Goal: Task Accomplishment & Management: Manage account settings

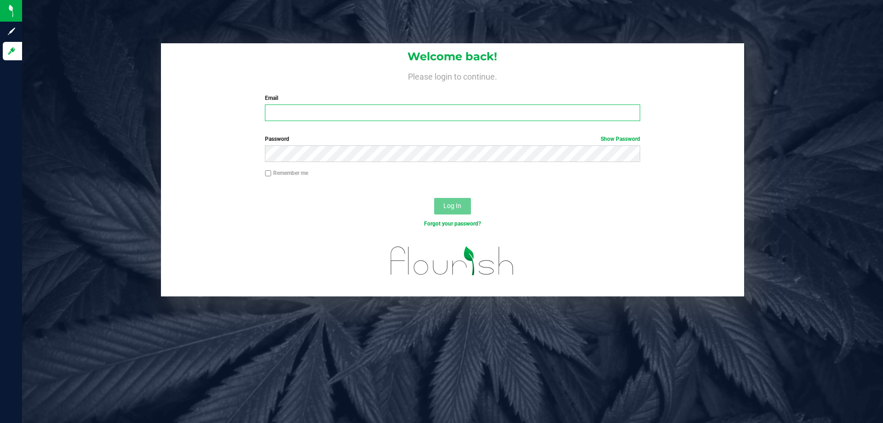
click at [316, 111] on input "Email" at bounding box center [452, 112] width 375 height 17
type input "[EMAIL_ADDRESS][DOMAIN_NAME]"
click at [434, 198] on button "Log In" at bounding box center [452, 206] width 37 height 17
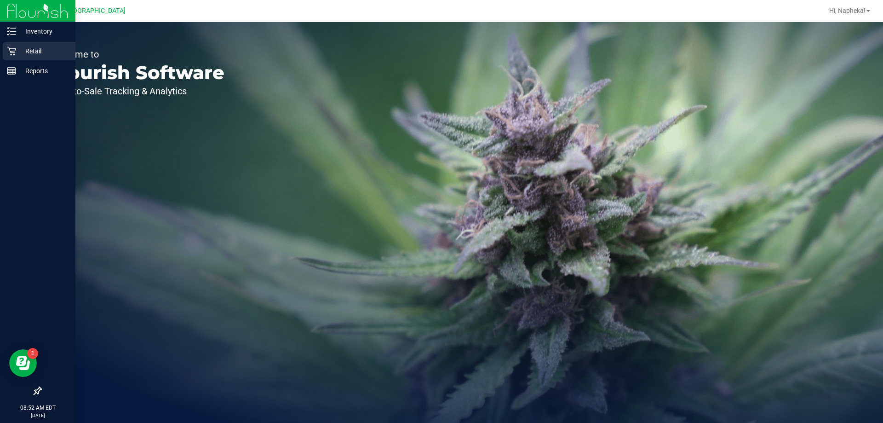
click at [16, 45] on div "Retail" at bounding box center [39, 51] width 73 height 18
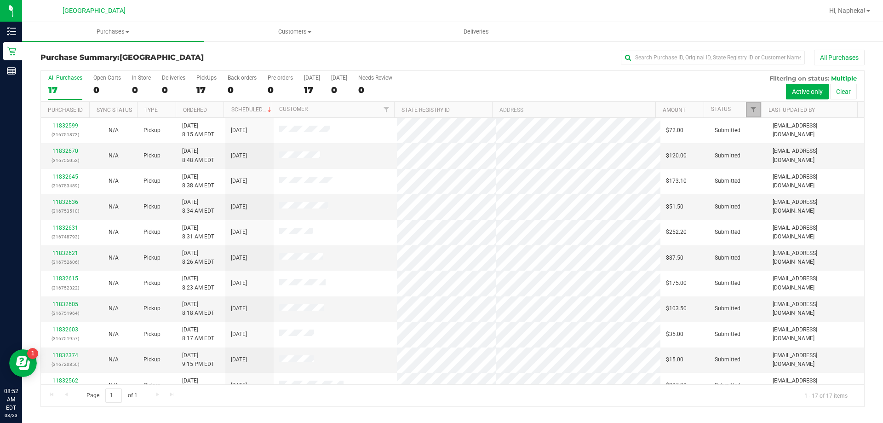
click at [757, 105] on link "Filter" at bounding box center [753, 110] width 15 height 16
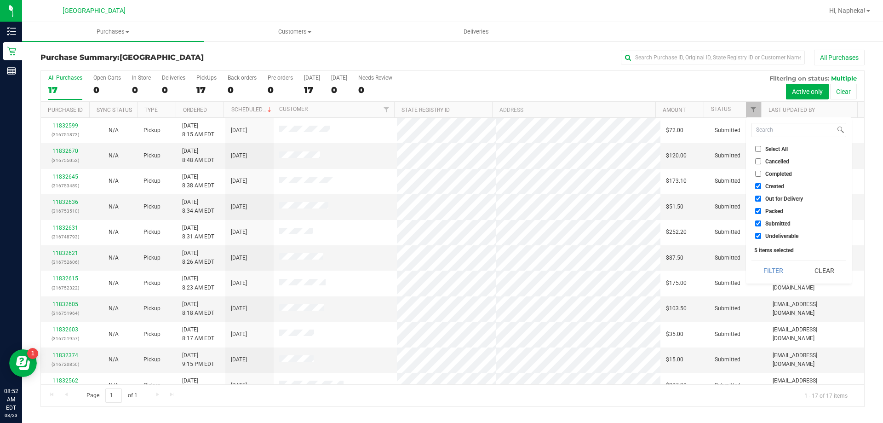
click at [766, 183] on span "Created" at bounding box center [774, 186] width 19 height 6
click at [761, 183] on input "Created" at bounding box center [758, 186] width 6 height 6
checkbox input "false"
click at [768, 199] on span "Out for Delivery" at bounding box center [784, 199] width 38 height 6
click at [761, 199] on input "Out for Delivery" at bounding box center [758, 198] width 6 height 6
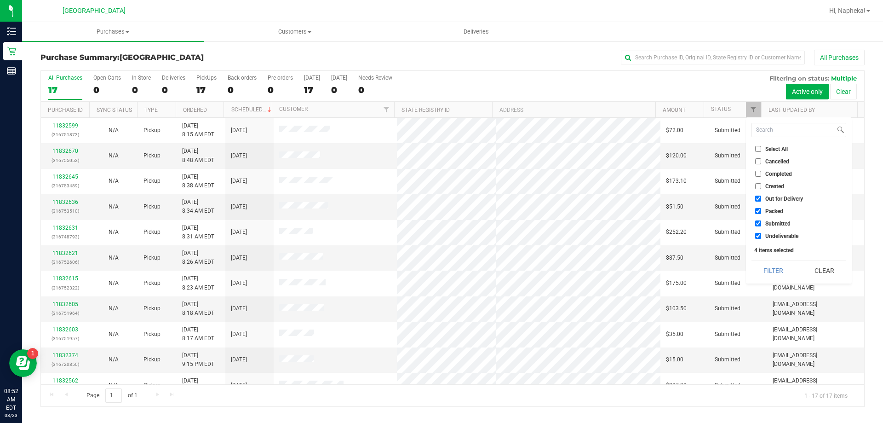
checkbox input "false"
click at [768, 209] on span "Packed" at bounding box center [774, 211] width 18 height 6
click at [761, 209] on input "Packed" at bounding box center [758, 211] width 6 height 6
checkbox input "false"
click at [769, 235] on span "Undeliverable" at bounding box center [781, 236] width 33 height 6
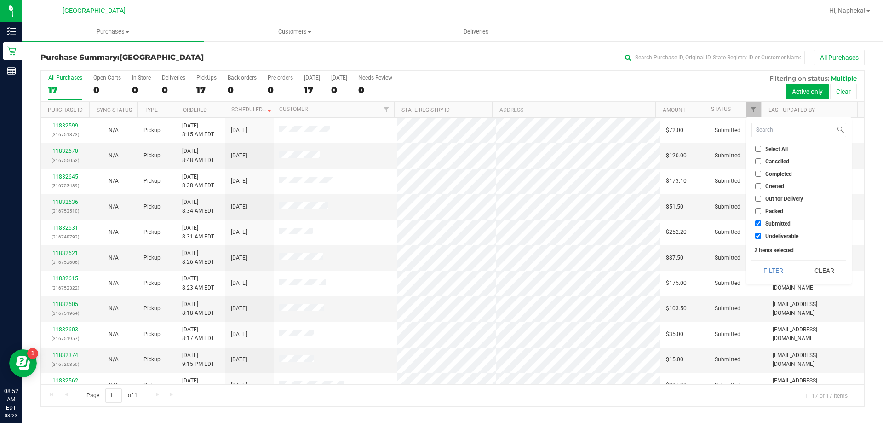
click at [761, 235] on input "Undeliverable" at bounding box center [758, 236] width 6 height 6
checkbox input "false"
click at [769, 259] on div "Select All Cancelled Completed Created Out for Delivery Packed Submitted Undeli…" at bounding box center [799, 200] width 106 height 166
click at [768, 263] on button "Filter" at bounding box center [773, 270] width 44 height 20
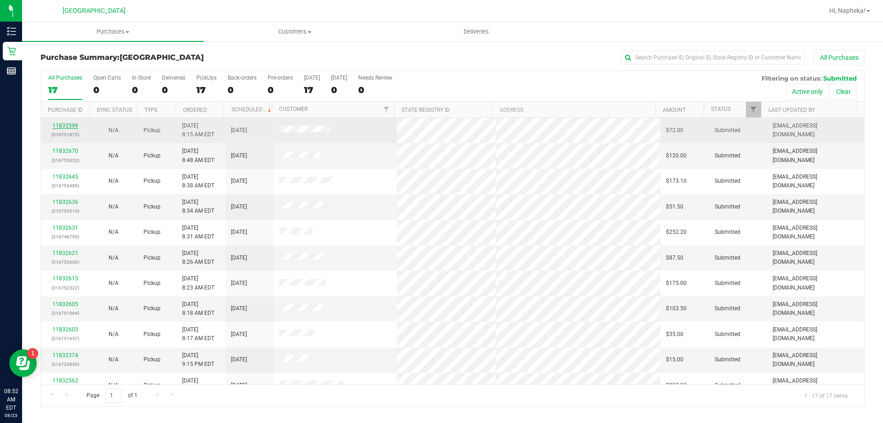
click at [62, 128] on link "11832599" at bounding box center [65, 125] width 26 height 6
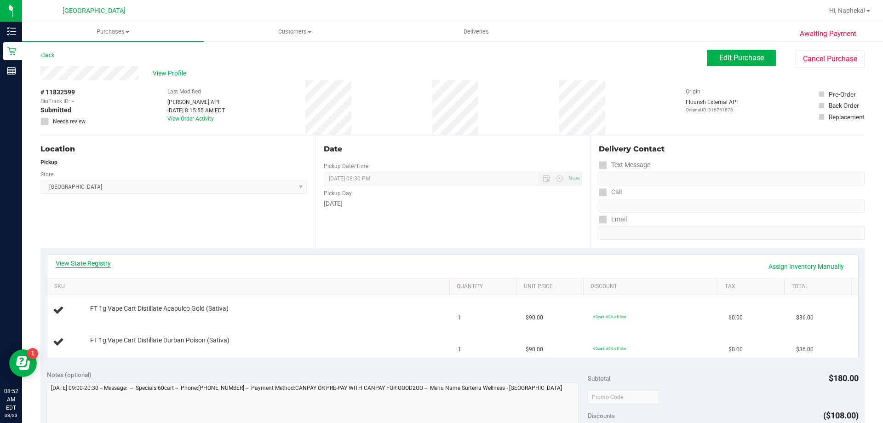
click at [87, 265] on link "View State Registry" at bounding box center [83, 262] width 55 height 9
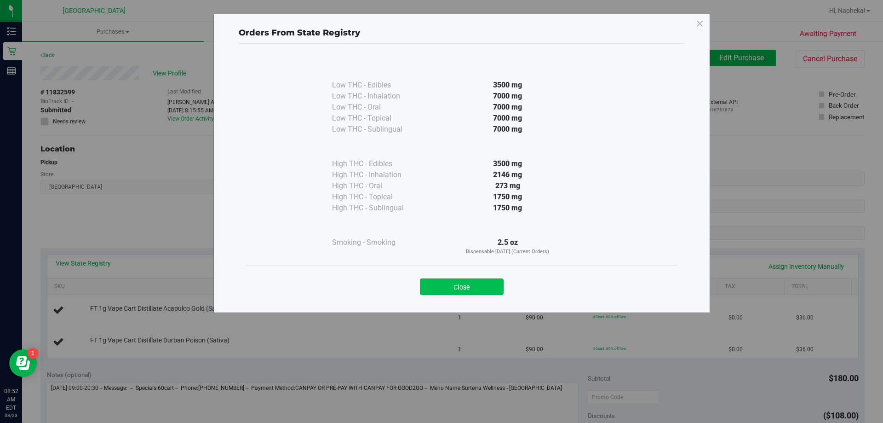
click at [497, 293] on button "Close" at bounding box center [462, 286] width 84 height 17
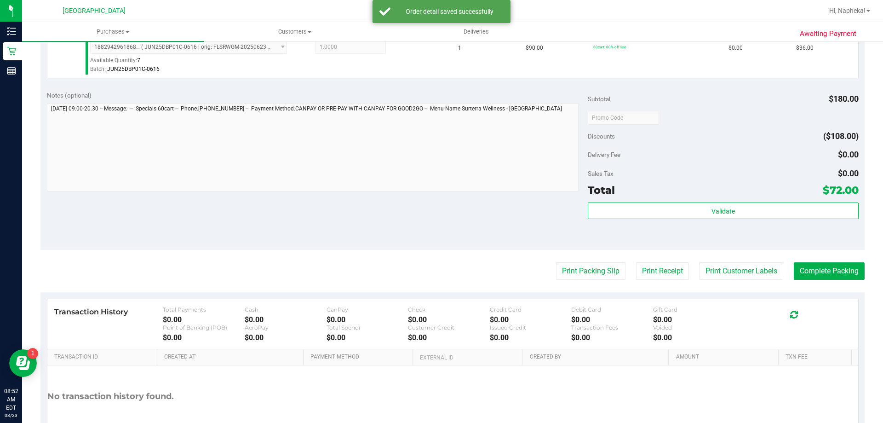
scroll to position [328, 0]
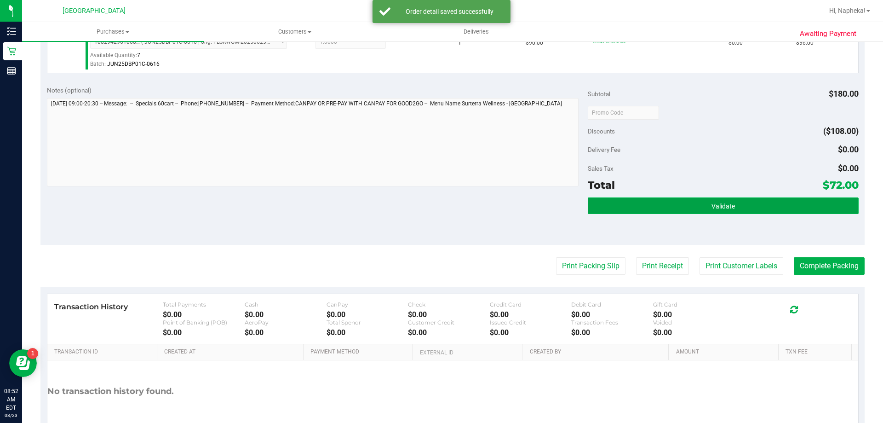
click at [746, 209] on button "Validate" at bounding box center [723, 205] width 270 height 17
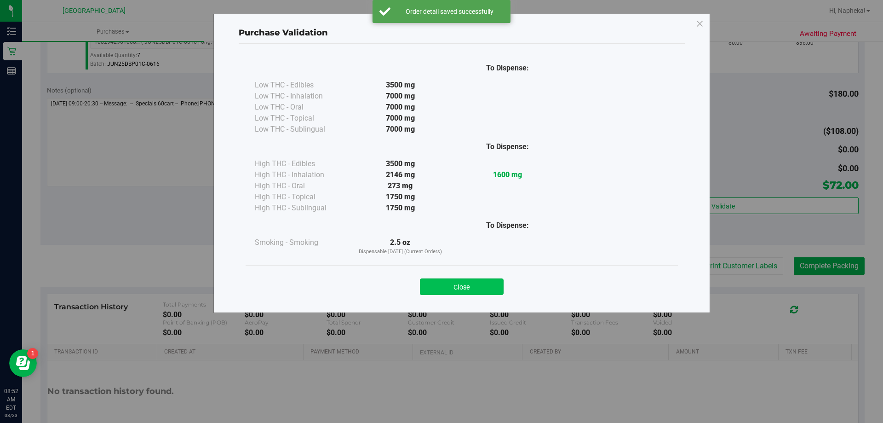
click at [487, 284] on button "Close" at bounding box center [462, 286] width 84 height 17
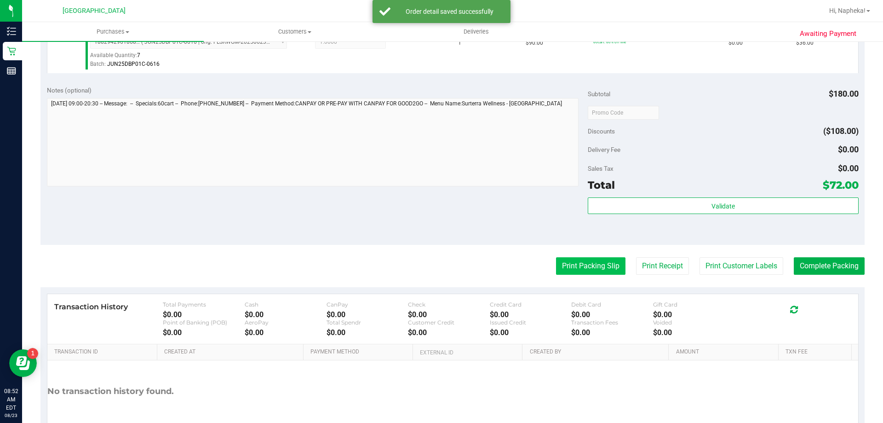
click at [586, 272] on button "Print Packing Slip" at bounding box center [590, 265] width 69 height 17
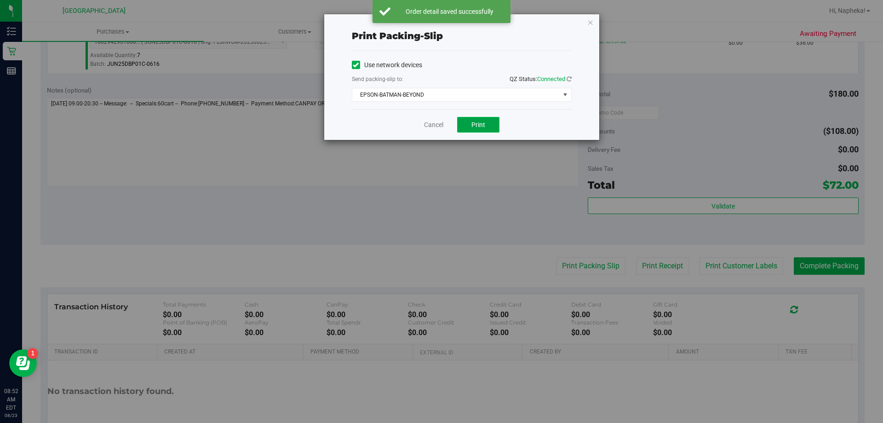
click at [496, 130] on button "Print" at bounding box center [478, 125] width 42 height 16
click at [433, 121] on link "Cancel" at bounding box center [429, 125] width 19 height 10
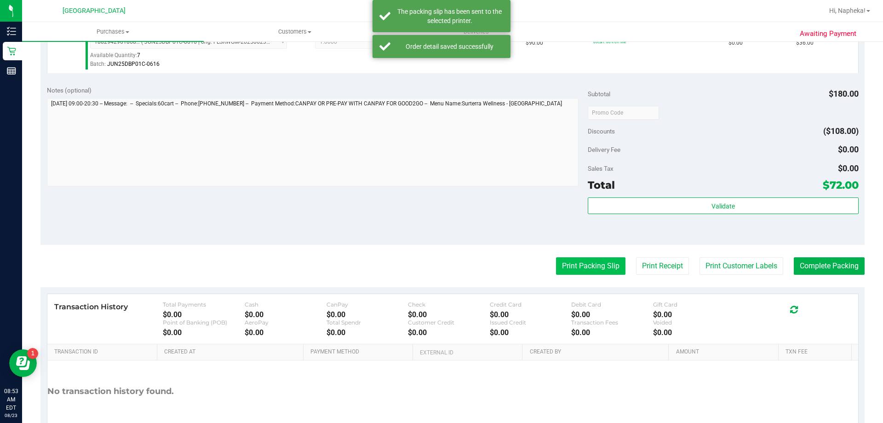
click at [587, 269] on button "Print Packing Slip" at bounding box center [590, 265] width 69 height 17
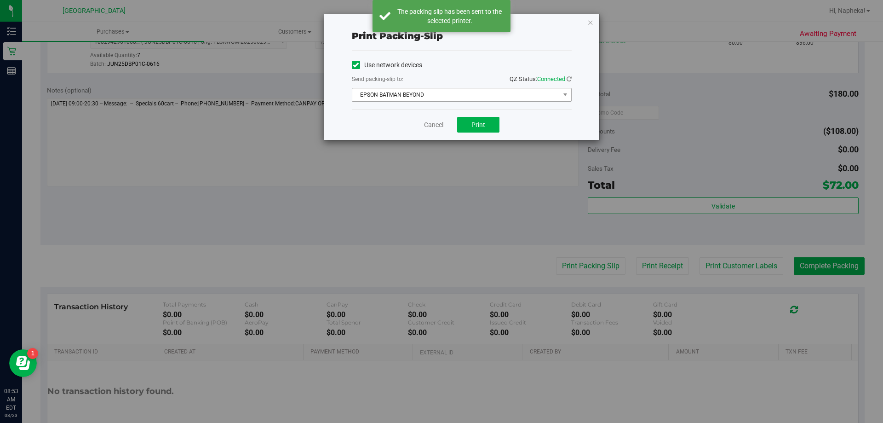
click at [452, 93] on span "EPSON-BATMAN-BEYOND" at bounding box center [455, 94] width 207 height 13
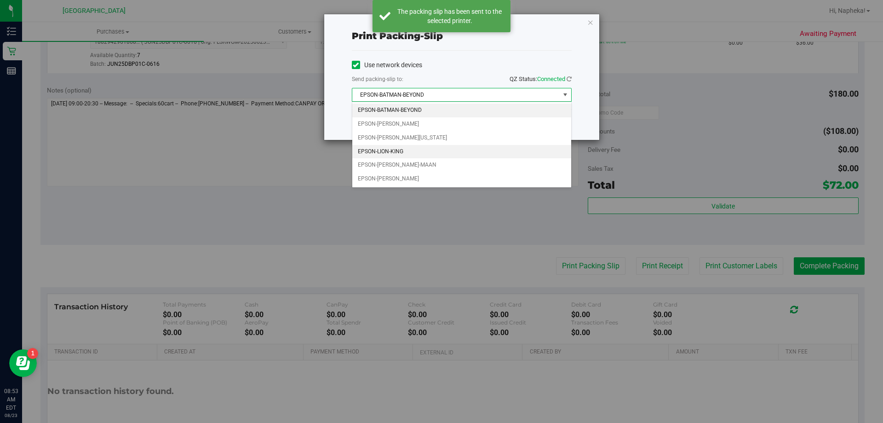
click at [427, 150] on li "EPSON-LION-KING" at bounding box center [461, 152] width 219 height 14
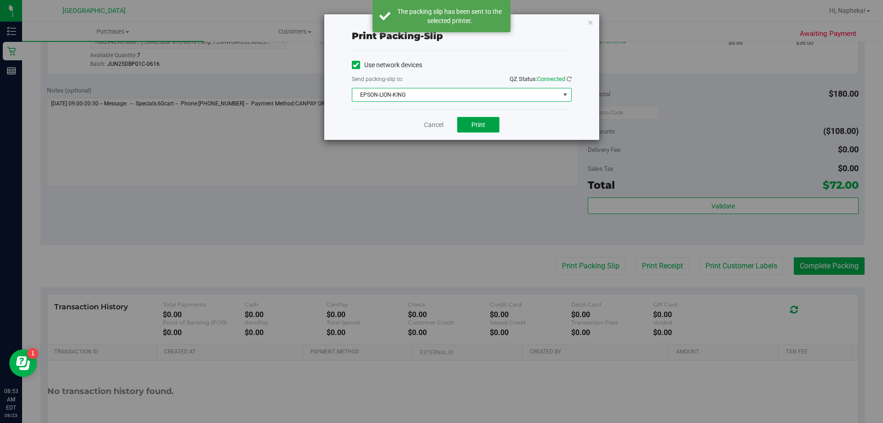
click at [479, 125] on span "Print" at bounding box center [478, 124] width 14 height 7
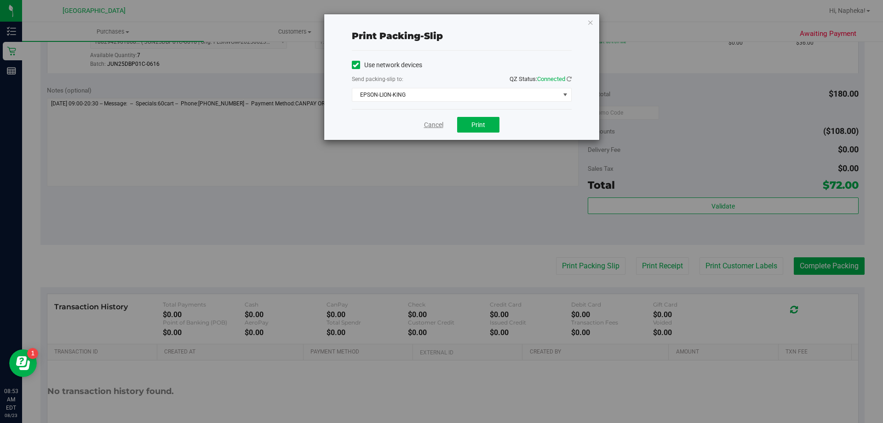
click at [424, 122] on link "Cancel" at bounding box center [433, 125] width 19 height 10
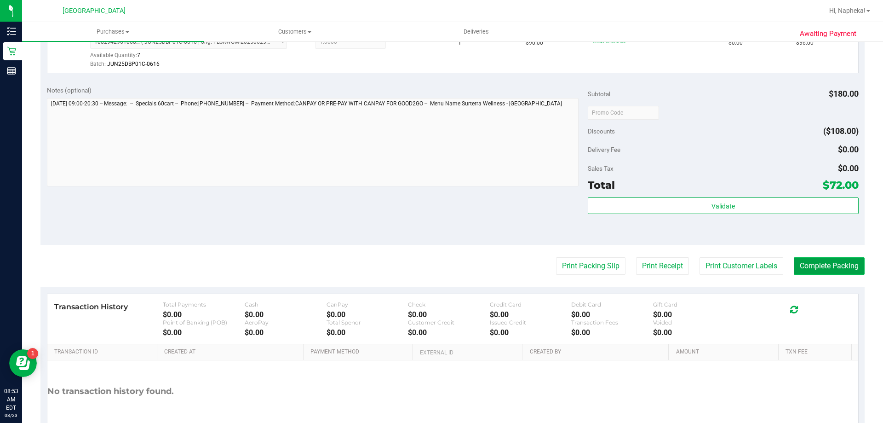
click at [826, 263] on button "Complete Packing" at bounding box center [829, 265] width 71 height 17
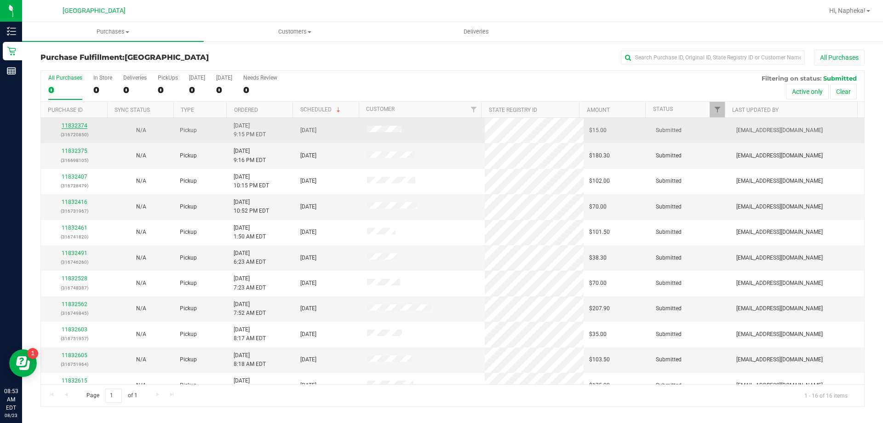
click at [69, 126] on link "11832374" at bounding box center [75, 125] width 26 height 6
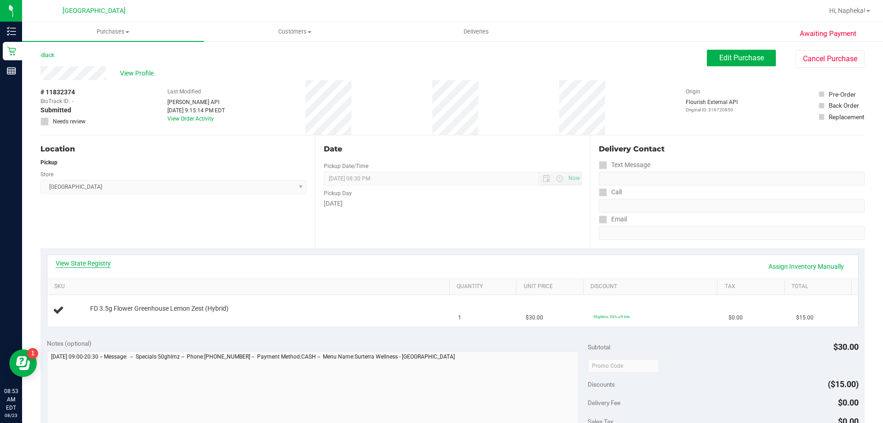
click at [86, 262] on link "View State Registry" at bounding box center [83, 262] width 55 height 9
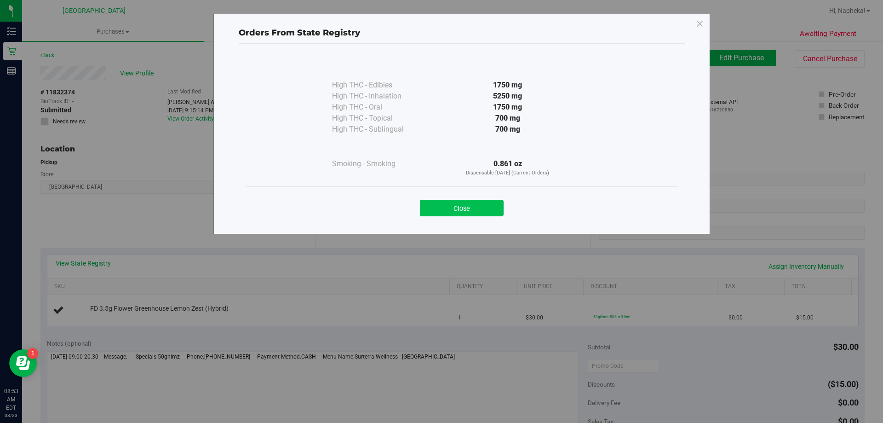
click at [473, 204] on button "Close" at bounding box center [462, 208] width 84 height 17
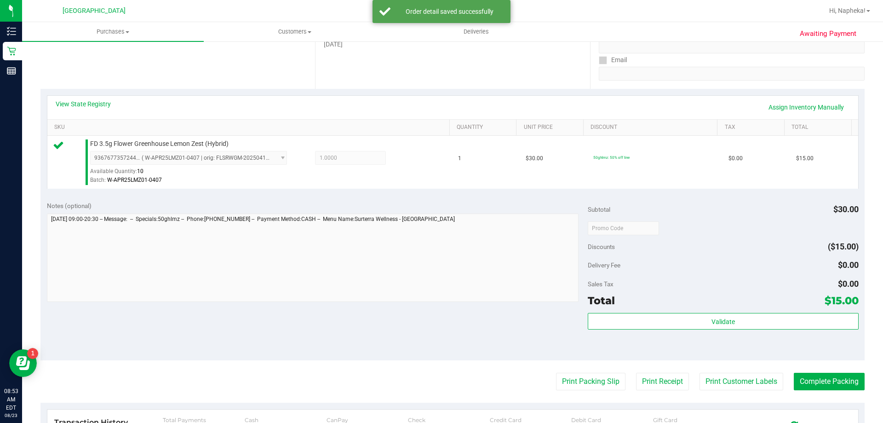
scroll to position [290, 0]
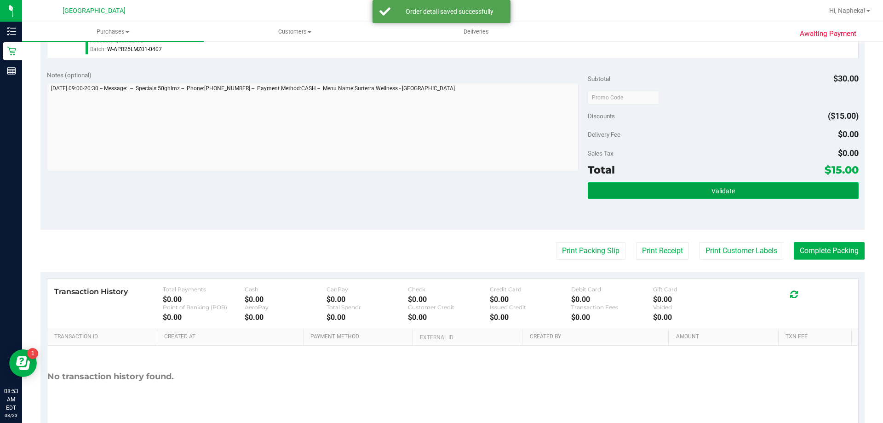
click at [734, 195] on button "Validate" at bounding box center [723, 190] width 270 height 17
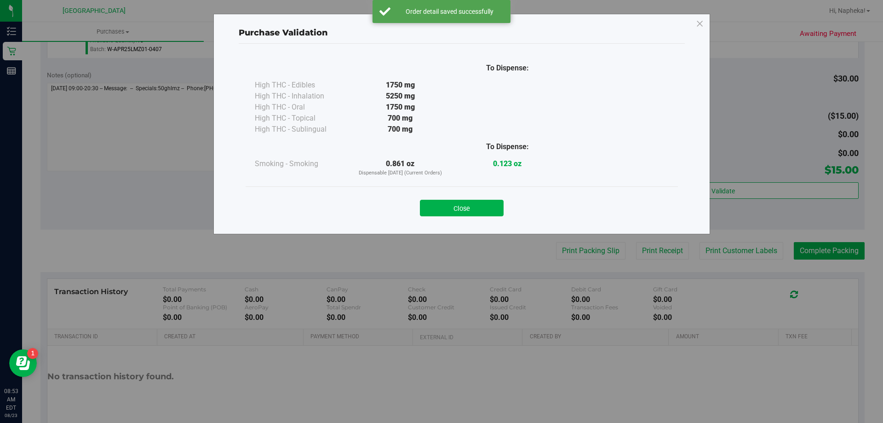
click at [498, 191] on div "Close" at bounding box center [462, 204] width 432 height 37
click at [589, 265] on div "Purchase Validation To Dispense: High THC - Edibles 1750 mg" at bounding box center [445, 211] width 890 height 423
click at [472, 203] on button "Close" at bounding box center [462, 208] width 84 height 17
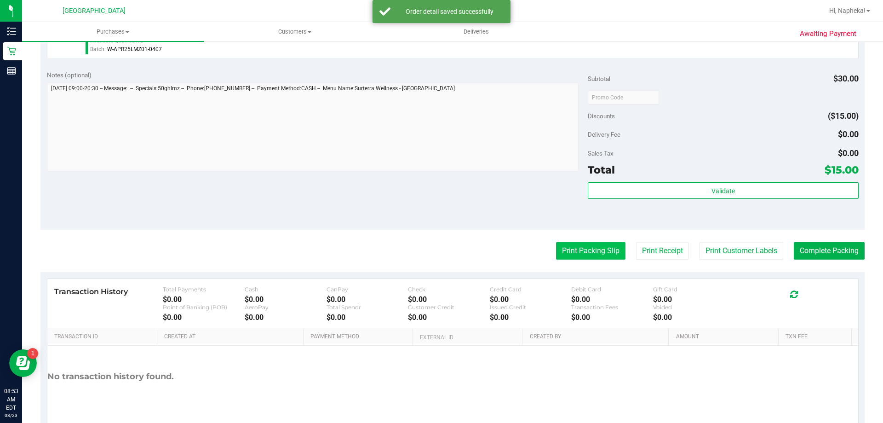
click at [588, 258] on button "Print Packing Slip" at bounding box center [590, 250] width 69 height 17
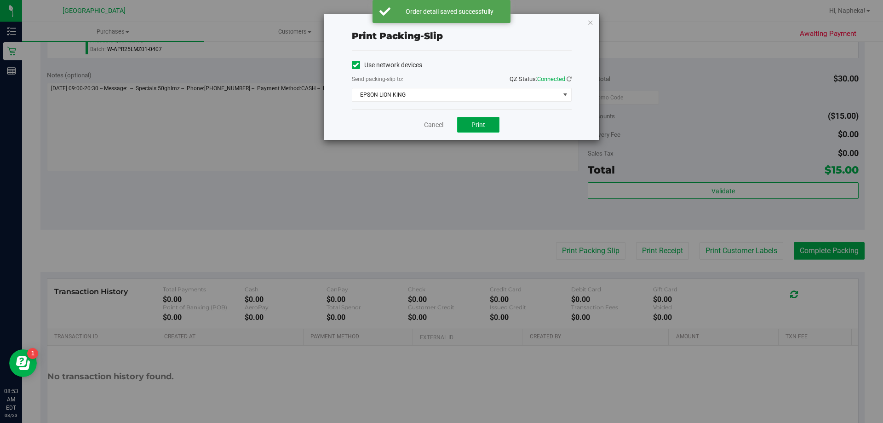
click at [471, 119] on button "Print" at bounding box center [478, 125] width 42 height 16
click at [437, 128] on link "Cancel" at bounding box center [433, 125] width 19 height 10
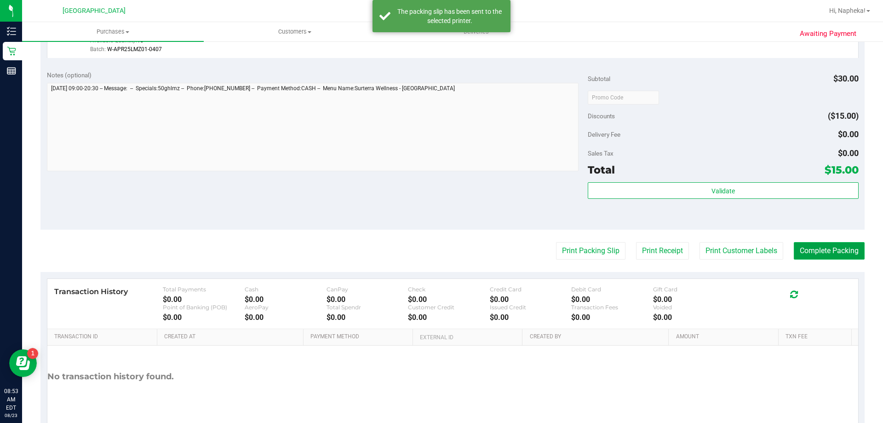
click at [820, 258] on button "Complete Packing" at bounding box center [829, 250] width 71 height 17
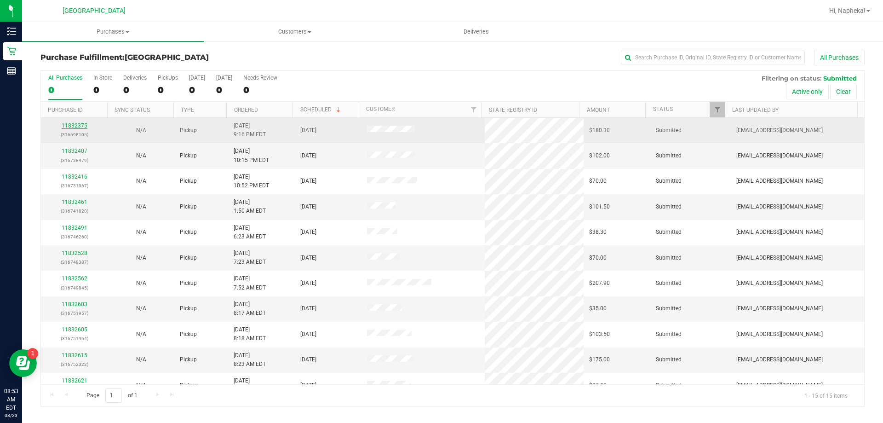
click at [77, 127] on link "11832375" at bounding box center [75, 125] width 26 height 6
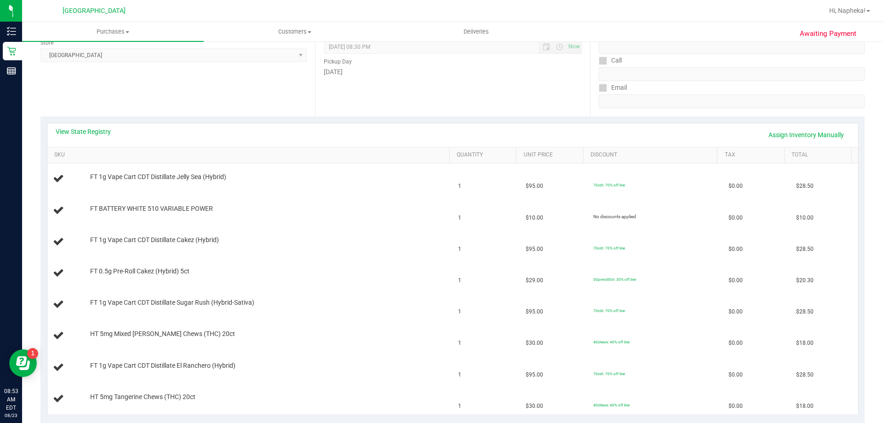
scroll to position [175, 0]
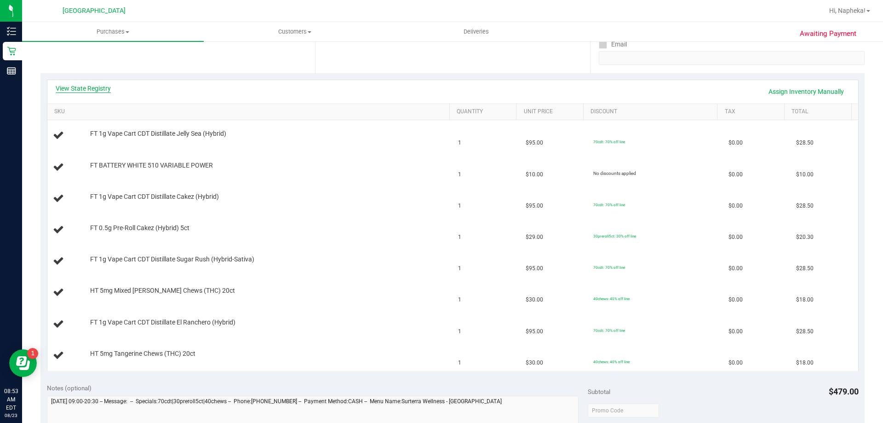
click at [103, 87] on link "View State Registry" at bounding box center [83, 88] width 55 height 9
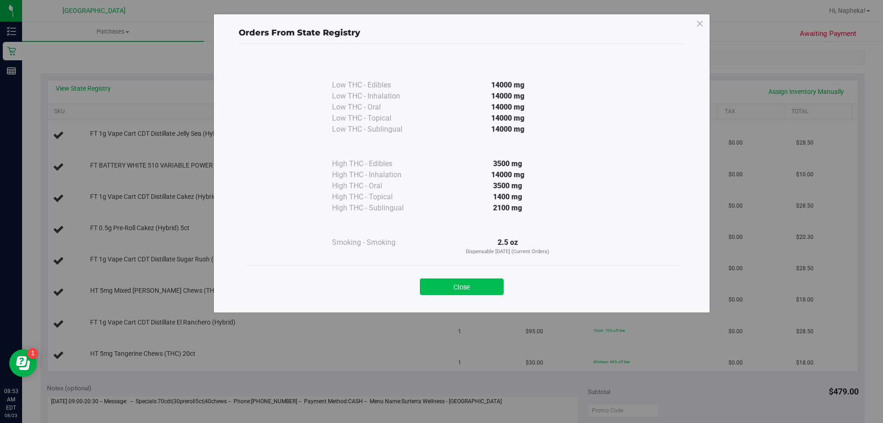
click at [479, 287] on button "Close" at bounding box center [462, 286] width 84 height 17
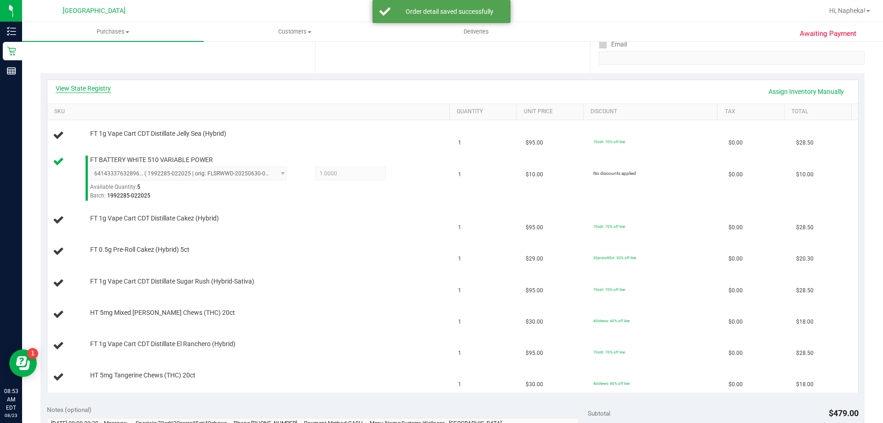
click at [89, 87] on link "View State Registry" at bounding box center [83, 88] width 55 height 9
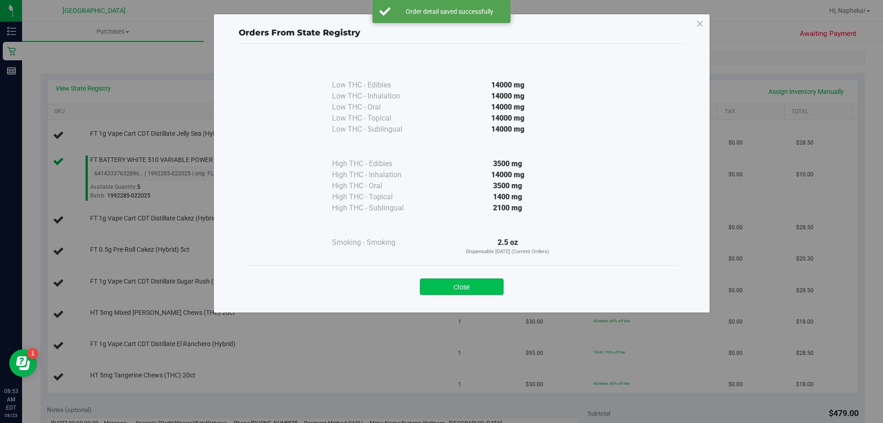
click at [452, 281] on button "Close" at bounding box center [462, 286] width 84 height 17
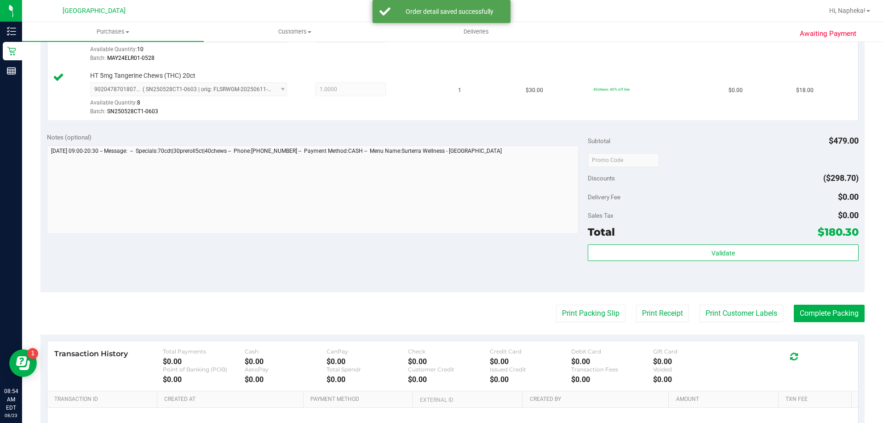
scroll to position [631, 0]
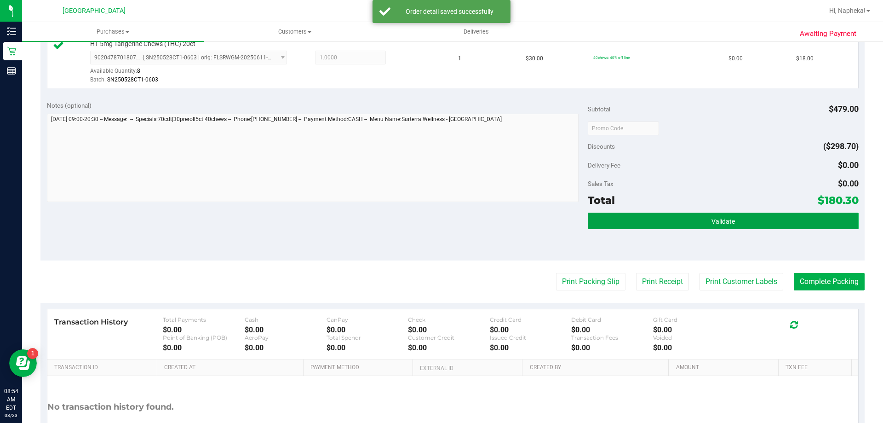
click at [737, 225] on button "Validate" at bounding box center [723, 220] width 270 height 17
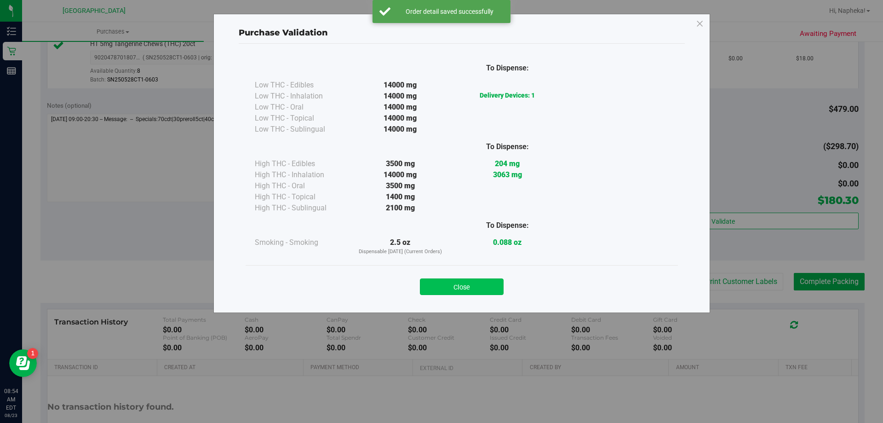
click at [486, 285] on button "Close" at bounding box center [462, 286] width 84 height 17
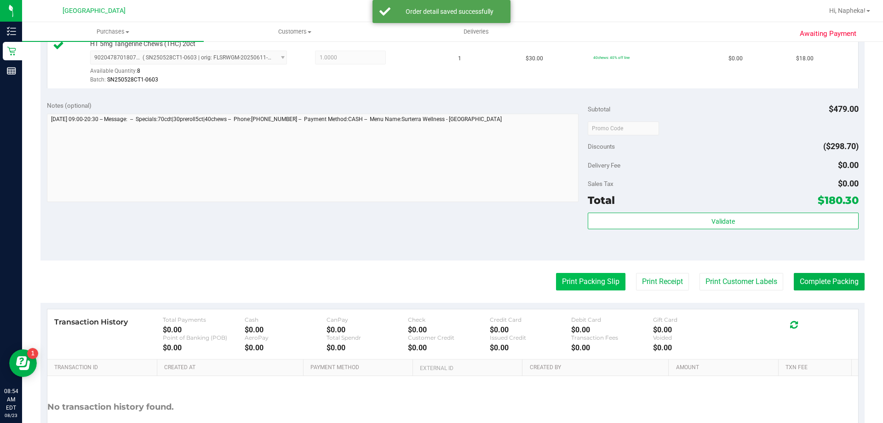
click at [600, 283] on button "Print Packing Slip" at bounding box center [590, 281] width 69 height 17
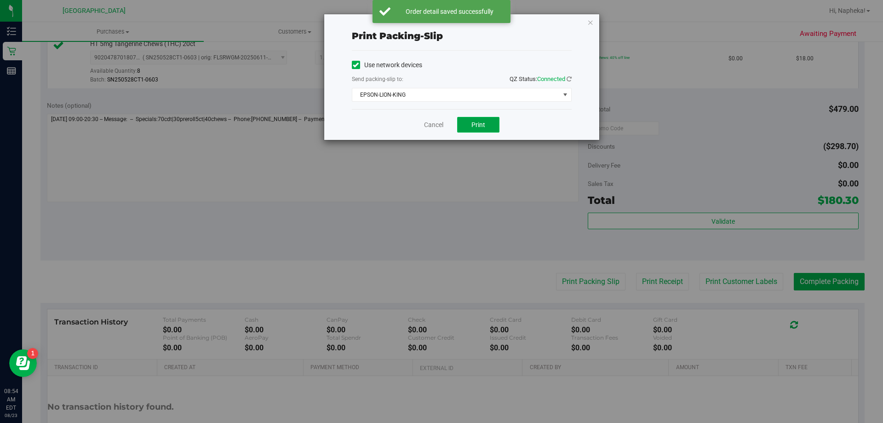
click at [480, 131] on button "Print" at bounding box center [478, 125] width 42 height 16
click at [433, 127] on link "Cancel" at bounding box center [433, 125] width 19 height 10
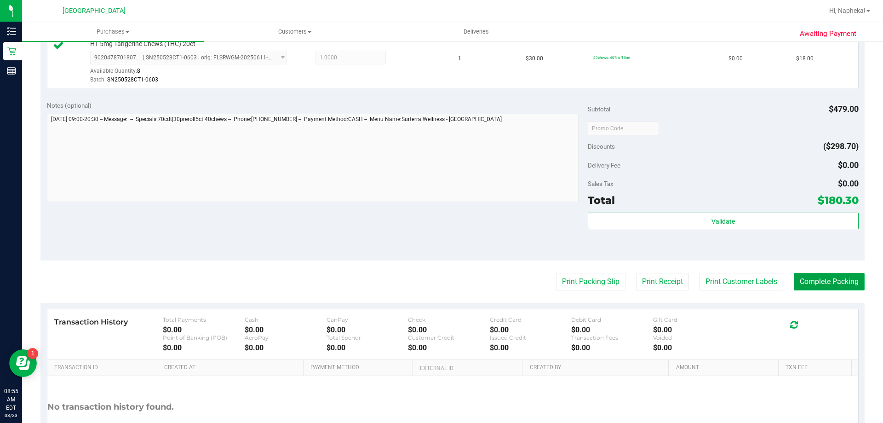
click at [840, 280] on button "Complete Packing" at bounding box center [829, 281] width 71 height 17
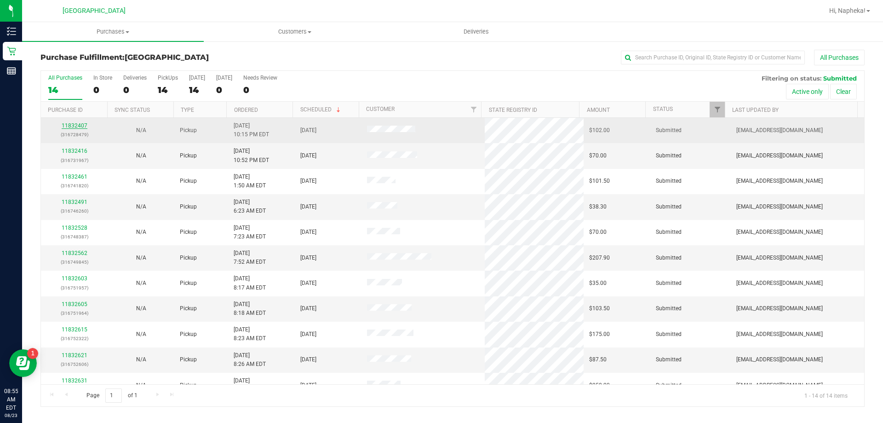
click at [80, 127] on link "11832407" at bounding box center [75, 125] width 26 height 6
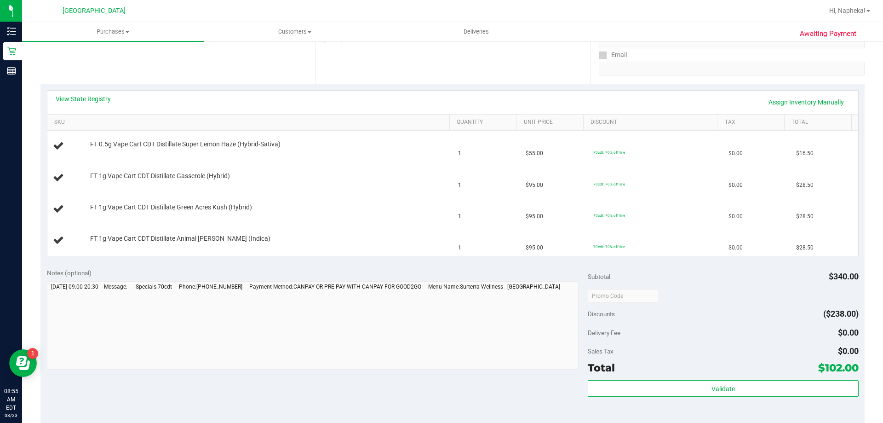
scroll to position [190, 0]
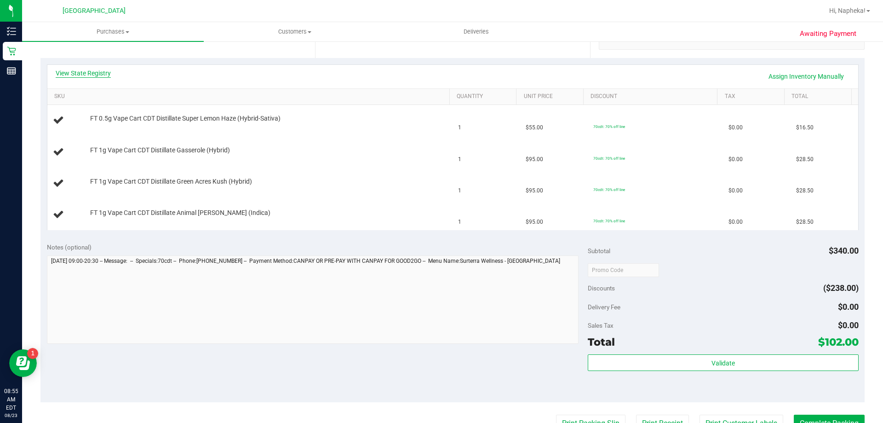
click at [102, 75] on link "View State Registry" at bounding box center [83, 73] width 55 height 9
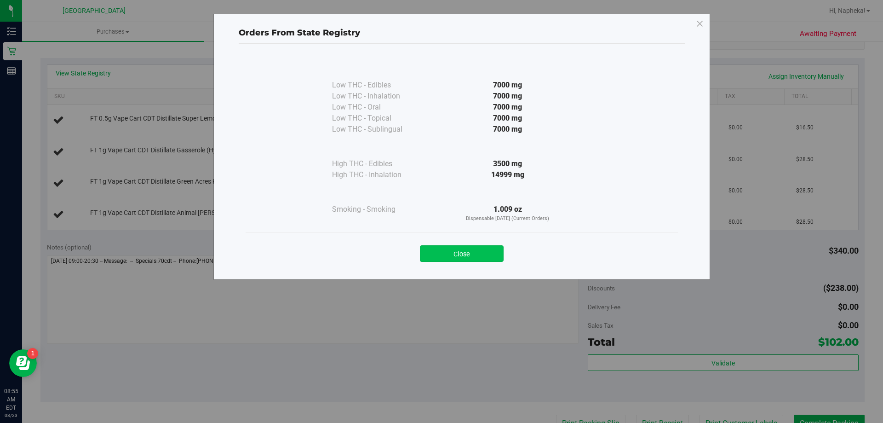
click at [466, 258] on button "Close" at bounding box center [462, 253] width 84 height 17
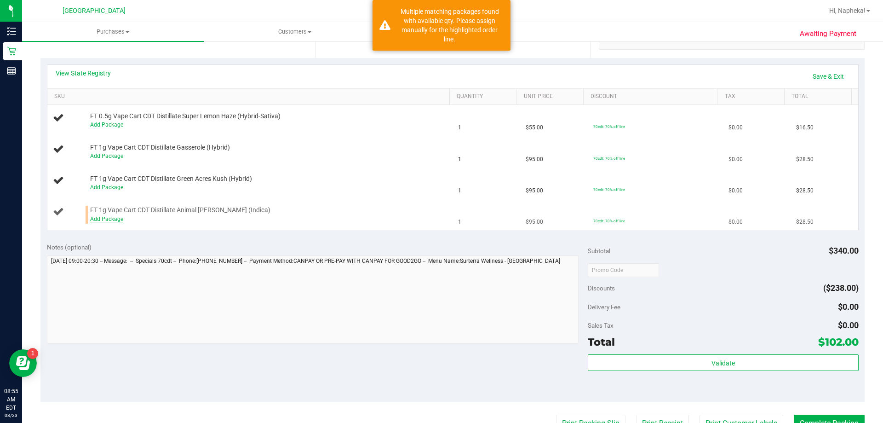
click at [117, 221] on link "Add Package" at bounding box center [106, 219] width 33 height 6
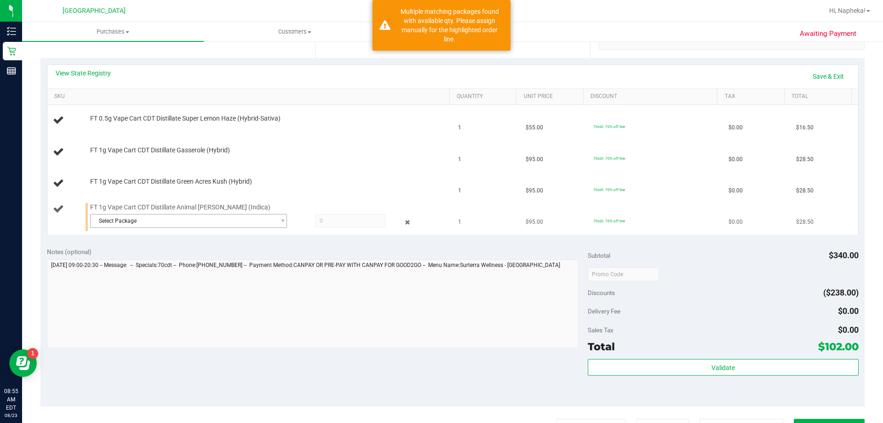
click at [193, 223] on span "Select Package" at bounding box center [183, 220] width 184 height 13
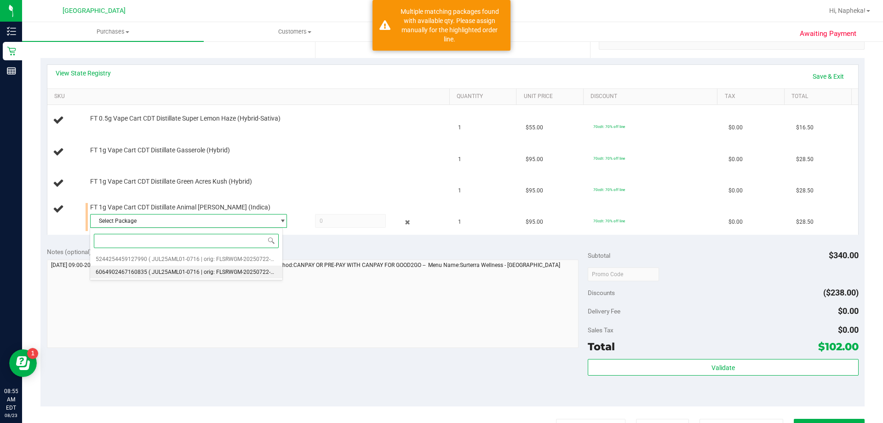
click at [231, 270] on span "( JUL25AML01-0716 | orig: FLSRWGM-20250722-1521 )" at bounding box center [218, 272] width 138 height 6
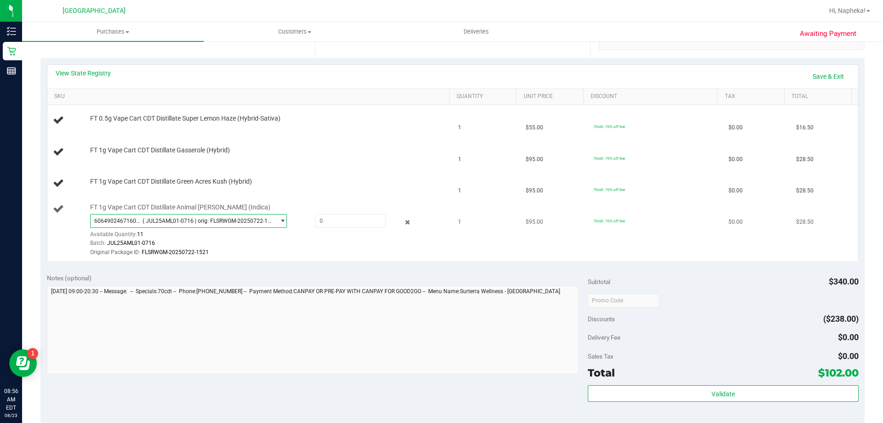
click at [244, 216] on span "6064902467160835 ( JUL25AML01-0716 | orig: FLSRWGM-20250722-1521 )" at bounding box center [183, 220] width 184 height 13
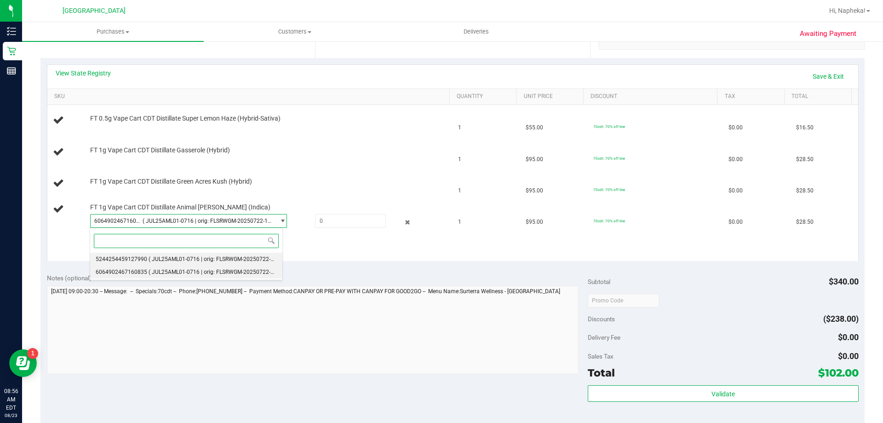
click at [253, 260] on span "( JUL25AML01-0716 | orig: FLSRWGM-20250722-1564 )" at bounding box center [218, 259] width 138 height 6
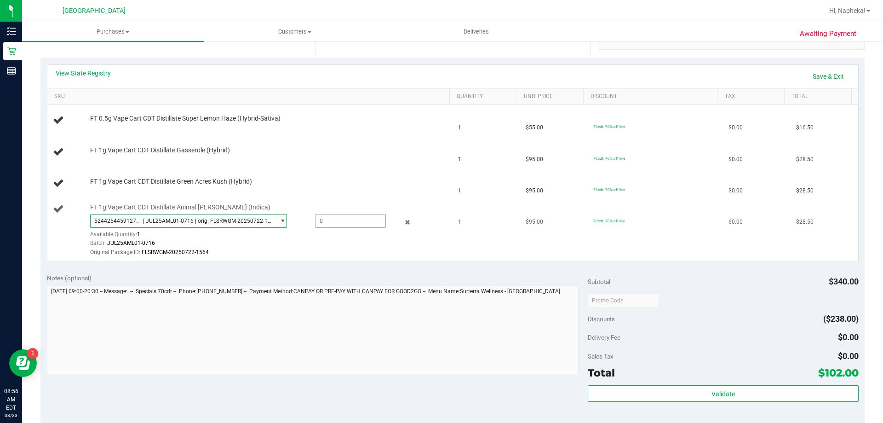
click at [337, 216] on span at bounding box center [350, 221] width 71 height 14
type input "1"
type input "1.0000"
click at [812, 80] on link "Save & Exit" at bounding box center [828, 77] width 43 height 16
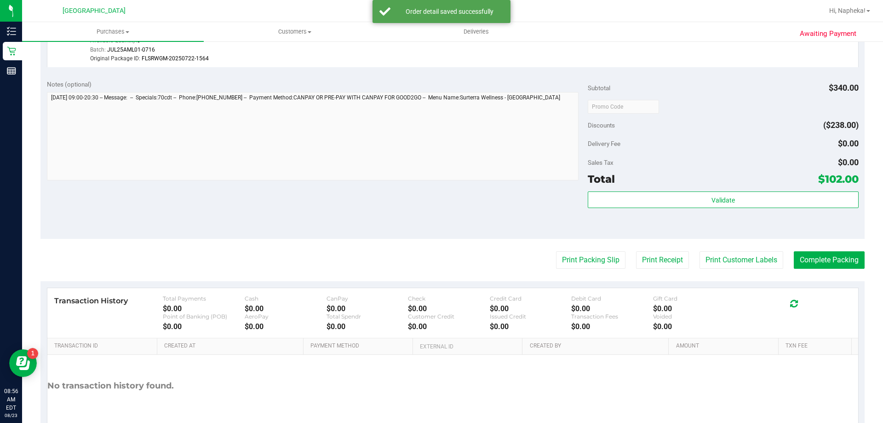
scroll to position [444, 0]
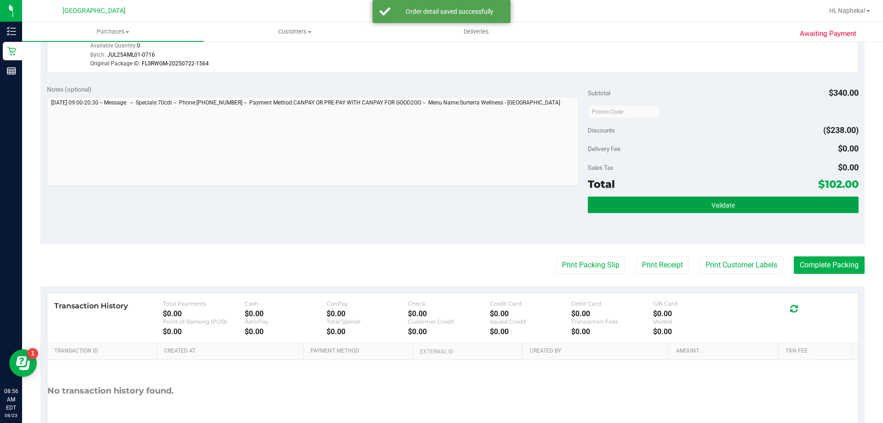
click at [745, 205] on button "Validate" at bounding box center [723, 204] width 270 height 17
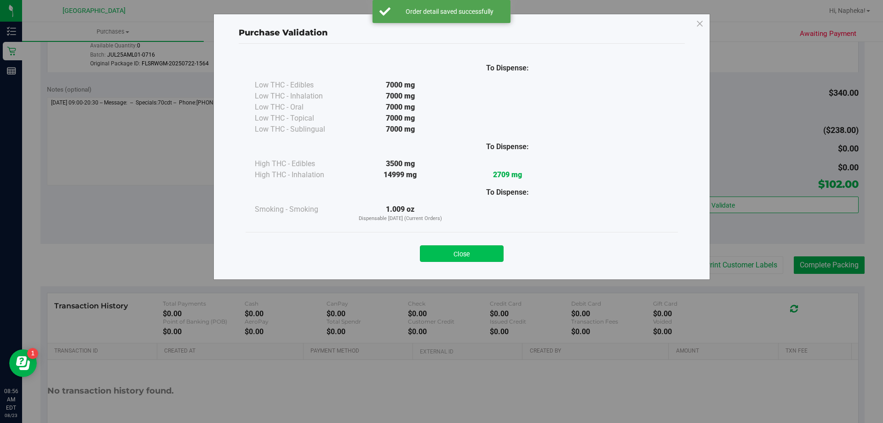
click at [473, 258] on button "Close" at bounding box center [462, 253] width 84 height 17
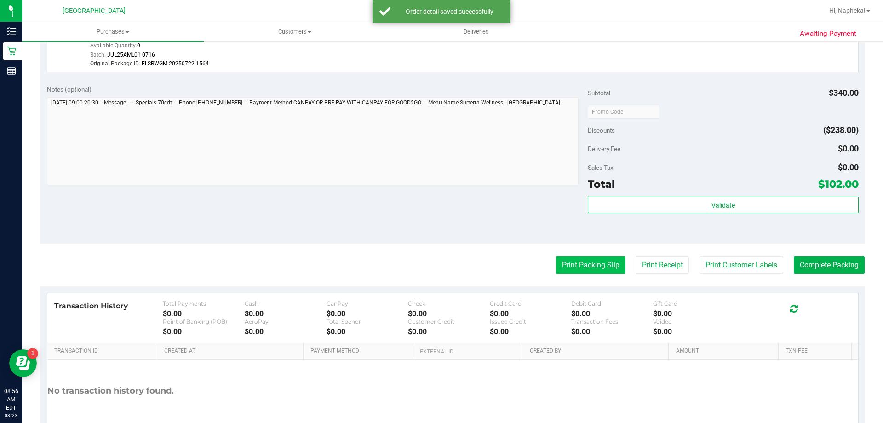
click at [581, 271] on button "Print Packing Slip" at bounding box center [590, 264] width 69 height 17
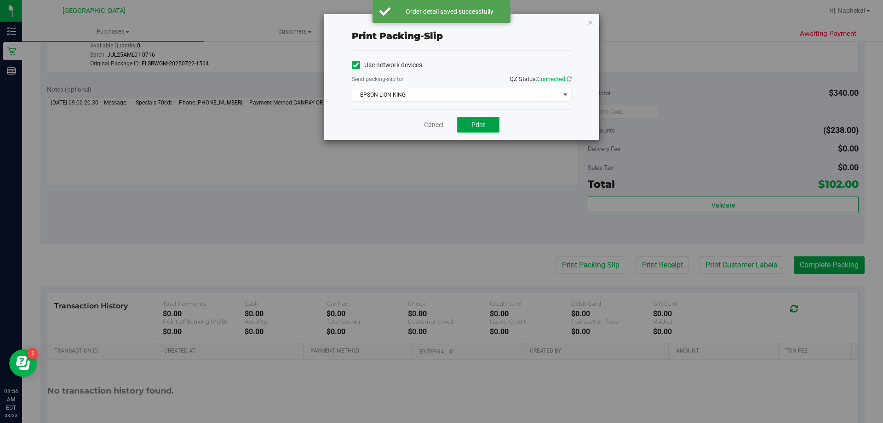
click at [486, 130] on button "Print" at bounding box center [478, 125] width 42 height 16
click at [441, 123] on link "Cancel" at bounding box center [433, 125] width 19 height 10
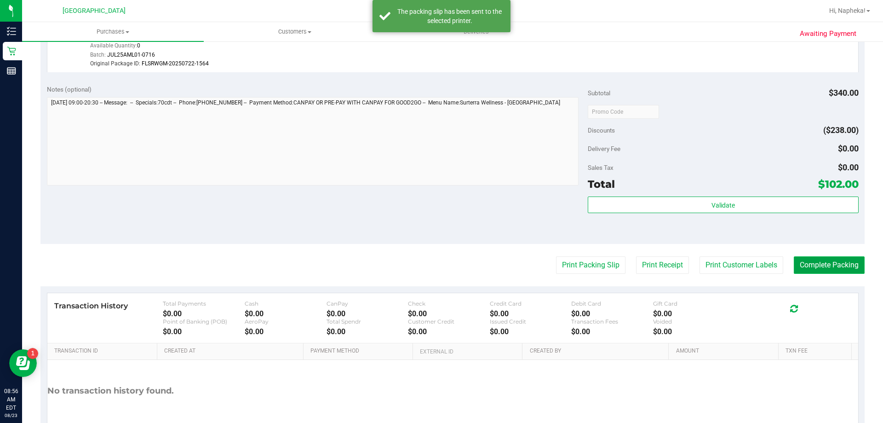
click at [848, 259] on button "Complete Packing" at bounding box center [829, 264] width 71 height 17
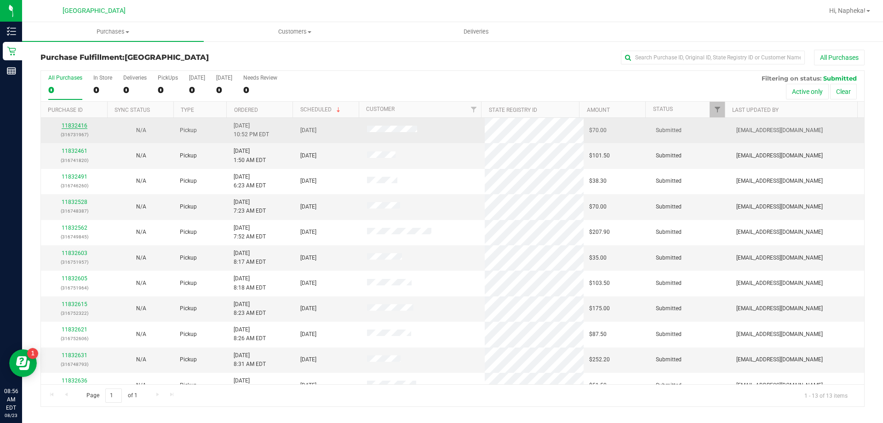
click at [77, 124] on link "11832416" at bounding box center [75, 125] width 26 height 6
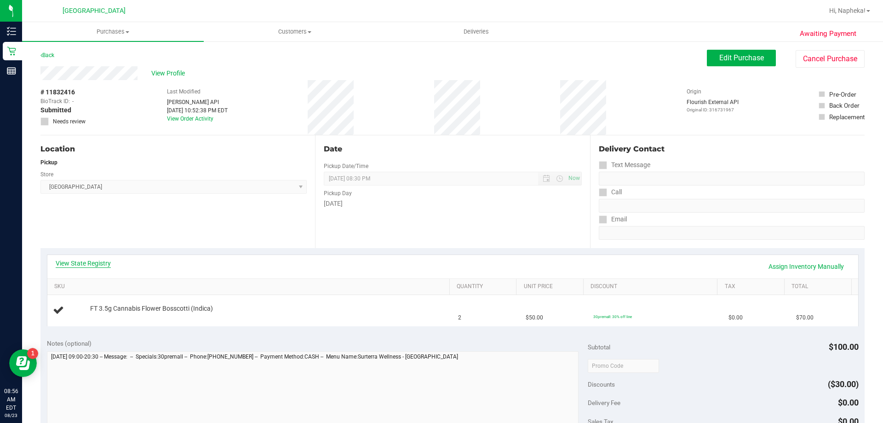
click at [100, 263] on link "View State Registry" at bounding box center [83, 262] width 55 height 9
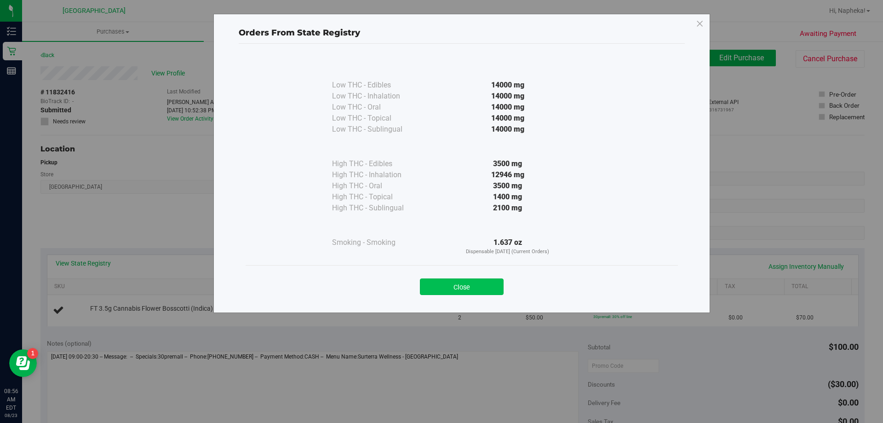
click at [483, 283] on button "Close" at bounding box center [462, 286] width 84 height 17
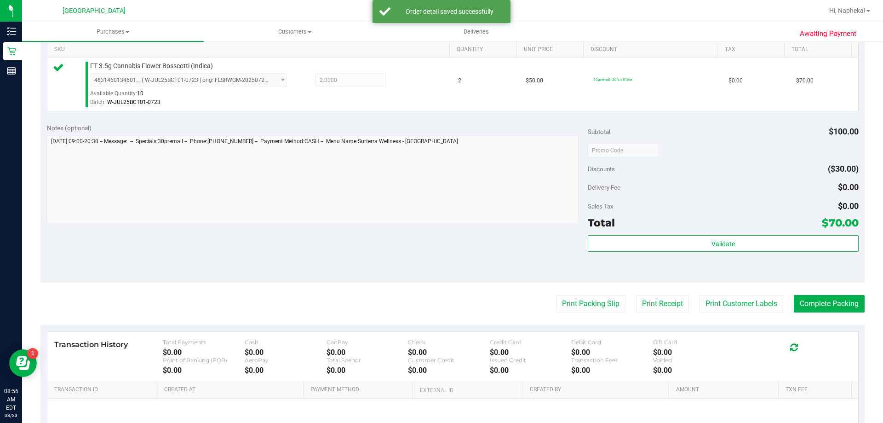
scroll to position [237, 0]
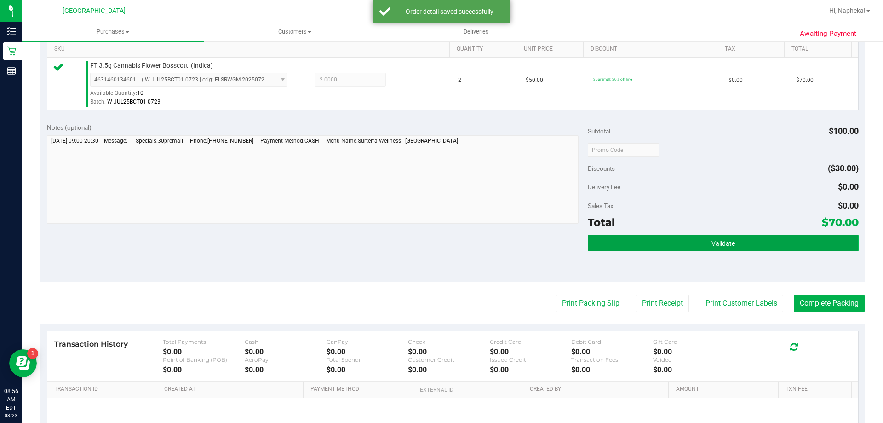
click at [710, 247] on button "Validate" at bounding box center [723, 243] width 270 height 17
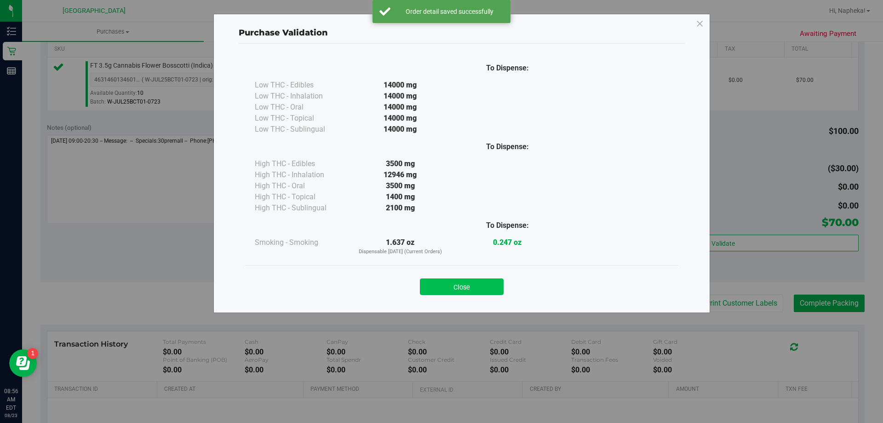
click at [503, 285] on button "Close" at bounding box center [462, 286] width 84 height 17
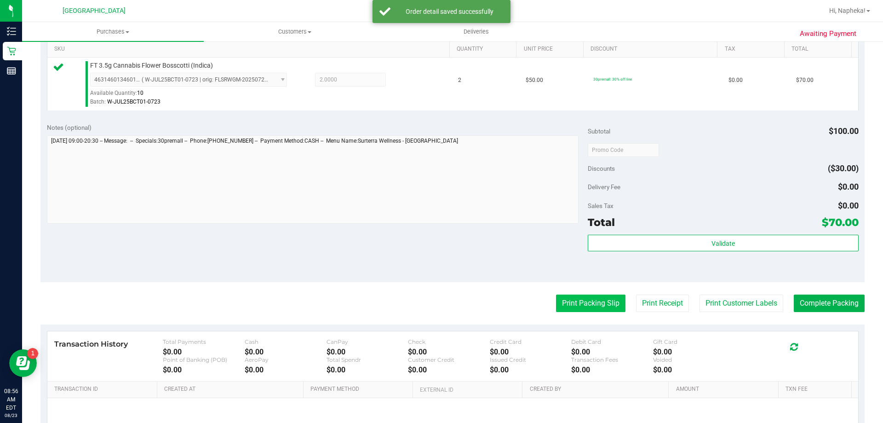
click at [601, 294] on button "Print Packing Slip" at bounding box center [590, 302] width 69 height 17
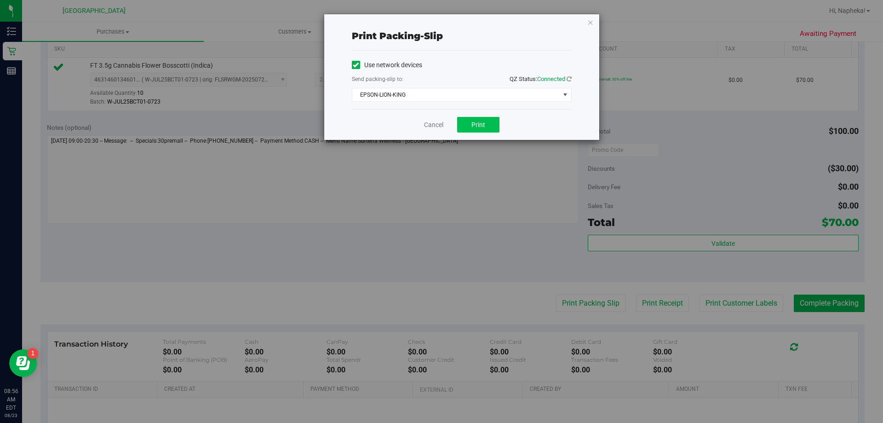
click at [492, 124] on button "Print" at bounding box center [478, 125] width 42 height 16
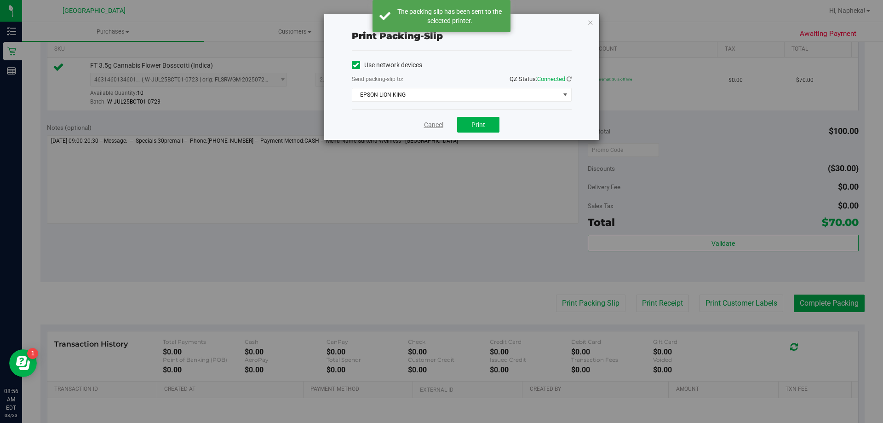
click at [424, 125] on link "Cancel" at bounding box center [433, 125] width 19 height 10
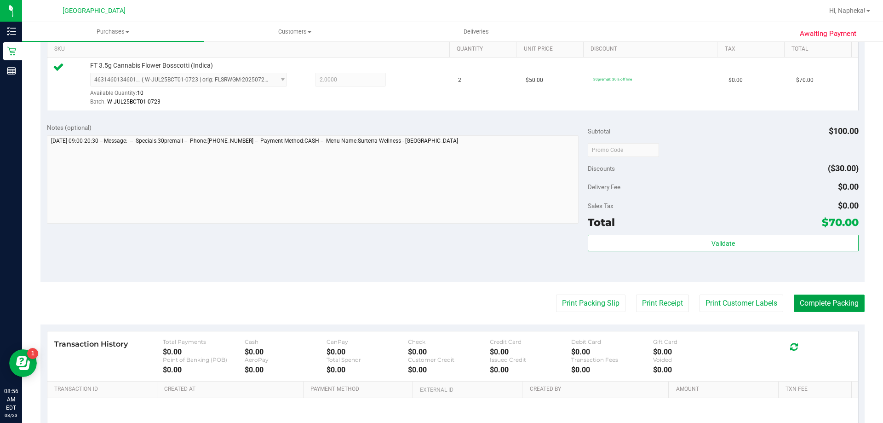
click at [819, 303] on button "Complete Packing" at bounding box center [829, 302] width 71 height 17
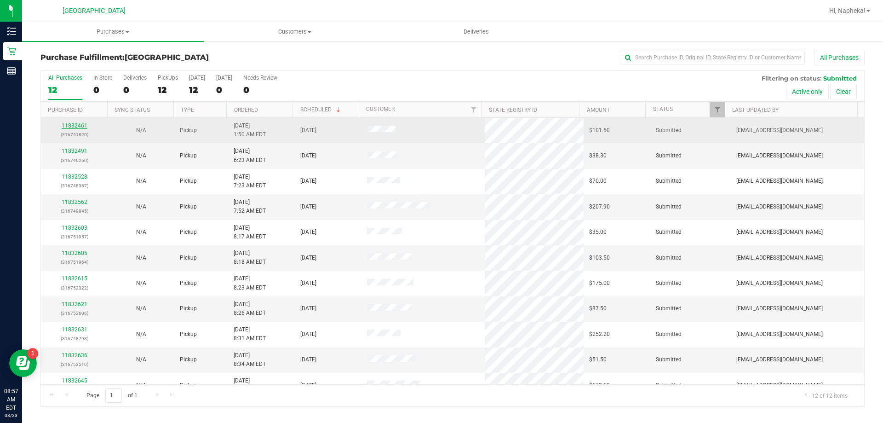
click at [86, 126] on link "11832461" at bounding box center [75, 125] width 26 height 6
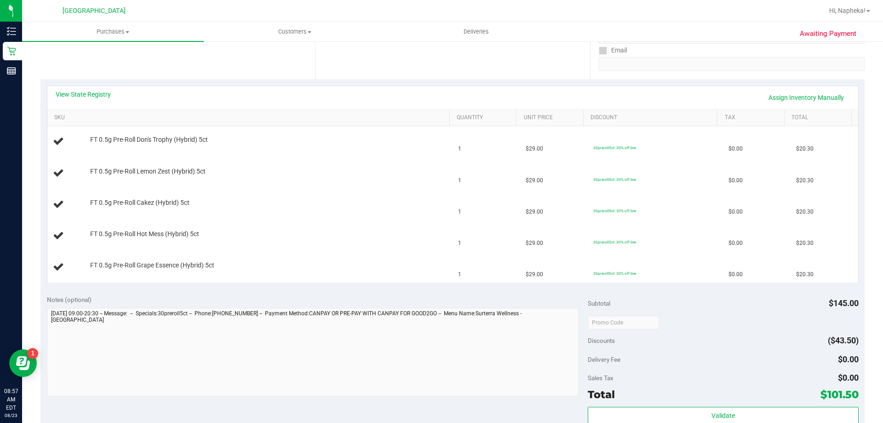
scroll to position [166, 0]
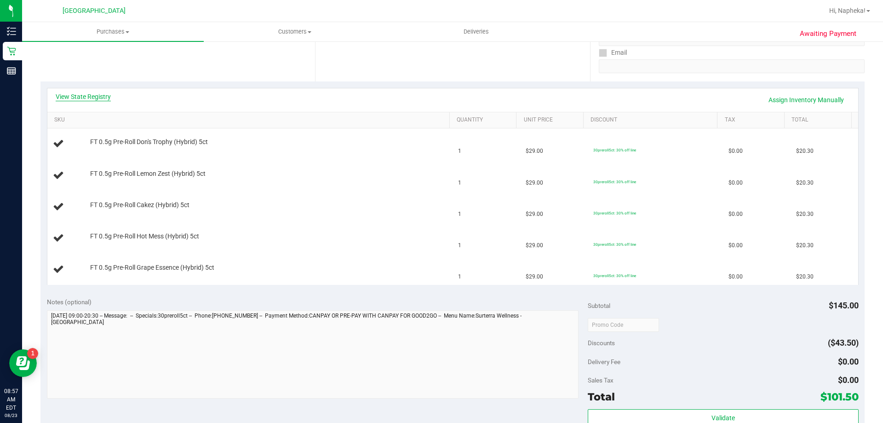
click at [93, 98] on link "View State Registry" at bounding box center [83, 96] width 55 height 9
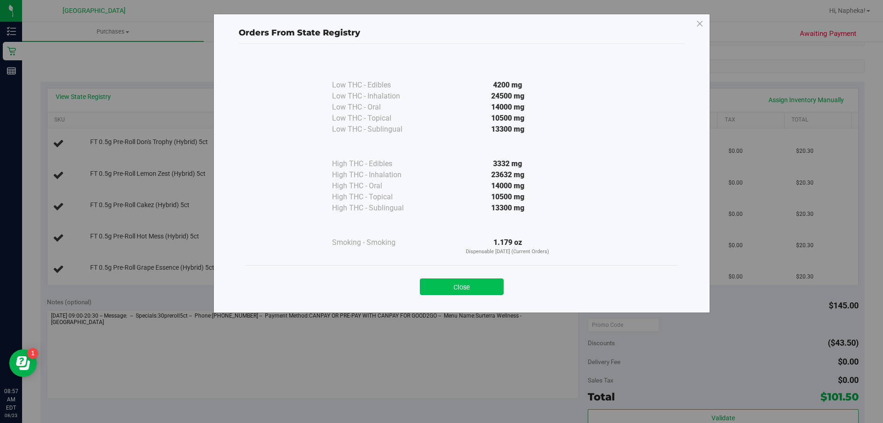
click at [456, 291] on button "Close" at bounding box center [462, 286] width 84 height 17
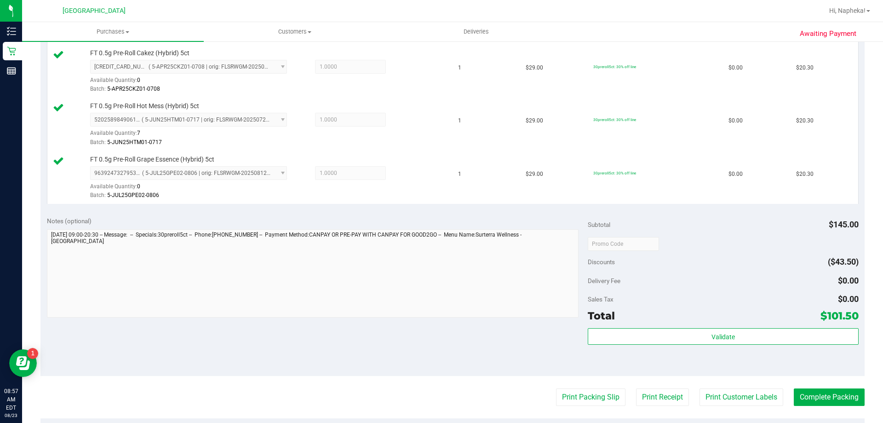
scroll to position [442, 0]
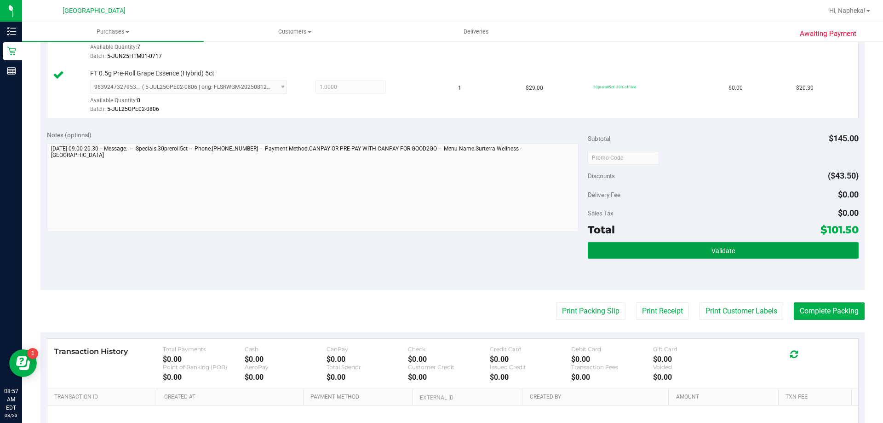
click at [721, 245] on button "Validate" at bounding box center [723, 250] width 270 height 17
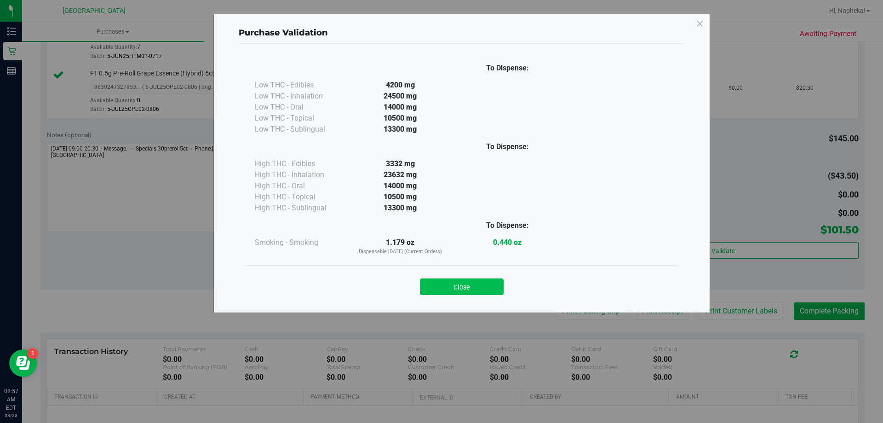
click at [474, 285] on button "Close" at bounding box center [462, 286] width 84 height 17
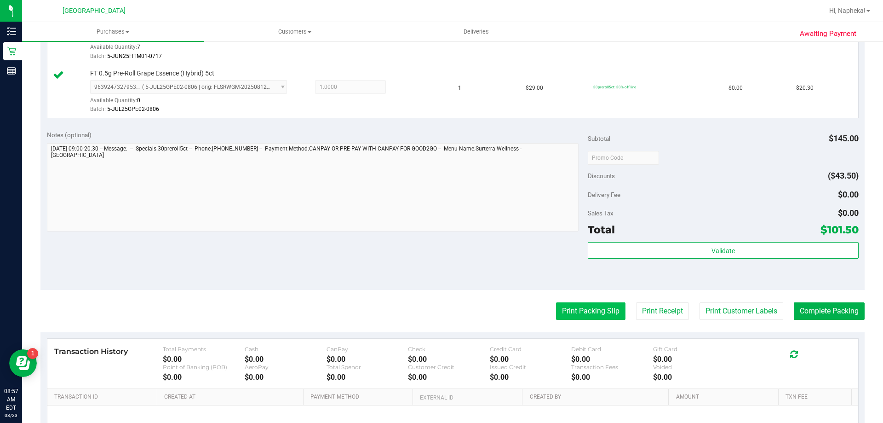
click at [585, 315] on button "Print Packing Slip" at bounding box center [590, 310] width 69 height 17
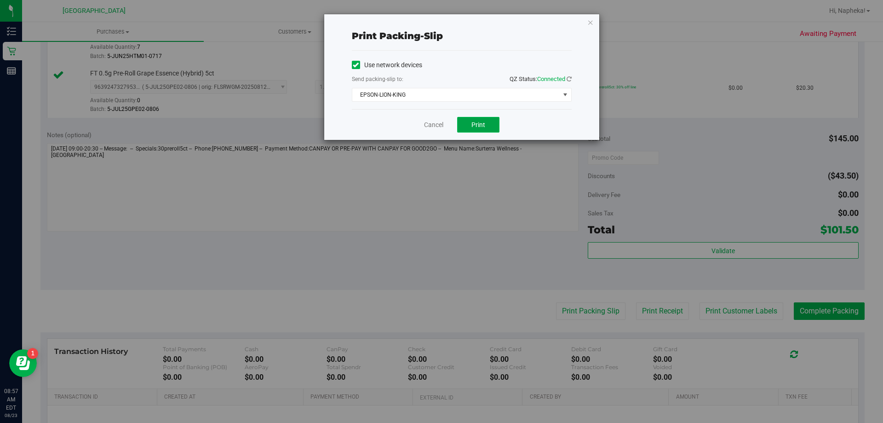
click at [477, 122] on span "Print" at bounding box center [478, 124] width 14 height 7
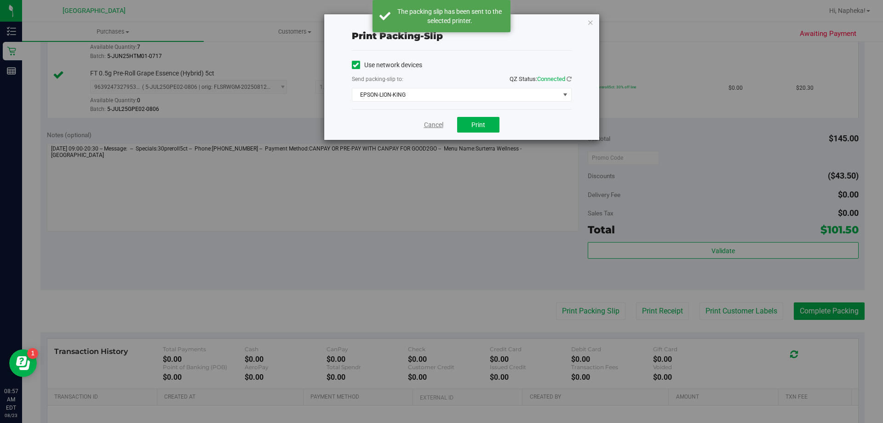
click at [426, 122] on link "Cancel" at bounding box center [433, 125] width 19 height 10
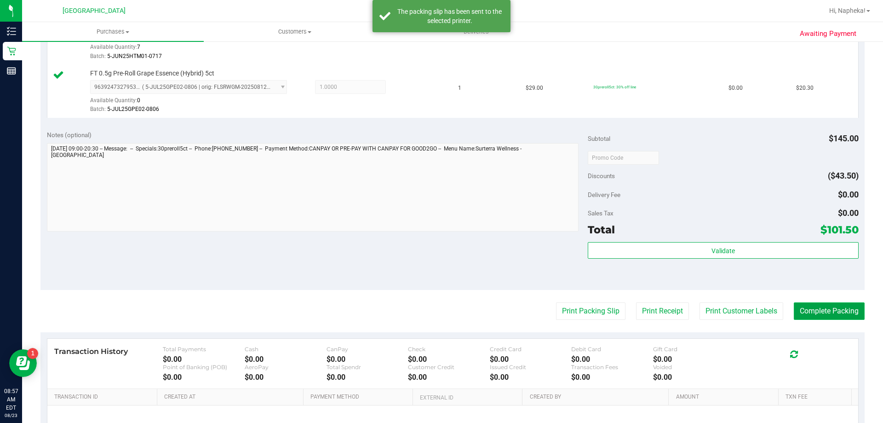
click at [817, 310] on button "Complete Packing" at bounding box center [829, 310] width 71 height 17
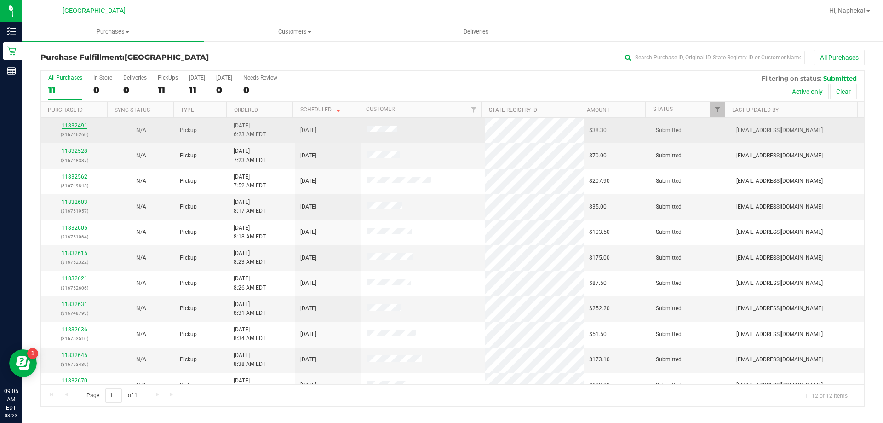
click at [73, 125] on link "11832491" at bounding box center [75, 125] width 26 height 6
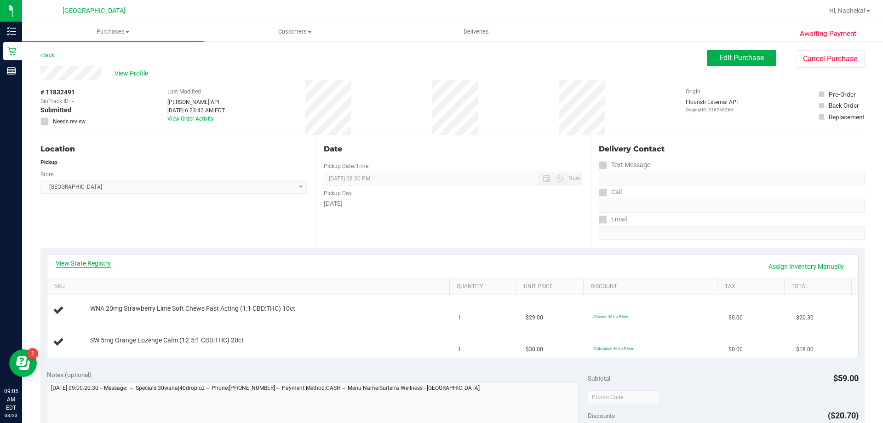
click at [94, 260] on link "View State Registry" at bounding box center [83, 262] width 55 height 9
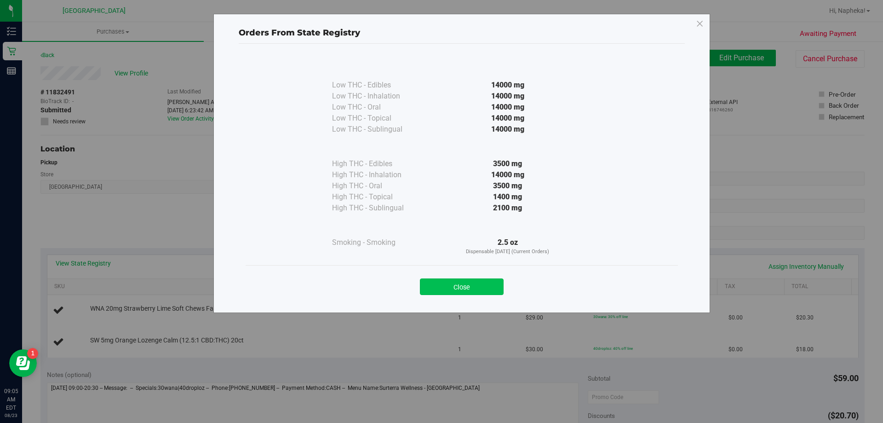
click at [458, 289] on button "Close" at bounding box center [462, 286] width 84 height 17
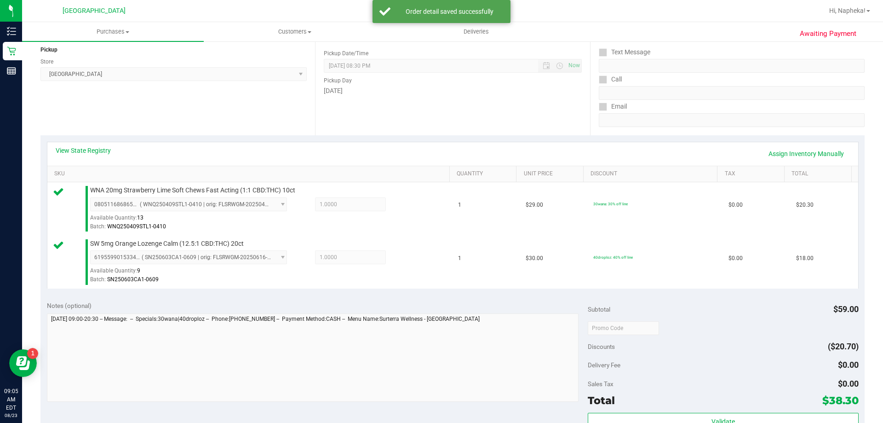
scroll to position [314, 0]
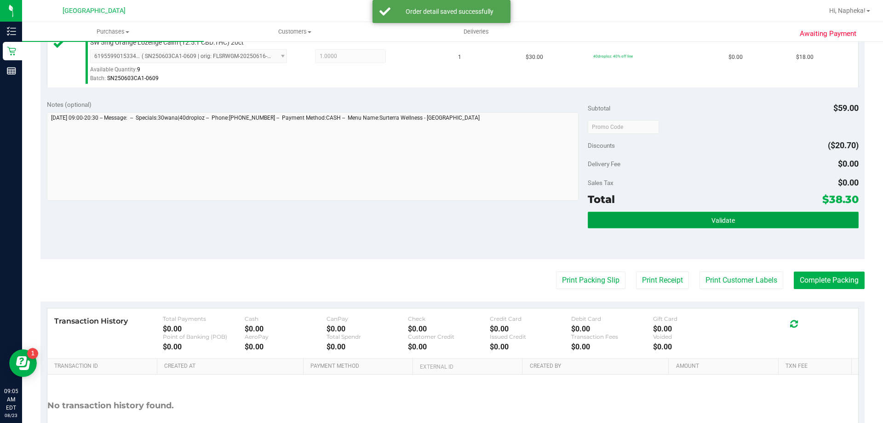
click at [747, 223] on button "Validate" at bounding box center [723, 220] width 270 height 17
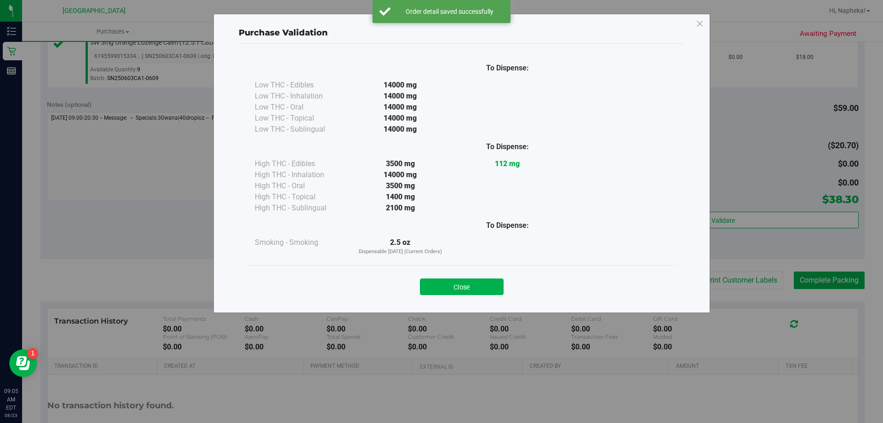
click at [440, 265] on div "Close" at bounding box center [462, 283] width 432 height 37
click at [499, 283] on button "Close" at bounding box center [462, 286] width 84 height 17
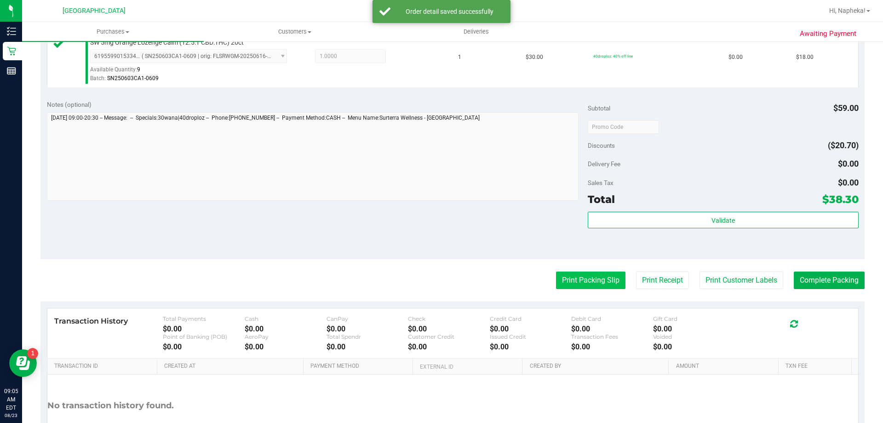
click at [609, 281] on button "Print Packing Slip" at bounding box center [590, 279] width 69 height 17
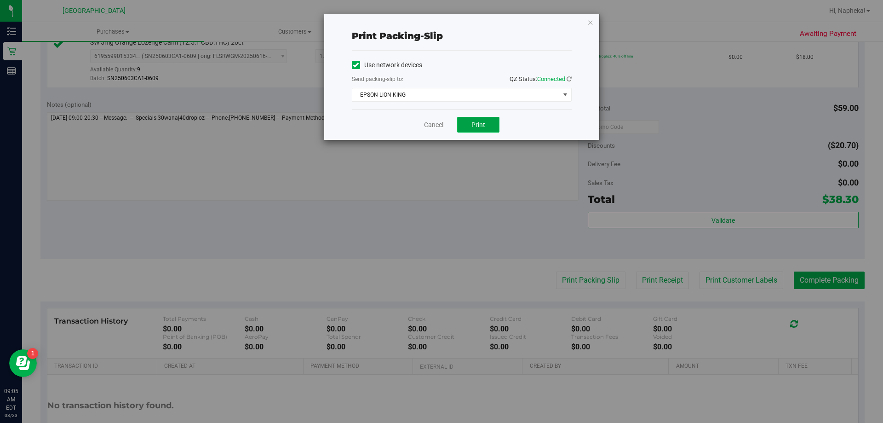
click at [486, 130] on button "Print" at bounding box center [478, 125] width 42 height 16
click at [435, 123] on link "Cancel" at bounding box center [433, 125] width 19 height 10
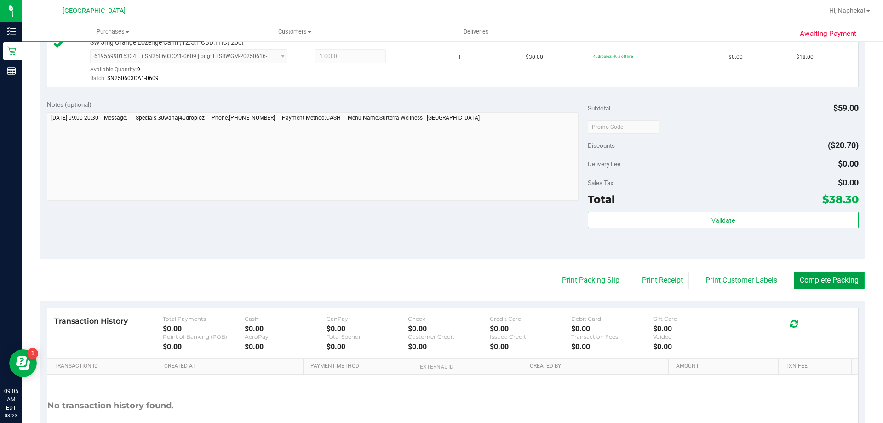
click at [818, 275] on button "Complete Packing" at bounding box center [829, 279] width 71 height 17
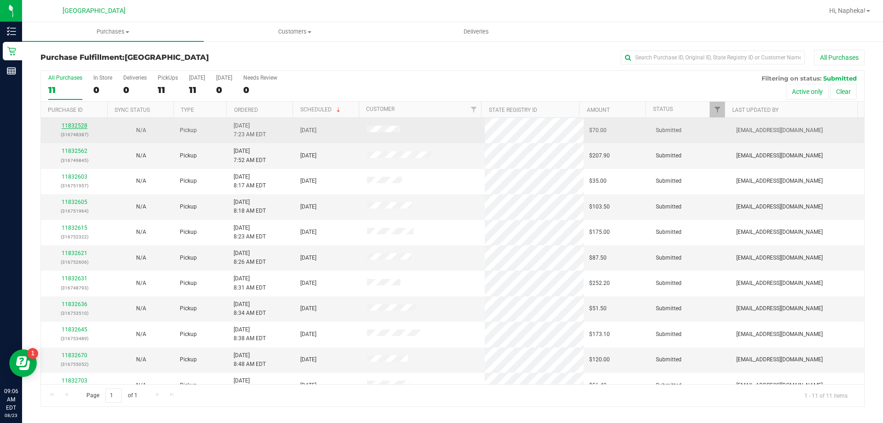
click at [76, 128] on link "11832528" at bounding box center [75, 125] width 26 height 6
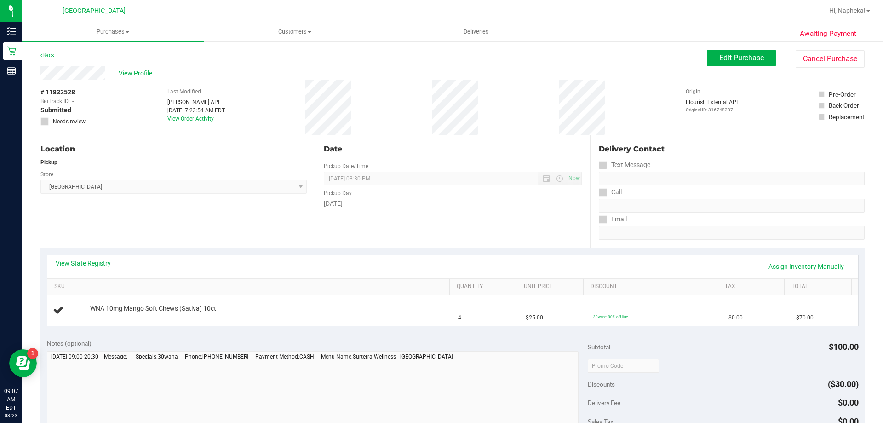
click at [90, 255] on div "View State Registry Assign Inventory Manually" at bounding box center [452, 266] width 811 height 23
click at [88, 262] on link "View State Registry" at bounding box center [83, 262] width 55 height 9
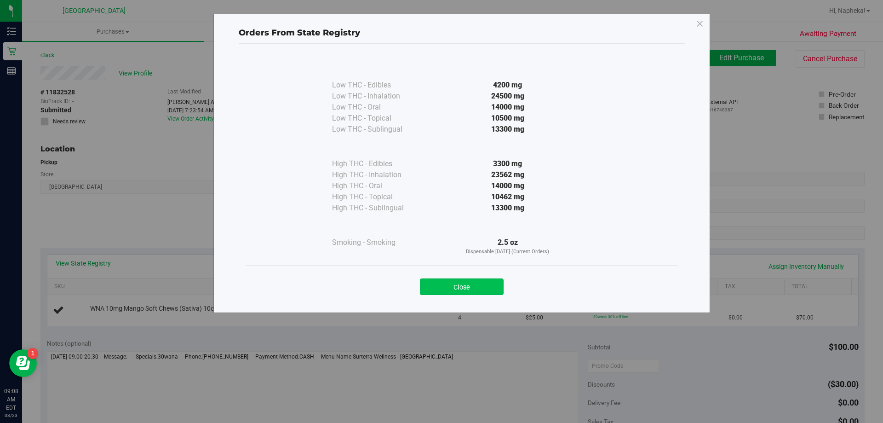
click at [496, 290] on button "Close" at bounding box center [462, 286] width 84 height 17
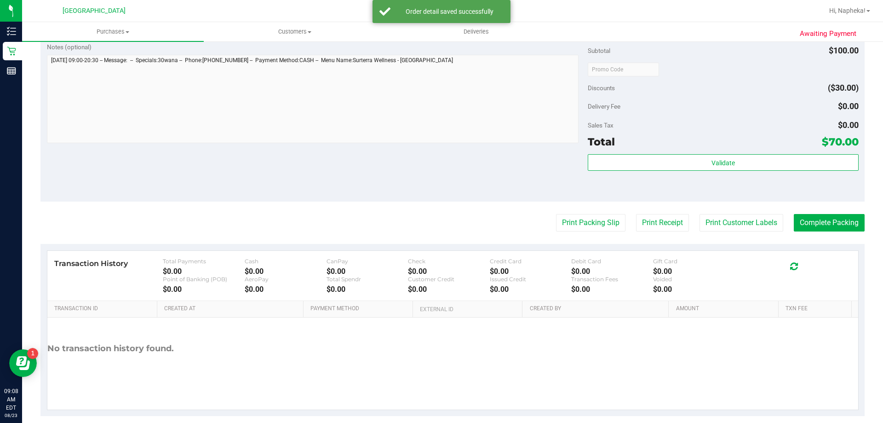
scroll to position [316, 0]
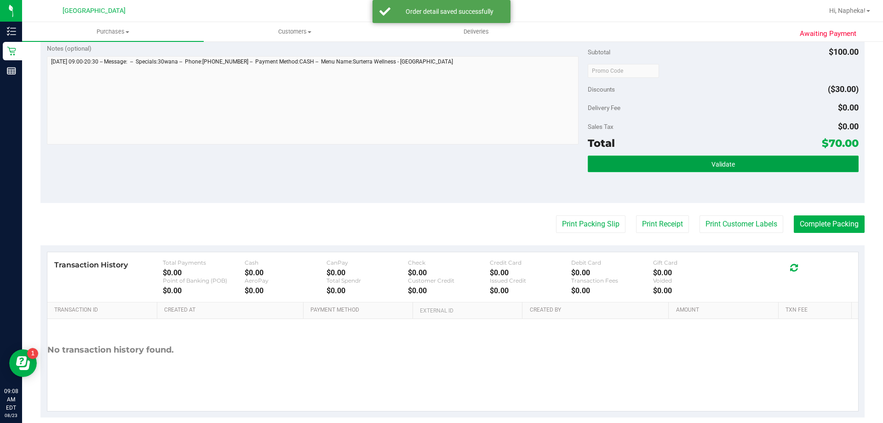
click at [721, 164] on span "Validate" at bounding box center [722, 163] width 23 height 7
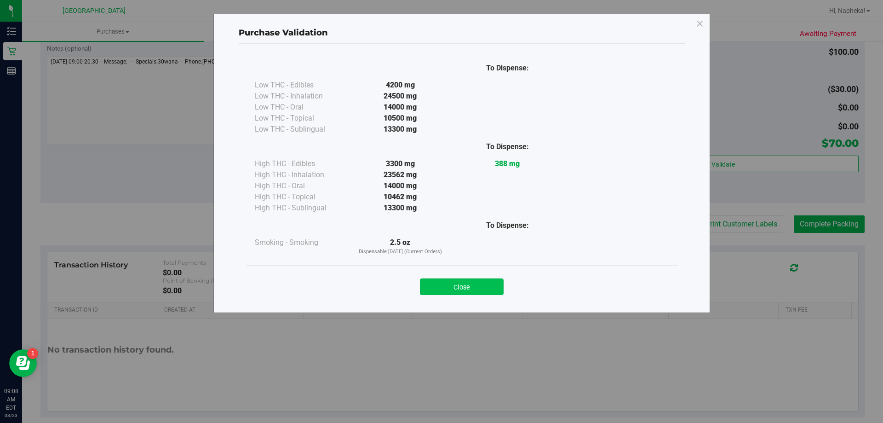
click at [470, 290] on button "Close" at bounding box center [462, 286] width 84 height 17
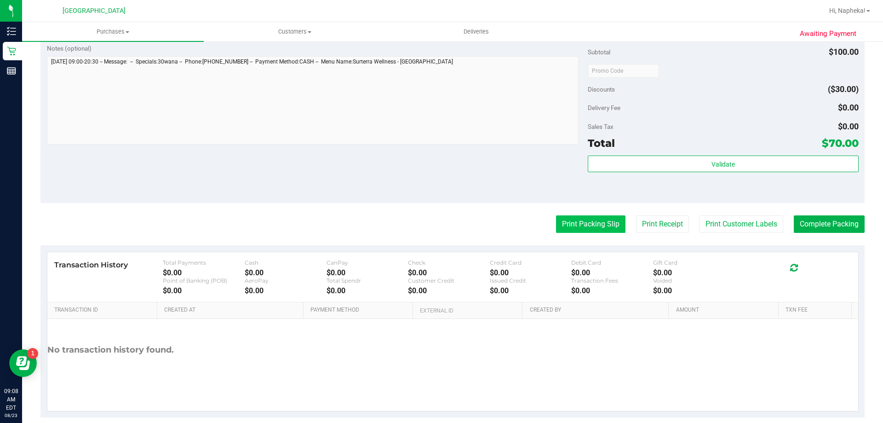
click at [578, 229] on button "Print Packing Slip" at bounding box center [590, 223] width 69 height 17
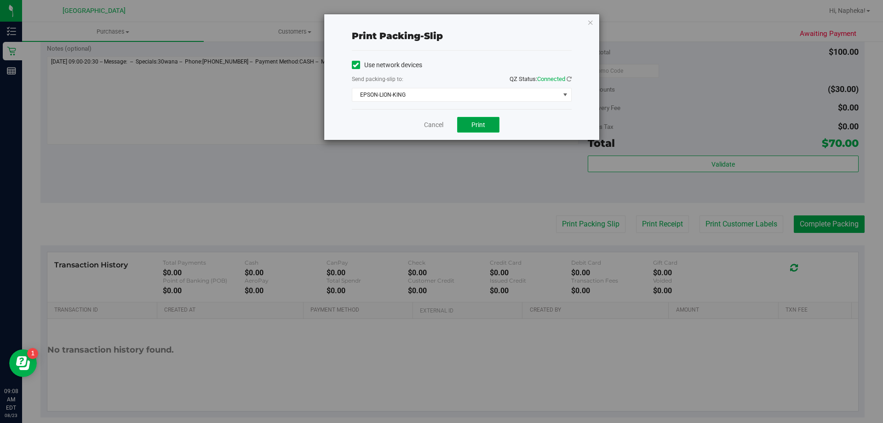
click at [489, 129] on button "Print" at bounding box center [478, 125] width 42 height 16
click at [435, 128] on link "Cancel" at bounding box center [433, 125] width 19 height 10
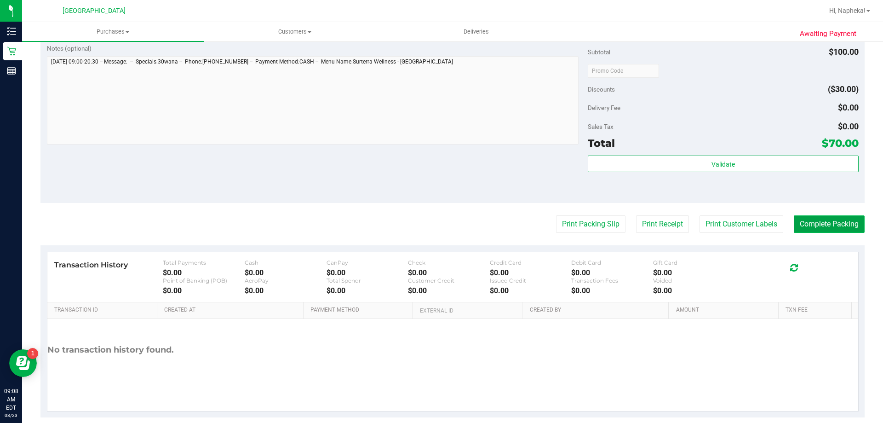
click at [838, 229] on button "Complete Packing" at bounding box center [829, 223] width 71 height 17
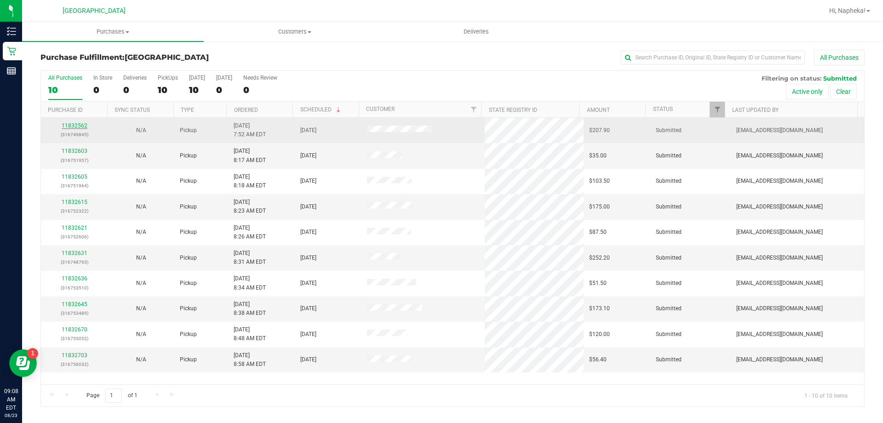
click at [84, 126] on link "11832562" at bounding box center [75, 125] width 26 height 6
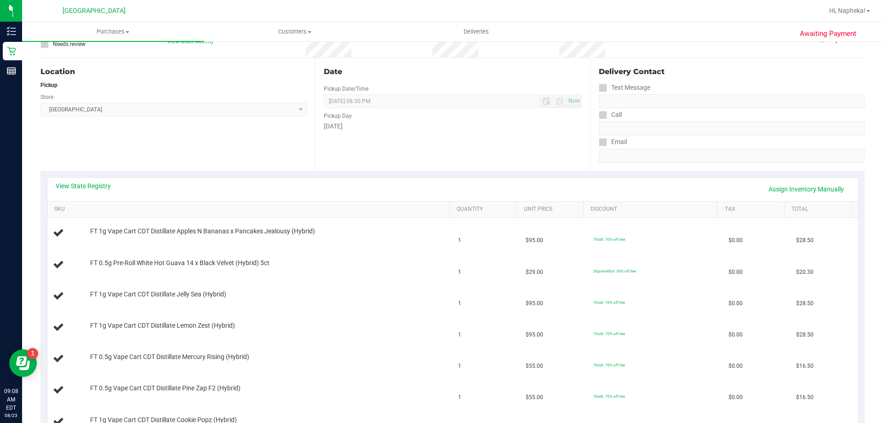
scroll to position [79, 0]
click at [107, 182] on link "View State Registry" at bounding box center [83, 184] width 55 height 9
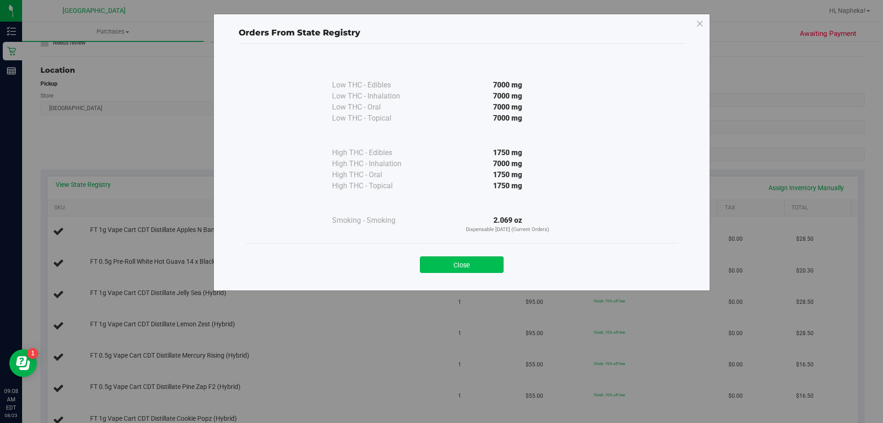
click at [475, 258] on button "Close" at bounding box center [462, 264] width 84 height 17
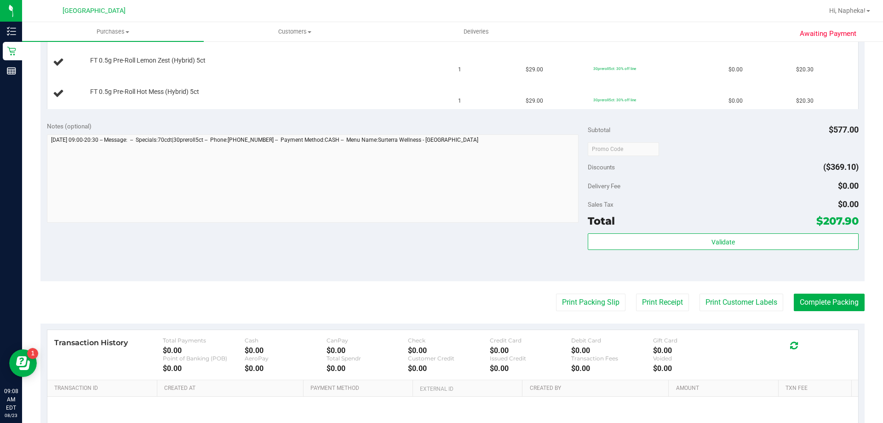
scroll to position [490, 0]
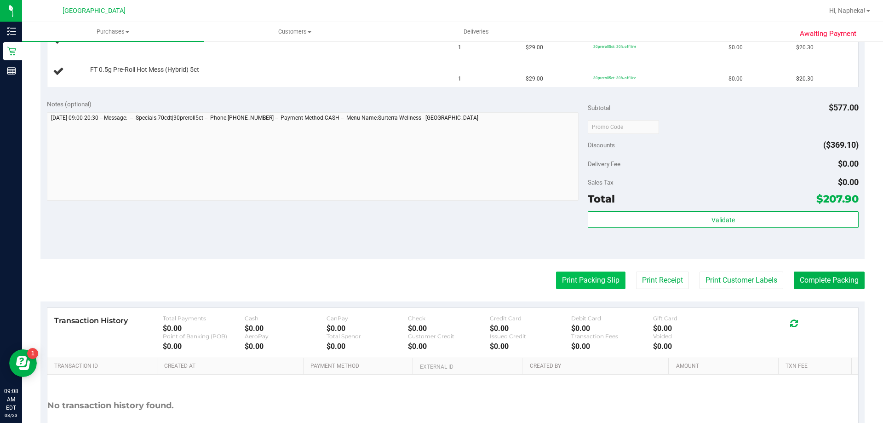
click at [575, 286] on button "Print Packing Slip" at bounding box center [590, 279] width 69 height 17
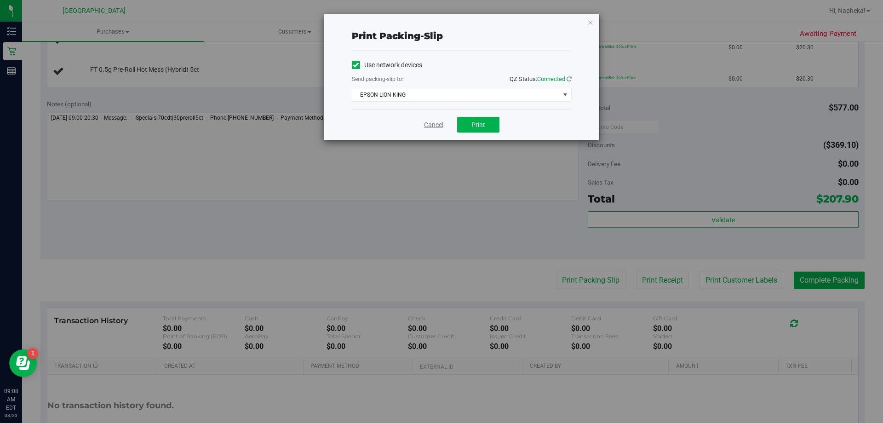
click at [429, 128] on link "Cancel" at bounding box center [433, 125] width 19 height 10
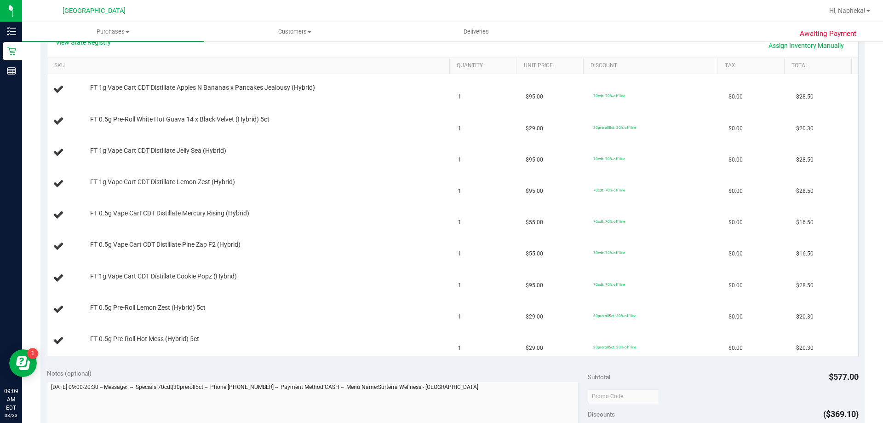
scroll to position [221, 0]
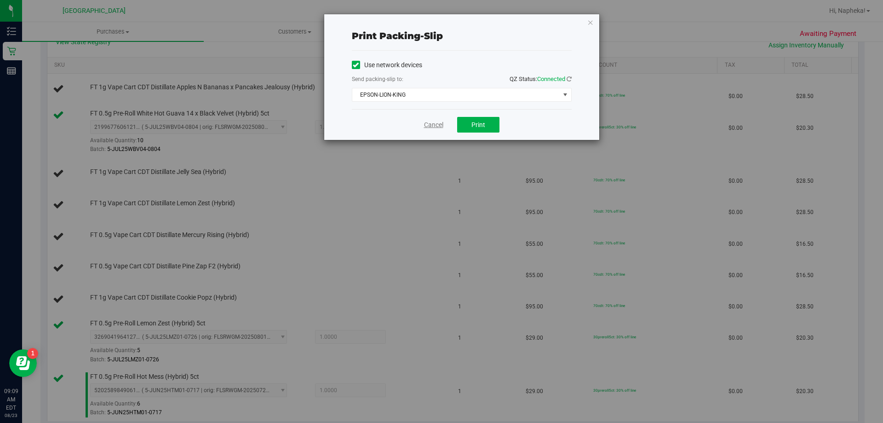
click at [433, 122] on link "Cancel" at bounding box center [433, 125] width 19 height 10
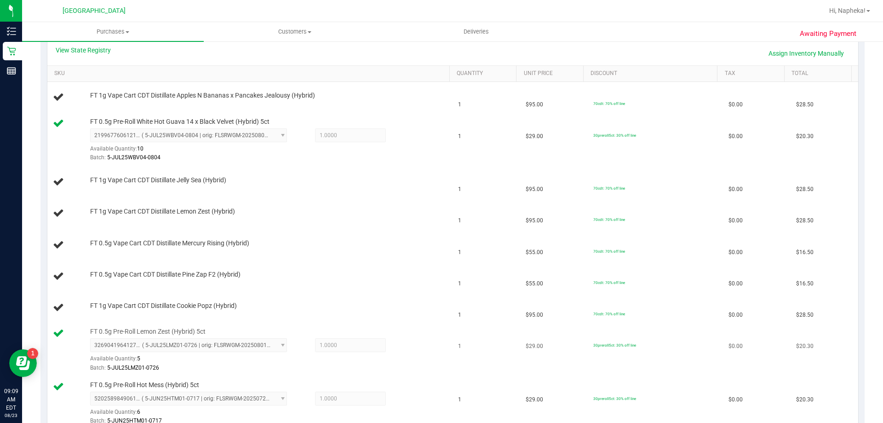
scroll to position [210, 0]
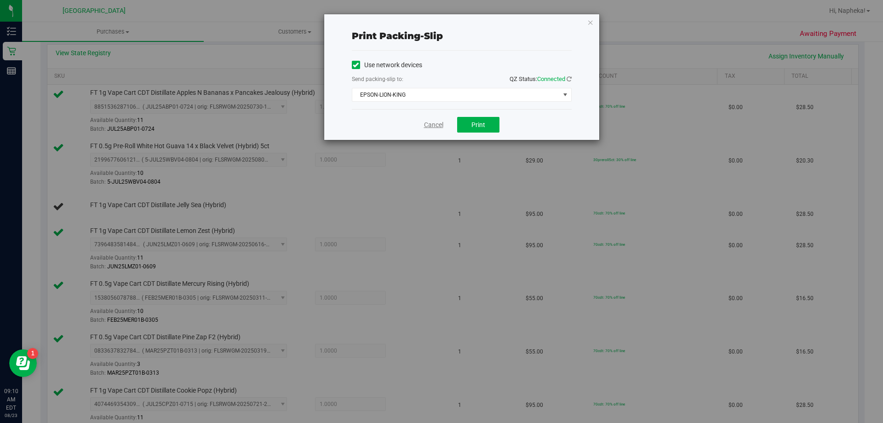
click at [426, 123] on link "Cancel" at bounding box center [433, 125] width 19 height 10
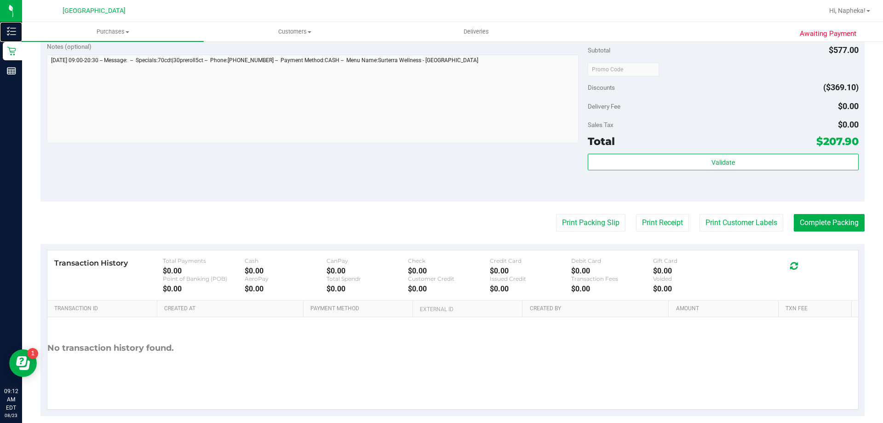
click at [0, 22] on link "Inventory" at bounding box center [11, 32] width 22 height 20
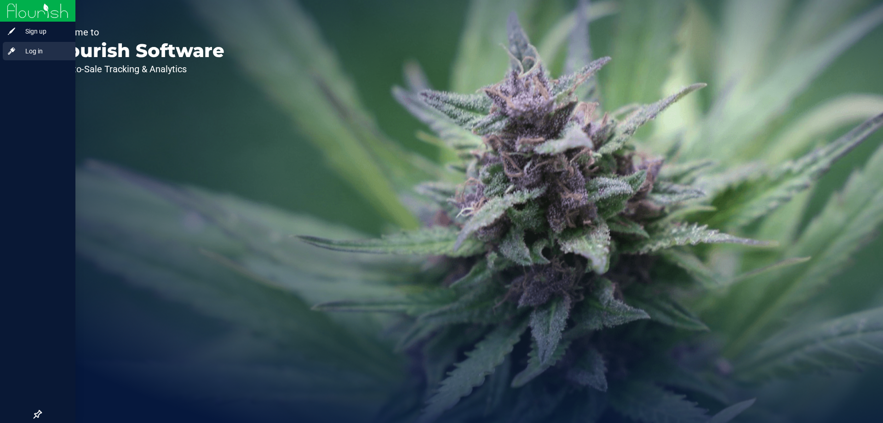
click at [28, 45] on div "Log in" at bounding box center [39, 51] width 73 height 18
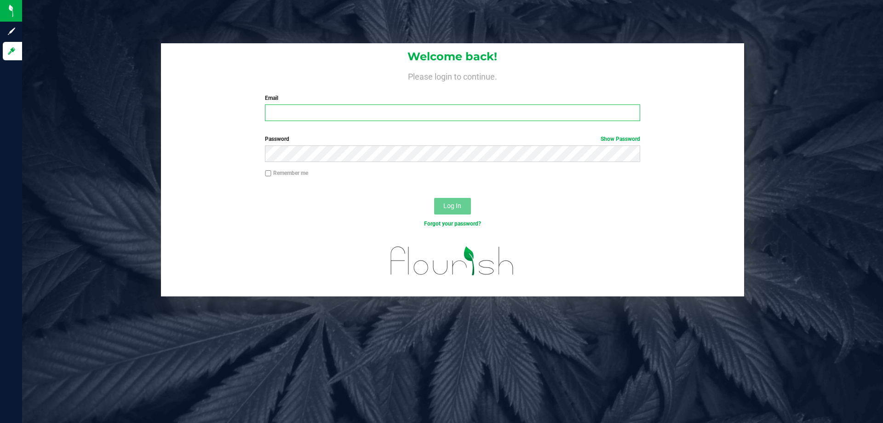
drag, startPoint x: 354, startPoint y: 110, endPoint x: 361, endPoint y: 113, distance: 7.9
click at [354, 110] on input "Email" at bounding box center [452, 112] width 375 height 17
type input "[EMAIL_ADDRESS][DOMAIN_NAME]"
drag, startPoint x: 377, startPoint y: 113, endPoint x: 261, endPoint y: 123, distance: 116.3
click at [261, 123] on div "Welcome back! Please login to continue. Email nesterling@liveparallel.com Requi…" at bounding box center [452, 85] width 583 height 85
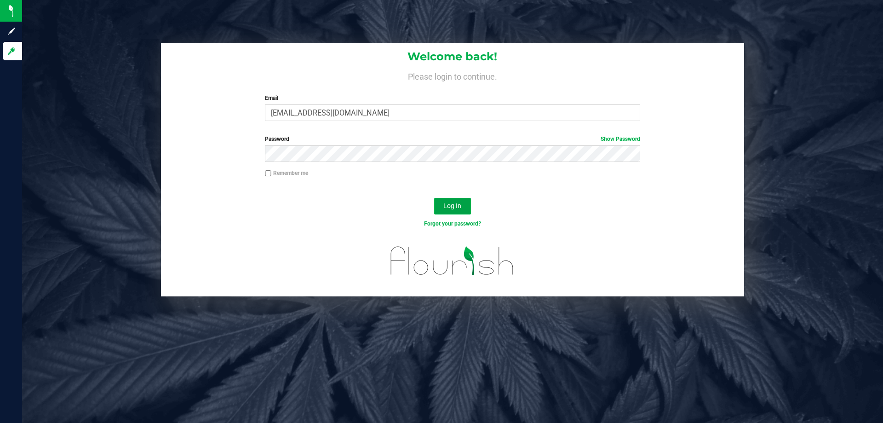
click at [466, 210] on button "Log In" at bounding box center [452, 206] width 37 height 17
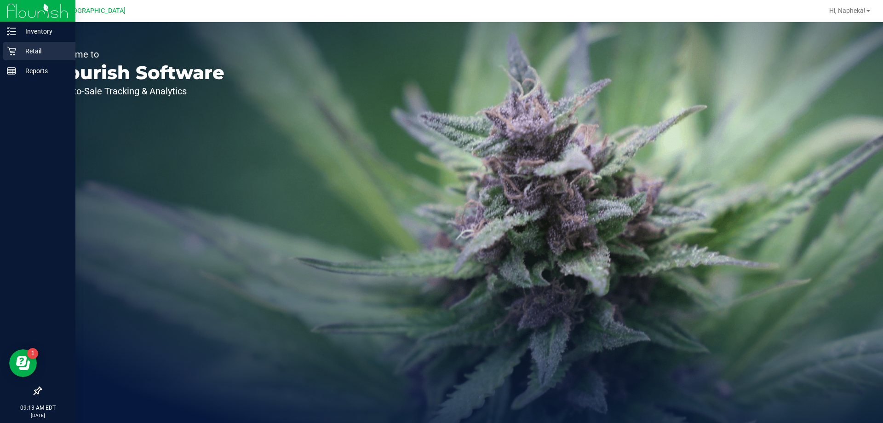
click at [18, 52] on p "Retail" at bounding box center [43, 51] width 55 height 11
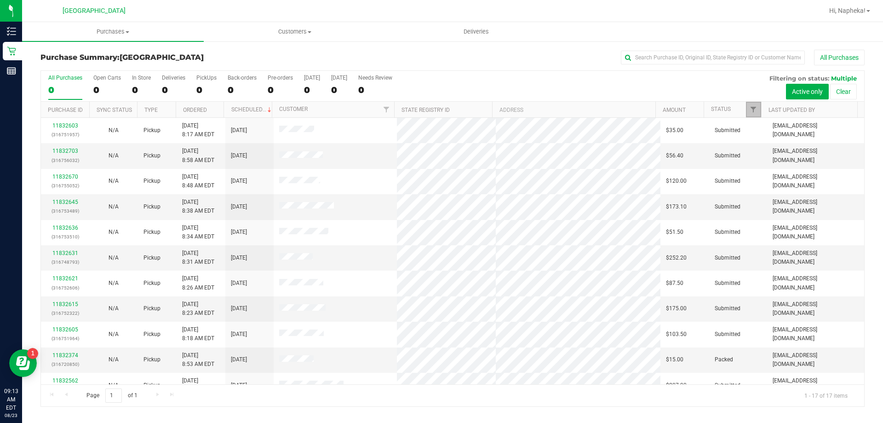
click at [749, 115] on link "Filter" at bounding box center [753, 110] width 15 height 16
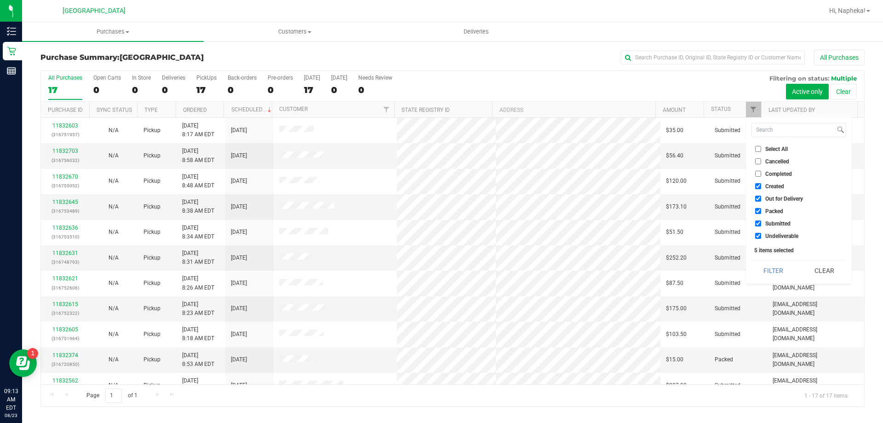
click at [775, 191] on li "Created" at bounding box center [798, 186] width 95 height 10
click at [775, 185] on span "Created" at bounding box center [774, 186] width 19 height 6
click at [761, 185] on input "Created" at bounding box center [758, 186] width 6 height 6
checkbox input "false"
click at [777, 196] on span "Out for Delivery" at bounding box center [784, 199] width 38 height 6
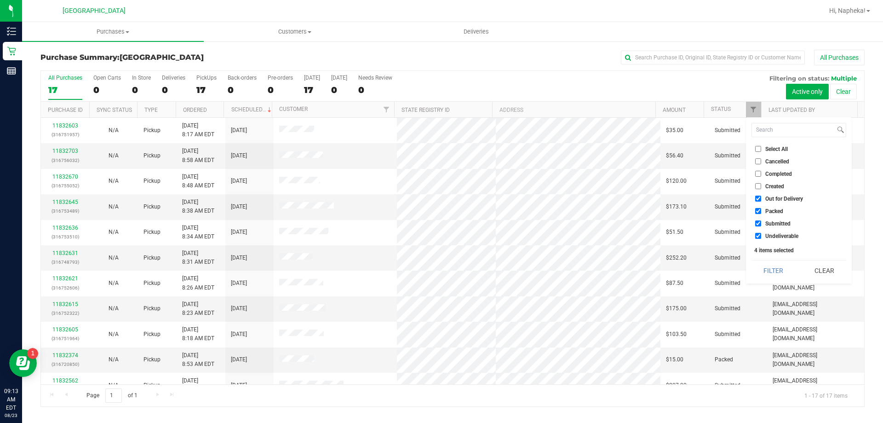
click at [761, 195] on input "Out for Delivery" at bounding box center [758, 198] width 6 height 6
click at [776, 198] on span "Out for Delivery" at bounding box center [784, 199] width 38 height 6
click at [761, 198] on input "Out for Delivery" at bounding box center [758, 198] width 6 height 6
click at [775, 200] on span "Out for Delivery" at bounding box center [784, 199] width 38 height 6
click at [761, 200] on input "Out for Delivery" at bounding box center [758, 198] width 6 height 6
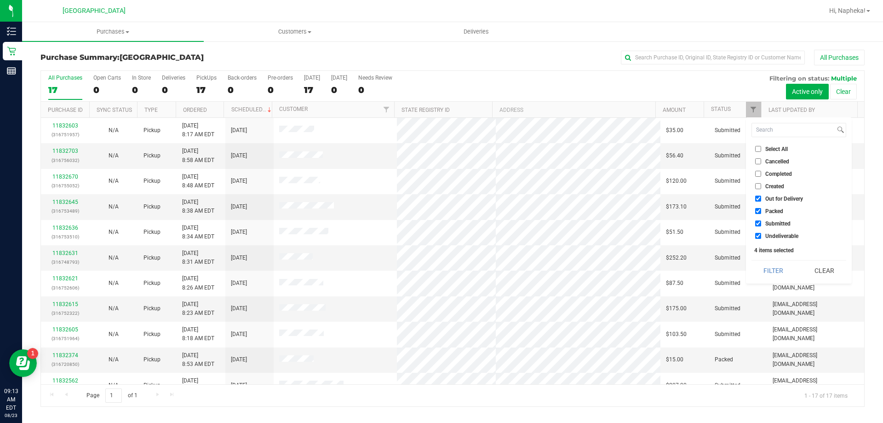
checkbox input "false"
click at [771, 214] on li "Packed" at bounding box center [798, 211] width 95 height 10
click at [772, 210] on span "Packed" at bounding box center [774, 211] width 18 height 6
click at [761, 210] on input "Packed" at bounding box center [758, 211] width 6 height 6
checkbox input "false"
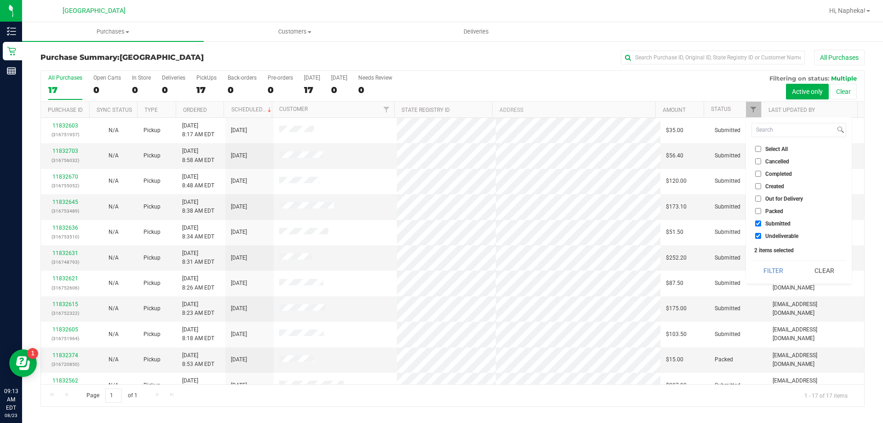
click at [773, 231] on li "Undeliverable" at bounding box center [798, 236] width 95 height 10
click at [773, 234] on span "Undeliverable" at bounding box center [781, 236] width 33 height 6
click at [761, 234] on input "Undeliverable" at bounding box center [758, 236] width 6 height 6
checkbox input "false"
click at [769, 266] on button "Filter" at bounding box center [773, 270] width 44 height 20
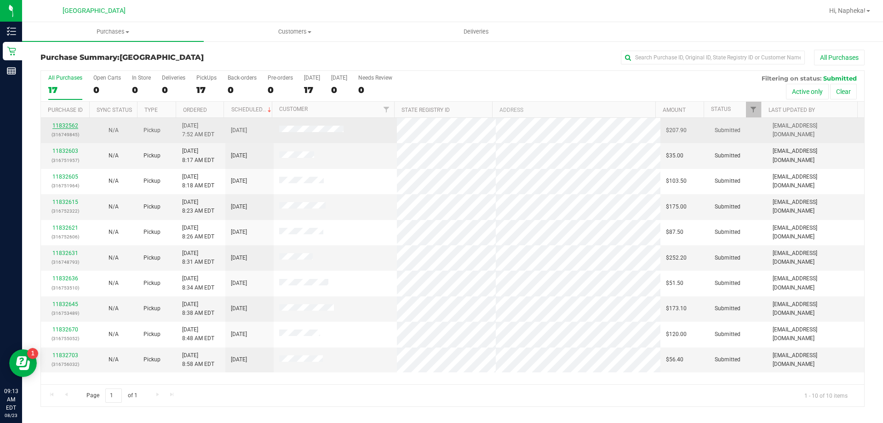
click at [74, 125] on link "11832562" at bounding box center [65, 125] width 26 height 6
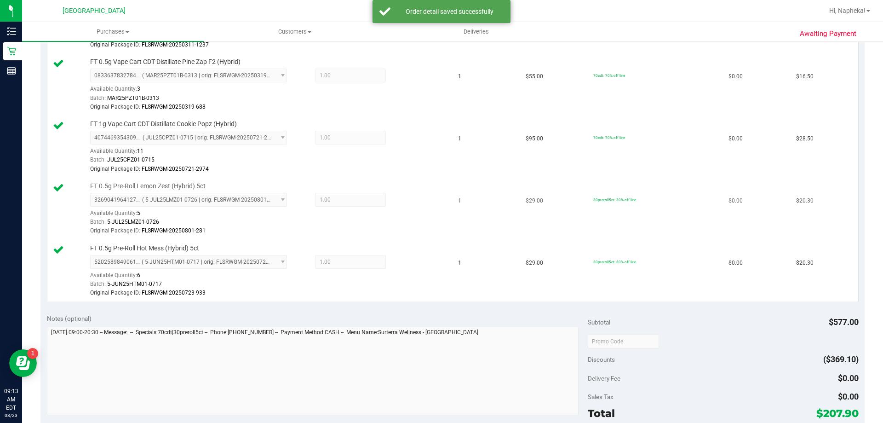
scroll to position [690, 0]
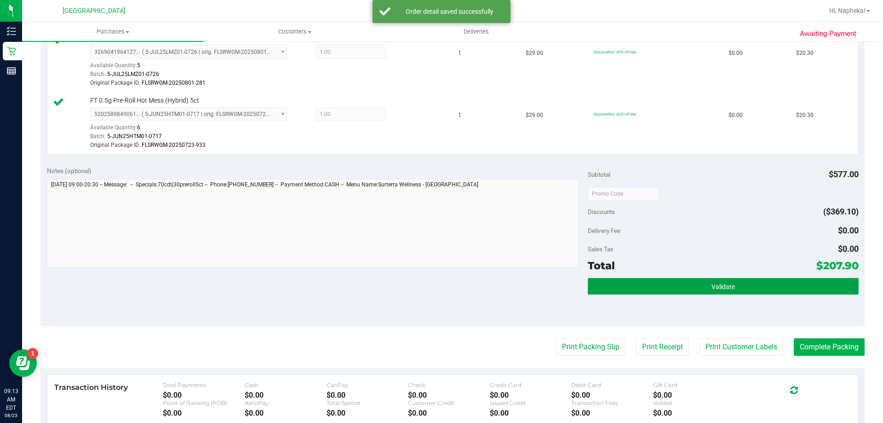
click at [704, 285] on button "Validate" at bounding box center [723, 286] width 270 height 17
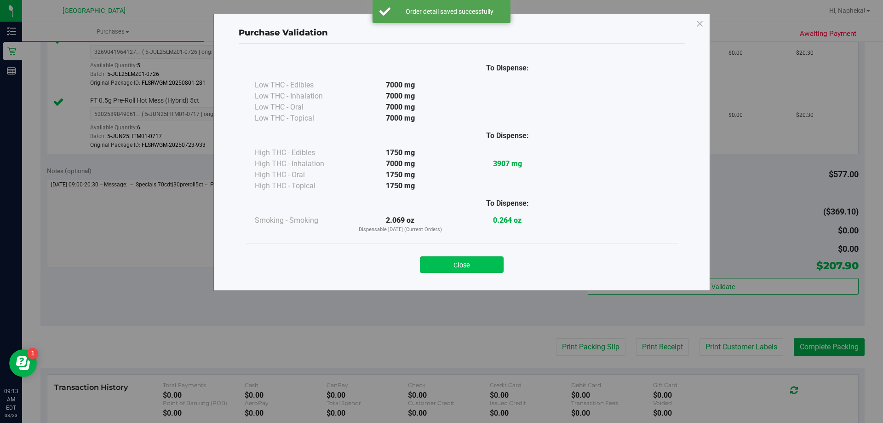
click at [462, 272] on button "Close" at bounding box center [462, 264] width 84 height 17
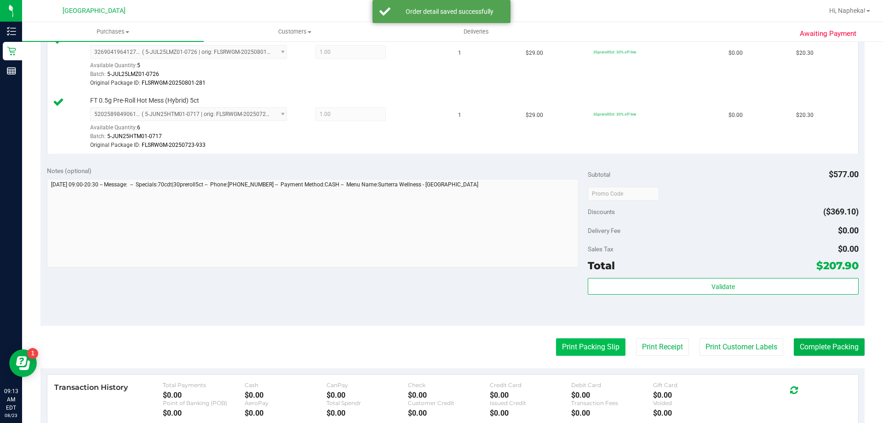
click at [577, 350] on button "Print Packing Slip" at bounding box center [590, 346] width 69 height 17
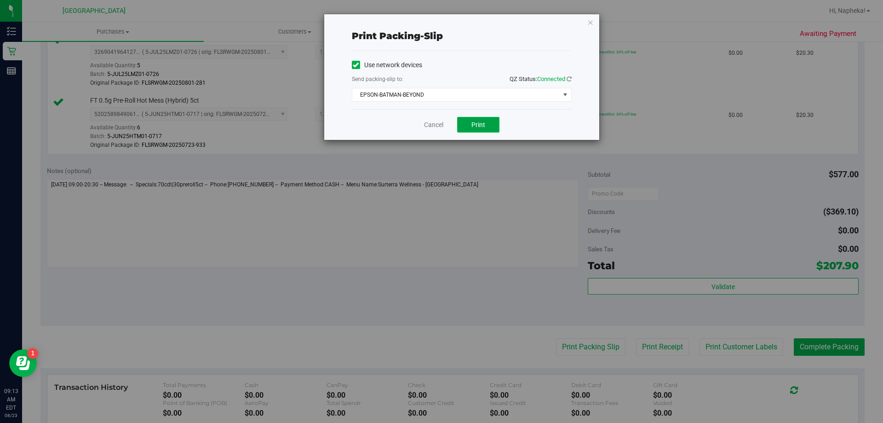
click at [485, 118] on button "Print" at bounding box center [478, 125] width 42 height 16
click at [428, 125] on link "Cancel" at bounding box center [429, 125] width 19 height 10
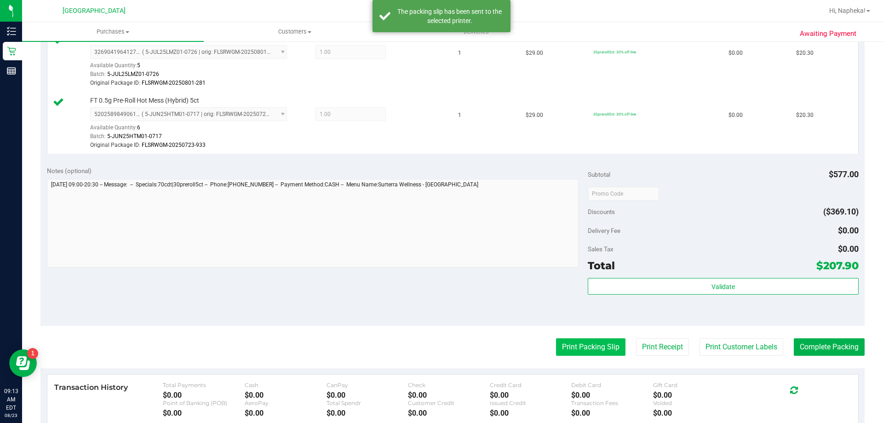
click at [584, 344] on button "Print Packing Slip" at bounding box center [590, 346] width 69 height 17
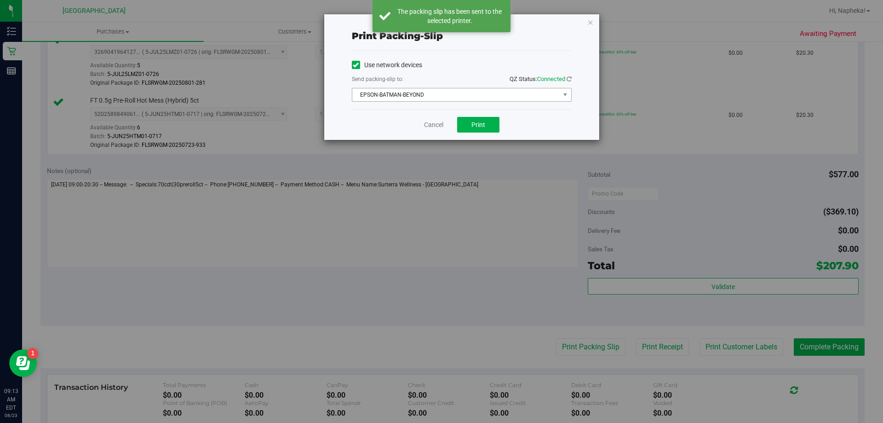
click at [460, 92] on span "EPSON-BATMAN-BEYOND" at bounding box center [455, 94] width 207 height 13
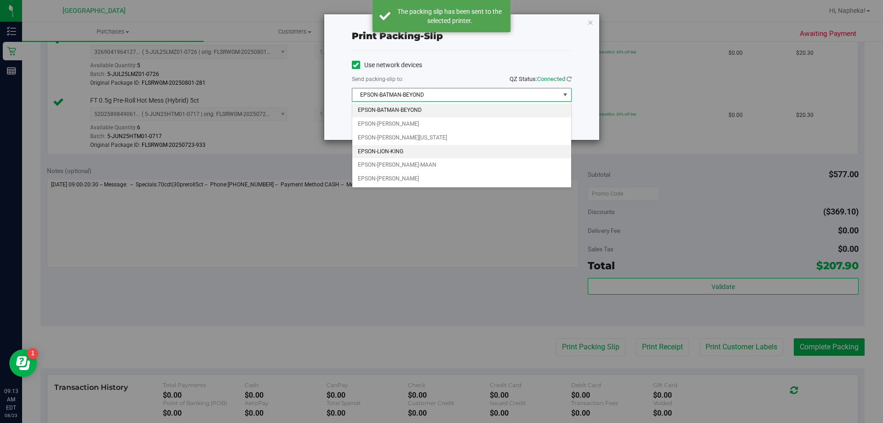
click at [411, 149] on li "EPSON-LION-KING" at bounding box center [461, 152] width 219 height 14
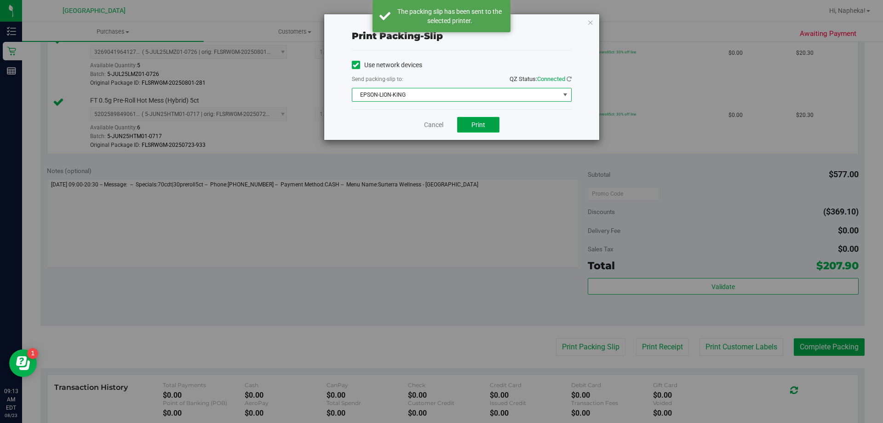
click at [482, 125] on span "Print" at bounding box center [478, 124] width 14 height 7
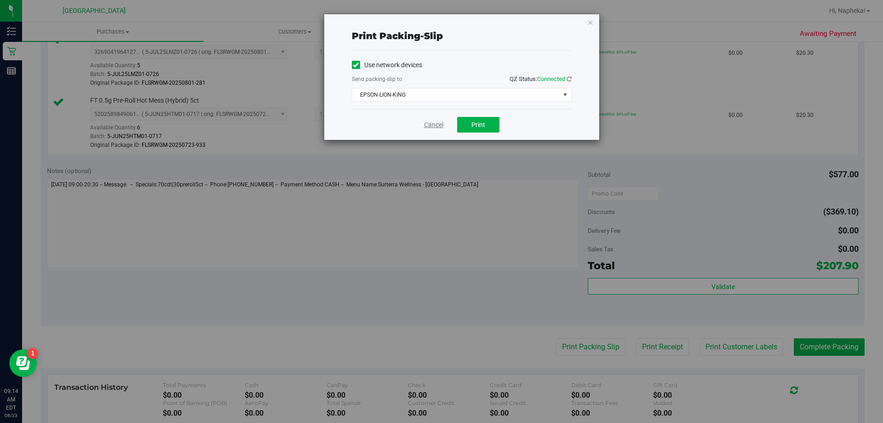
click at [426, 129] on link "Cancel" at bounding box center [433, 125] width 19 height 10
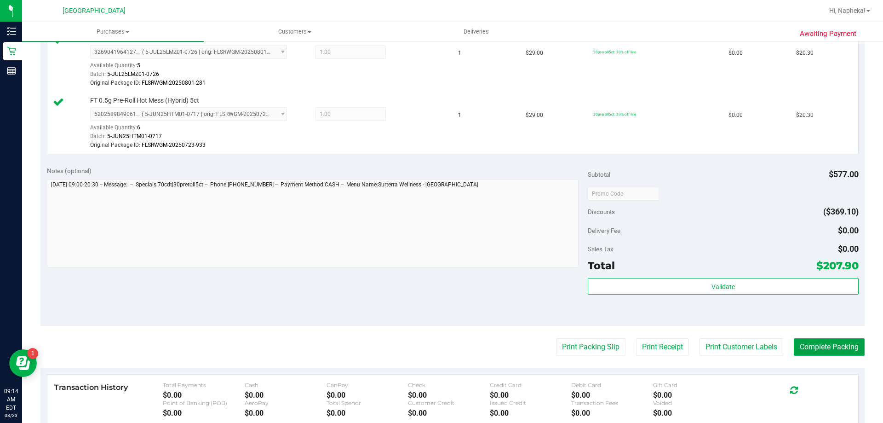
click at [838, 347] on button "Complete Packing" at bounding box center [829, 346] width 71 height 17
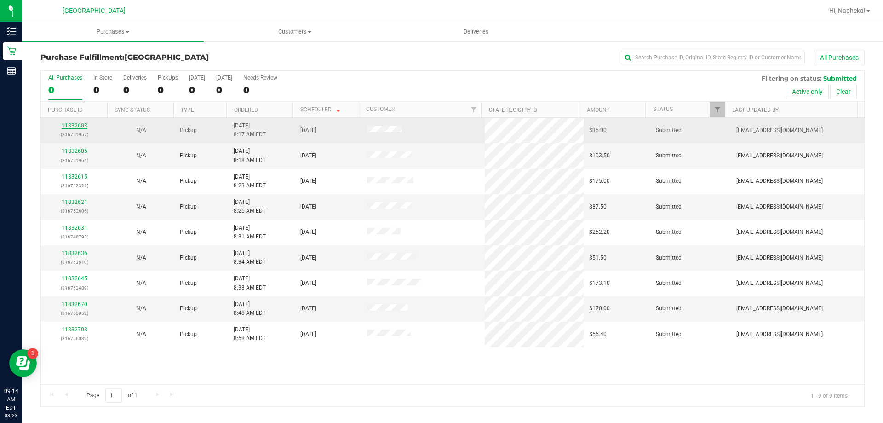
click at [83, 126] on link "11832603" at bounding box center [75, 125] width 26 height 6
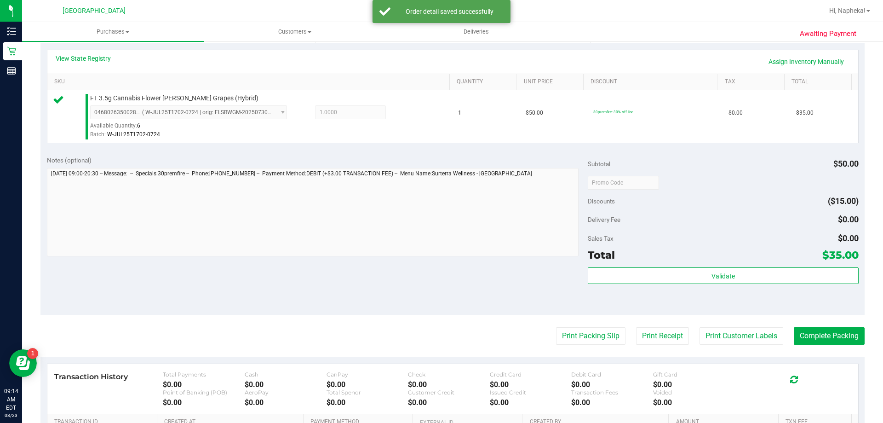
scroll to position [324, 0]
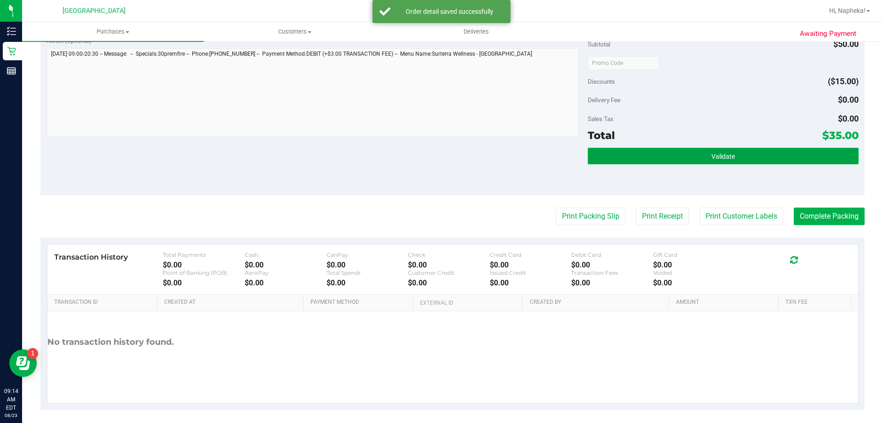
click at [761, 159] on button "Validate" at bounding box center [723, 156] width 270 height 17
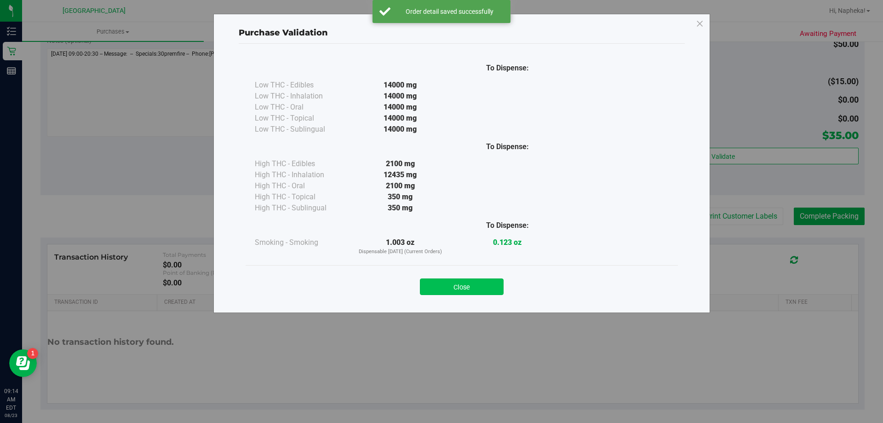
click at [475, 288] on button "Close" at bounding box center [462, 286] width 84 height 17
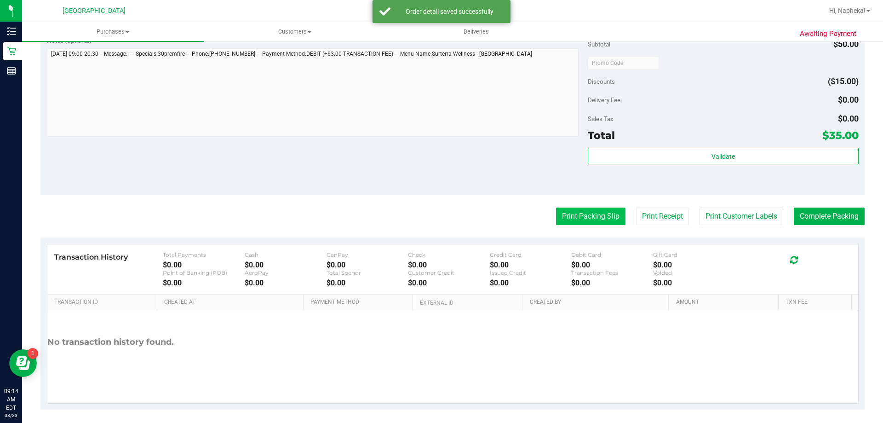
click at [584, 222] on button "Print Packing Slip" at bounding box center [590, 215] width 69 height 17
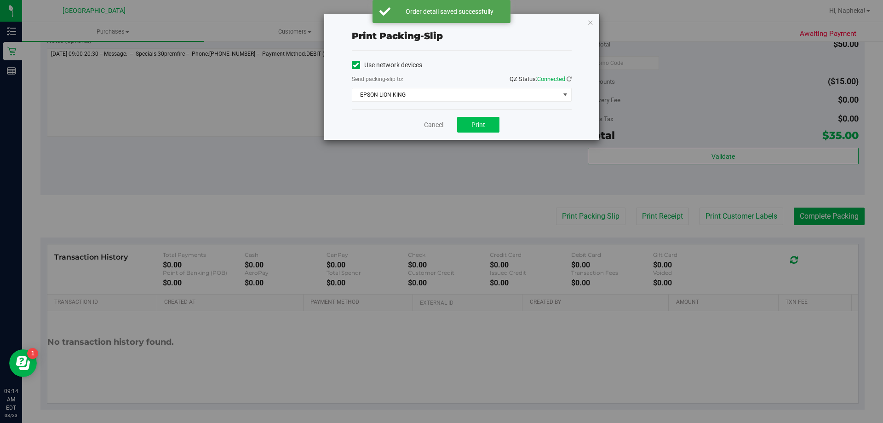
click at [475, 123] on span "Print" at bounding box center [478, 124] width 14 height 7
click at [430, 128] on link "Cancel" at bounding box center [433, 125] width 19 height 10
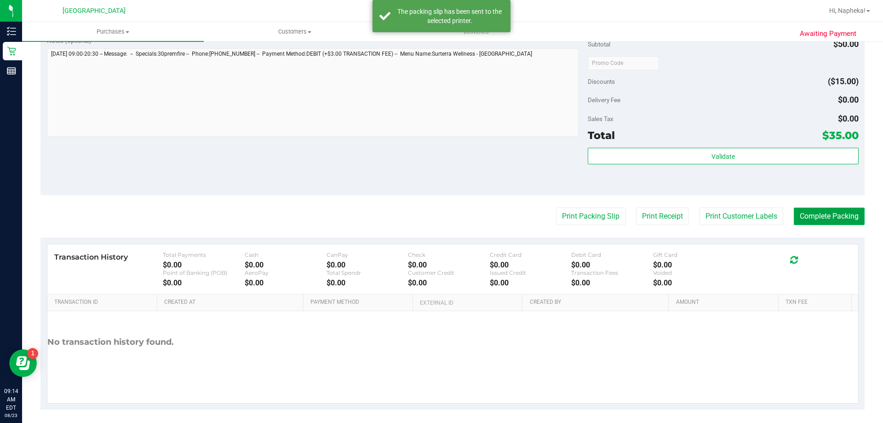
click at [843, 210] on button "Complete Packing" at bounding box center [829, 215] width 71 height 17
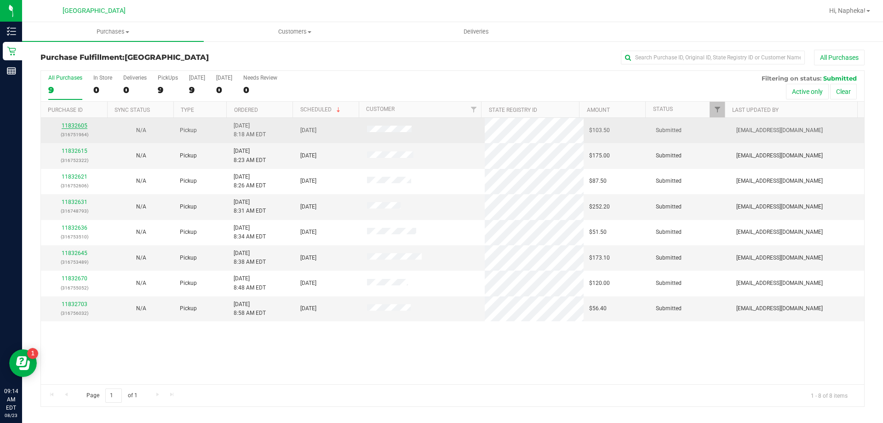
click at [81, 126] on link "11832605" at bounding box center [75, 125] width 26 height 6
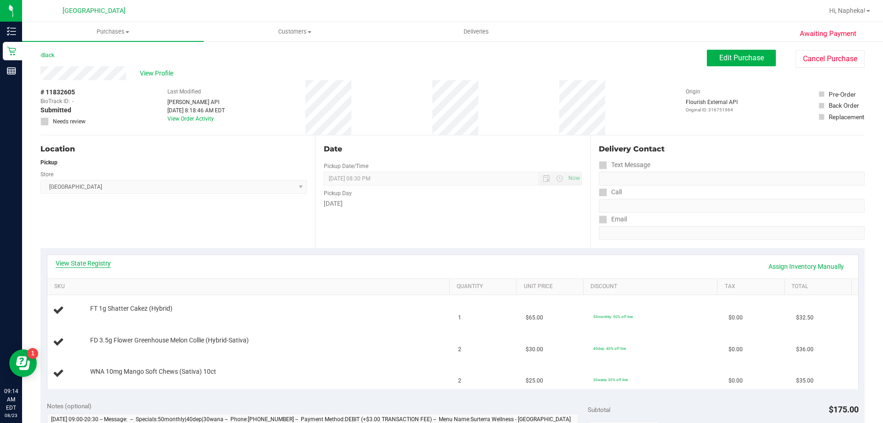
click at [93, 261] on link "View State Registry" at bounding box center [83, 262] width 55 height 9
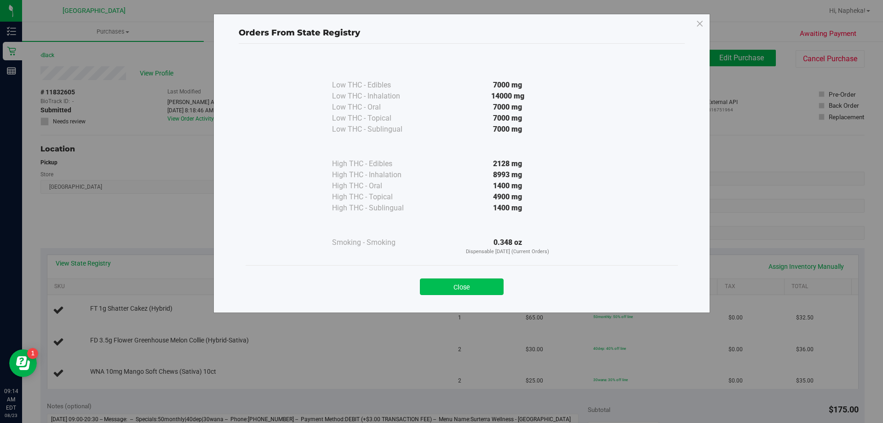
click at [478, 291] on button "Close" at bounding box center [462, 286] width 84 height 17
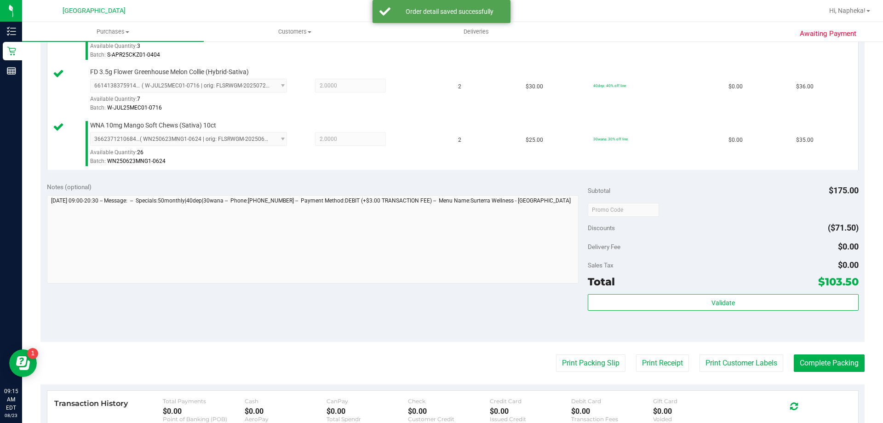
scroll to position [290, 0]
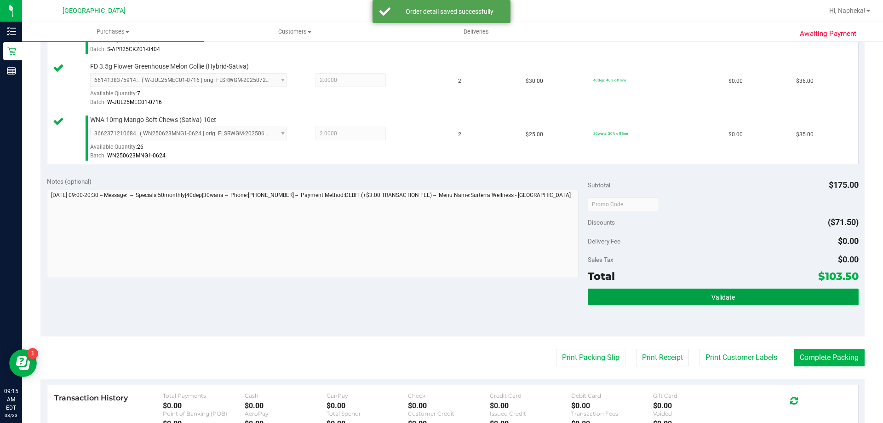
click at [742, 298] on button "Validate" at bounding box center [723, 296] width 270 height 17
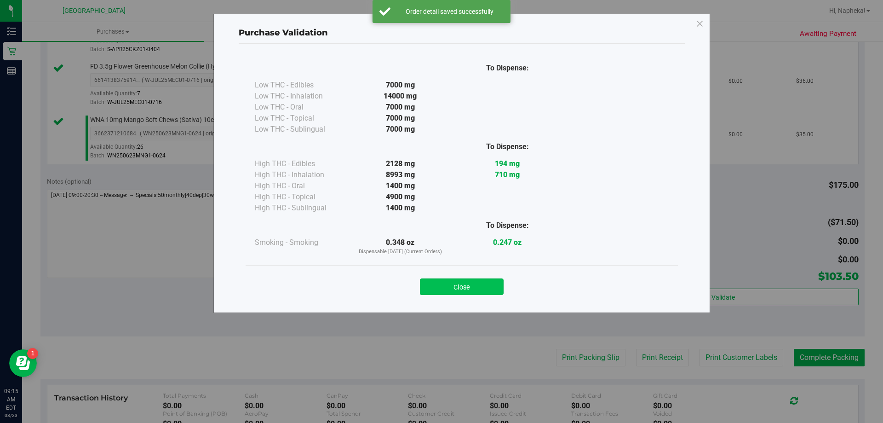
click at [486, 293] on button "Close" at bounding box center [462, 286] width 84 height 17
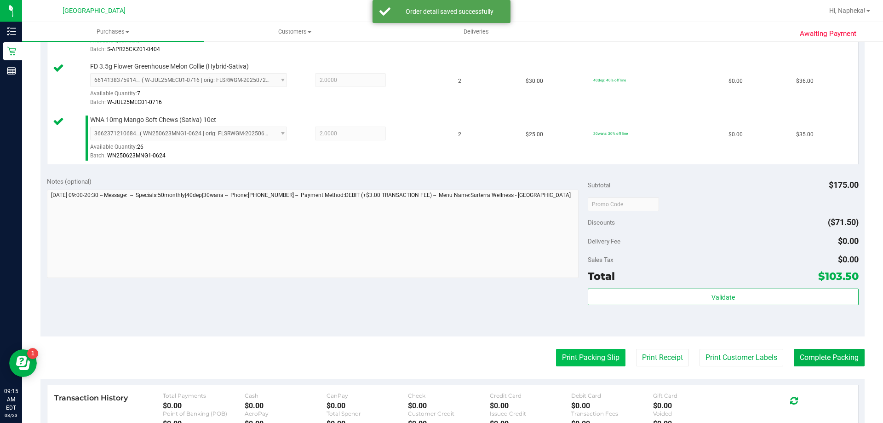
click at [579, 360] on button "Print Packing Slip" at bounding box center [590, 357] width 69 height 17
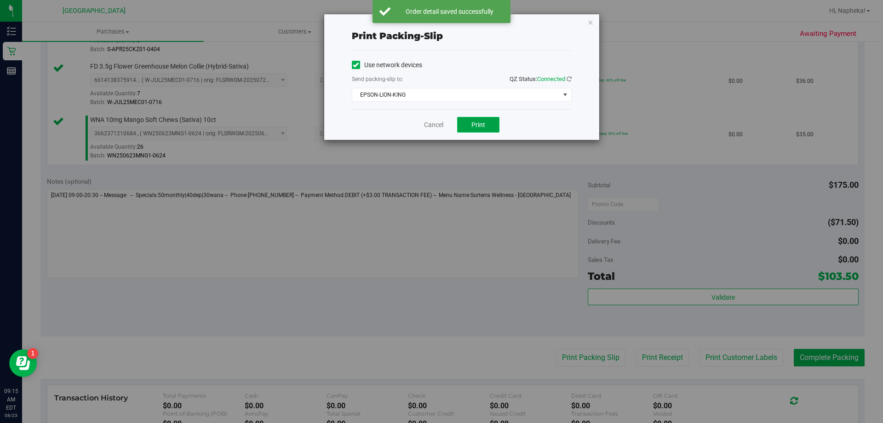
click at [481, 127] on span "Print" at bounding box center [478, 124] width 14 height 7
click at [433, 125] on link "Cancel" at bounding box center [433, 125] width 19 height 10
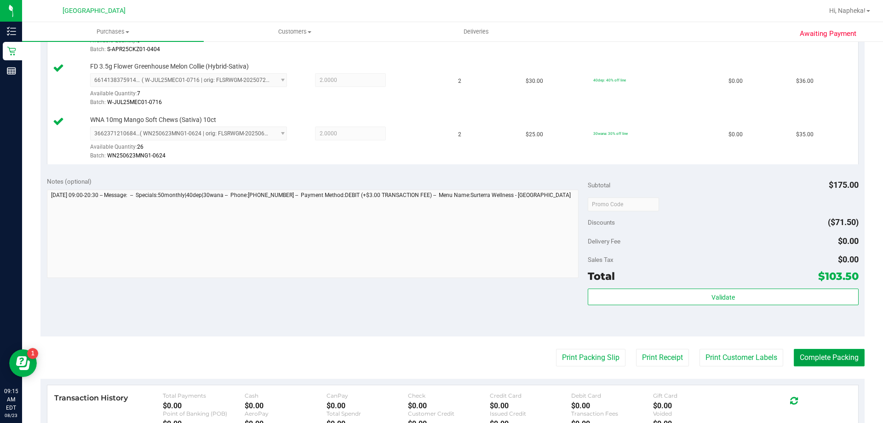
click at [818, 360] on button "Complete Packing" at bounding box center [829, 357] width 71 height 17
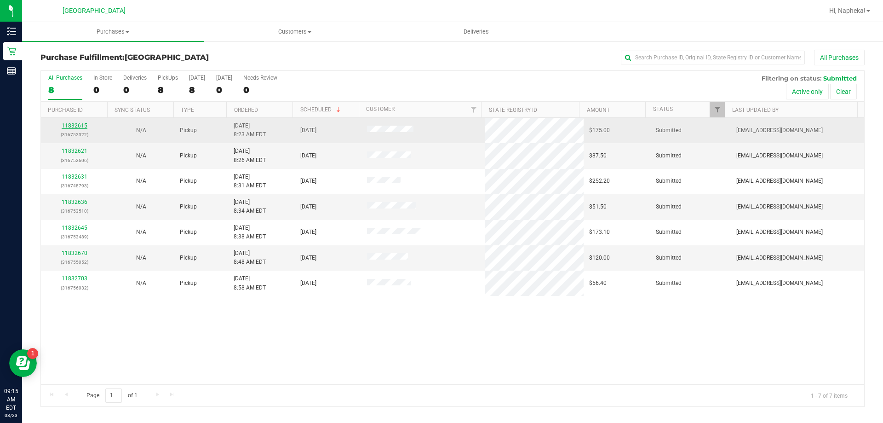
click at [79, 126] on link "11832615" at bounding box center [75, 125] width 26 height 6
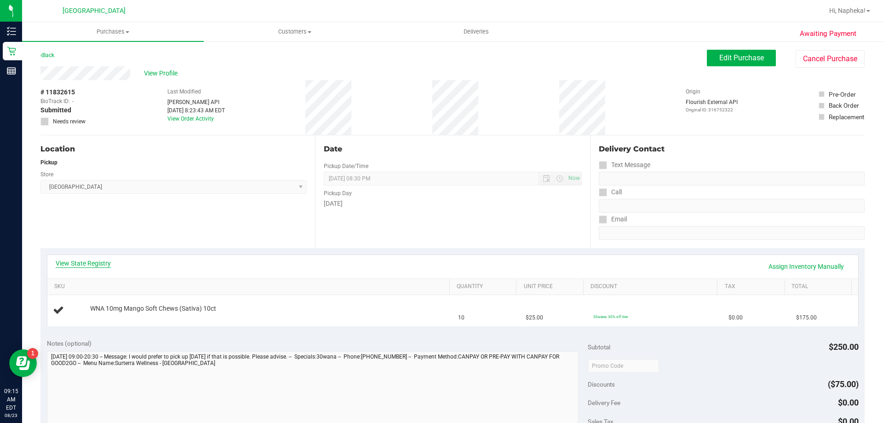
click at [110, 263] on link "View State Registry" at bounding box center [83, 262] width 55 height 9
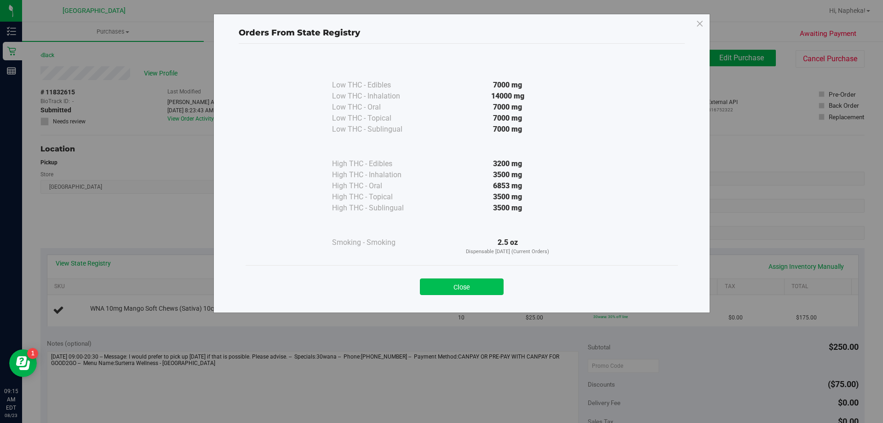
click at [478, 284] on button "Close" at bounding box center [462, 286] width 84 height 17
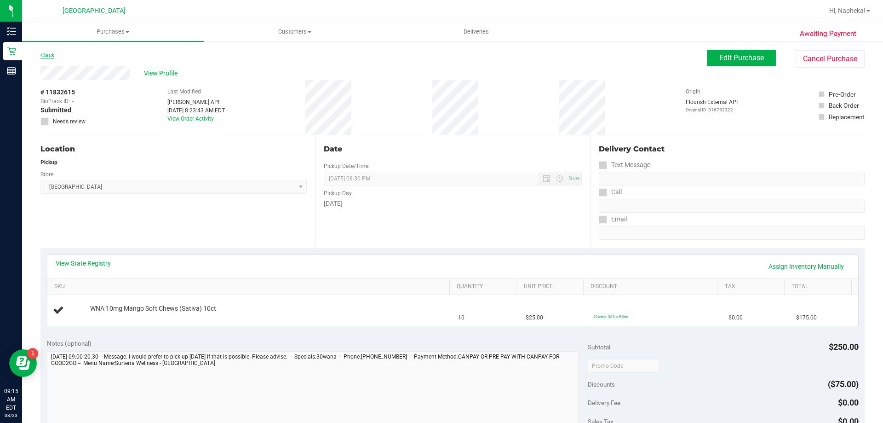
click at [52, 55] on link "Back" at bounding box center [47, 55] width 14 height 6
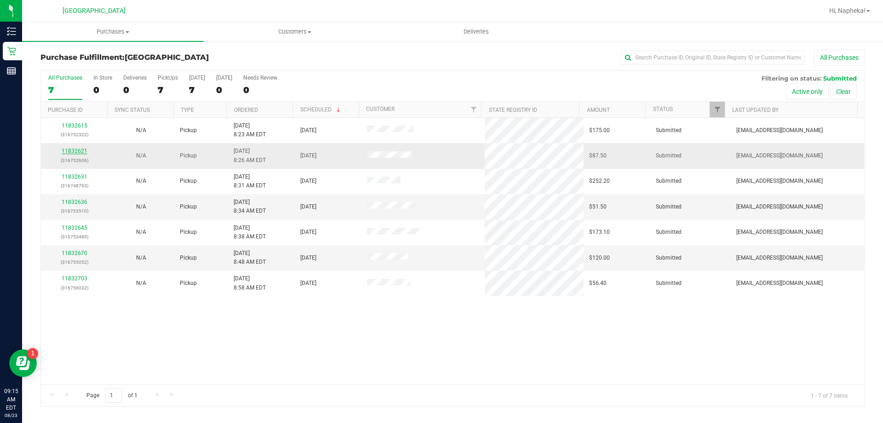
click at [76, 153] on link "11832621" at bounding box center [75, 151] width 26 height 6
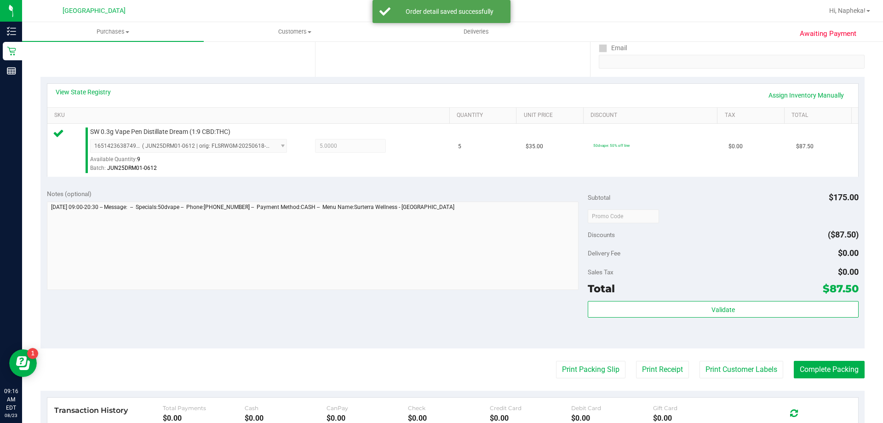
scroll to position [321, 0]
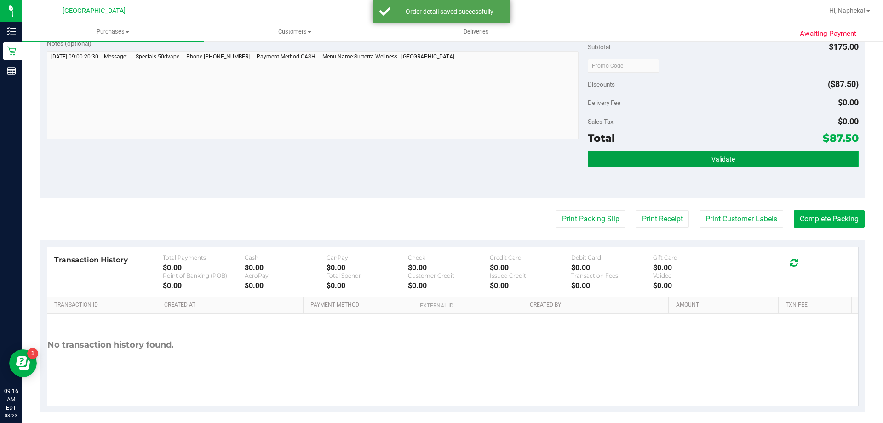
click at [743, 162] on button "Validate" at bounding box center [723, 158] width 270 height 17
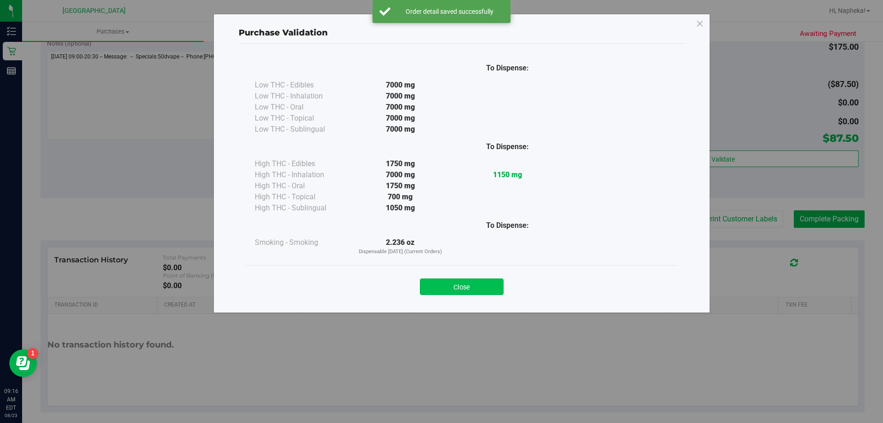
click at [481, 282] on button "Close" at bounding box center [462, 286] width 84 height 17
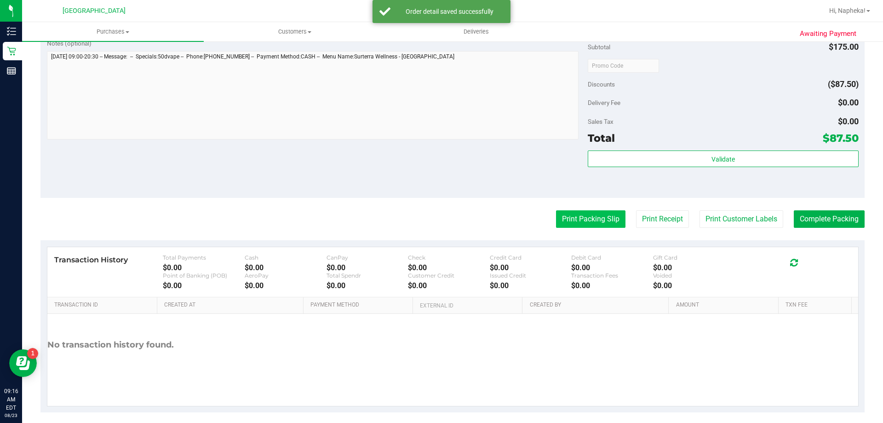
click at [600, 219] on button "Print Packing Slip" at bounding box center [590, 218] width 69 height 17
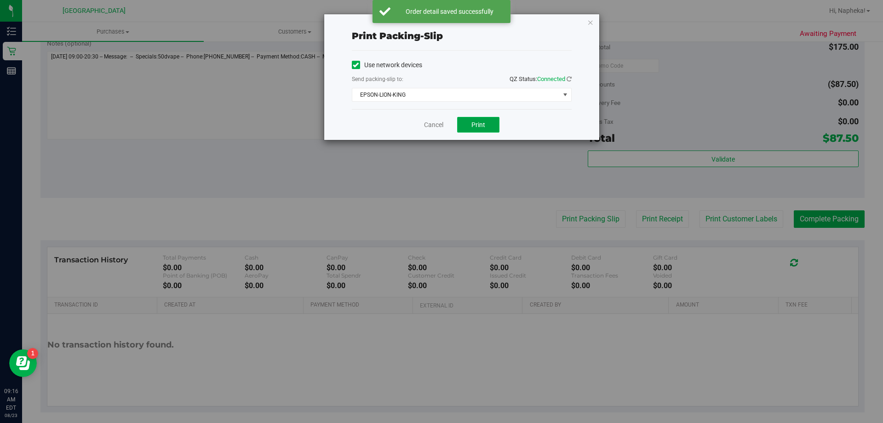
click at [479, 125] on span "Print" at bounding box center [478, 124] width 14 height 7
click at [425, 128] on link "Cancel" at bounding box center [433, 125] width 19 height 10
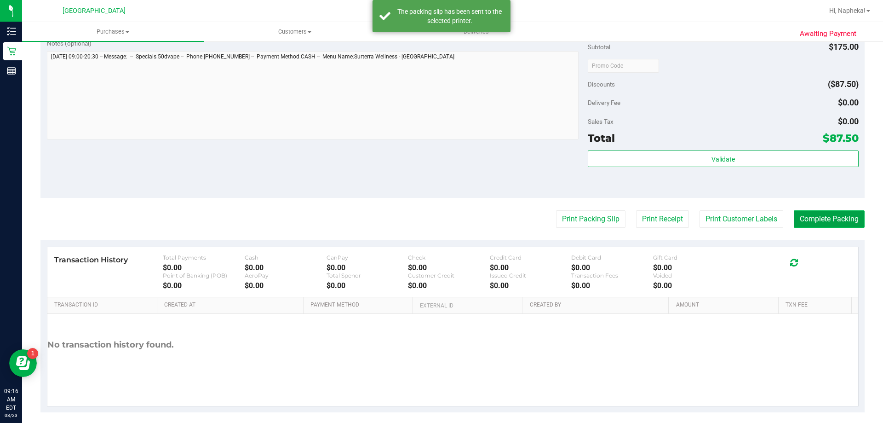
click at [818, 217] on button "Complete Packing" at bounding box center [829, 218] width 71 height 17
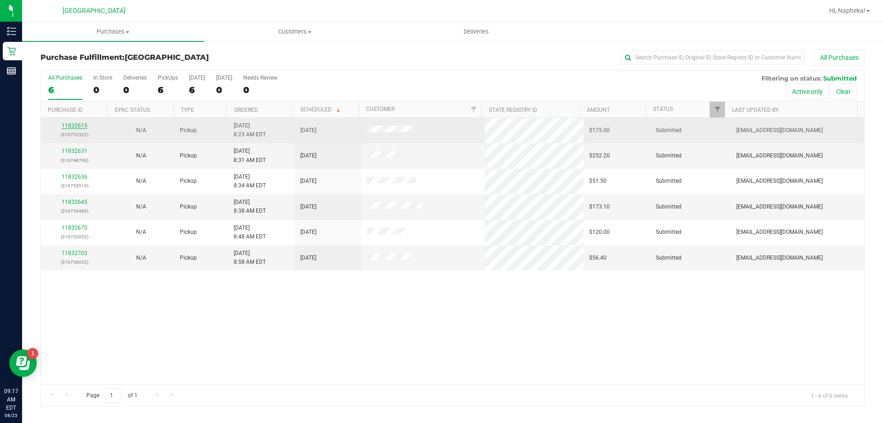
click at [67, 126] on link "11832615" at bounding box center [75, 125] width 26 height 6
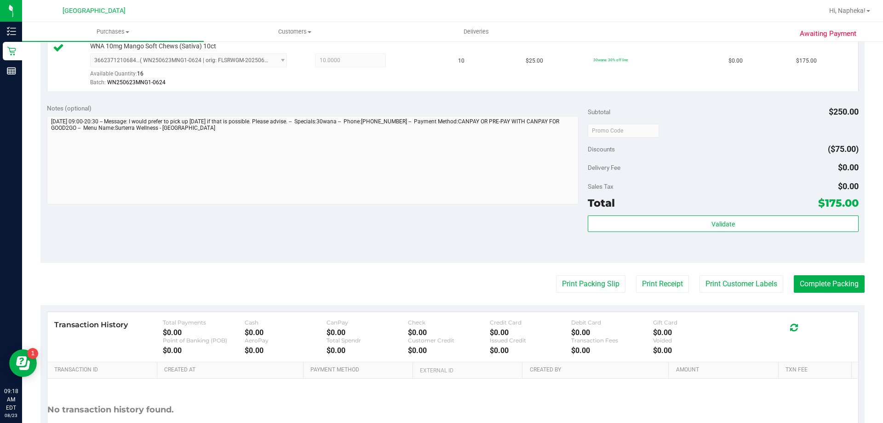
scroll to position [266, 0]
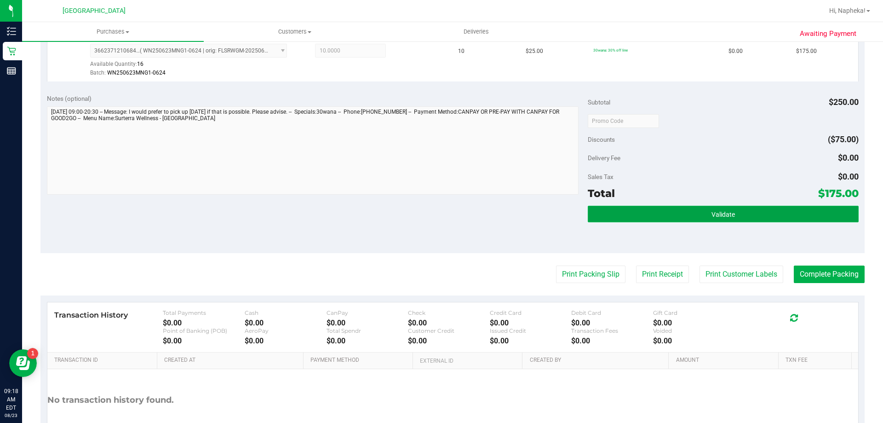
click at [721, 217] on span "Validate" at bounding box center [722, 214] width 23 height 7
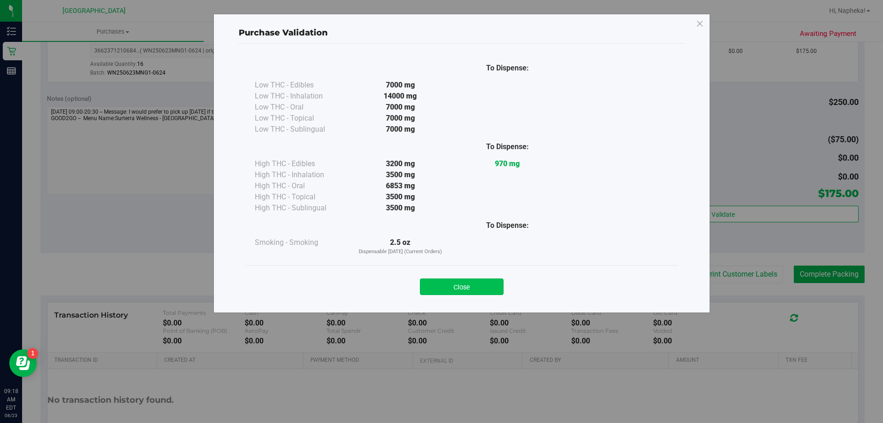
click at [479, 281] on button "Close" at bounding box center [462, 286] width 84 height 17
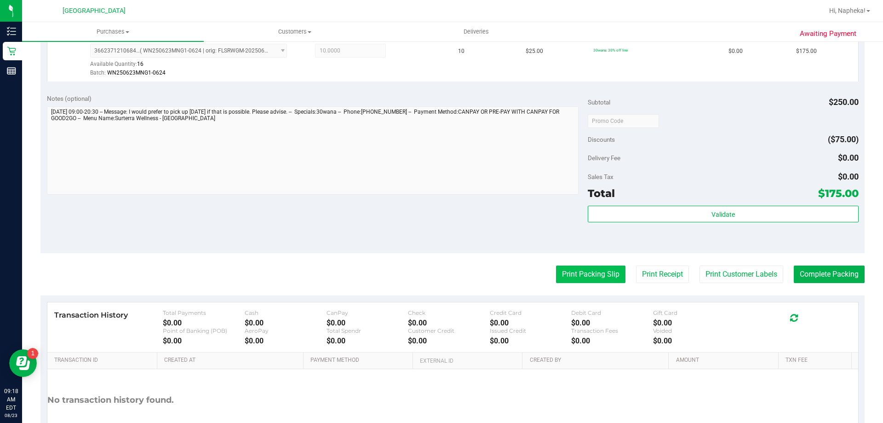
click at [592, 267] on button "Print Packing Slip" at bounding box center [590, 273] width 69 height 17
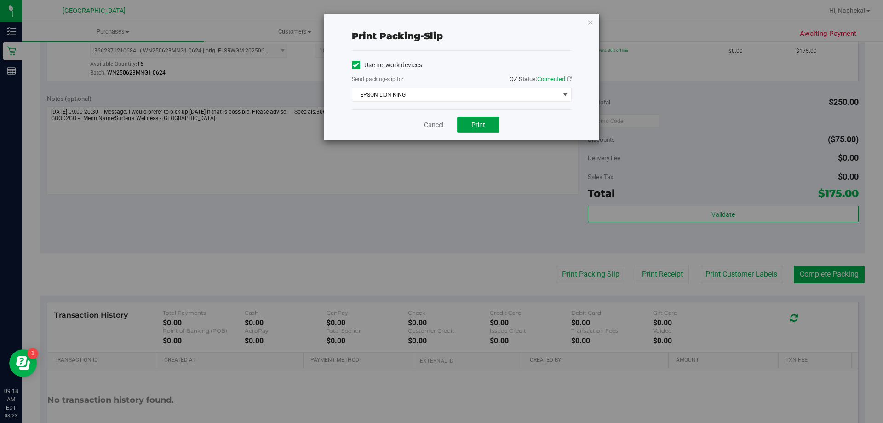
click at [474, 124] on span "Print" at bounding box center [478, 124] width 14 height 7
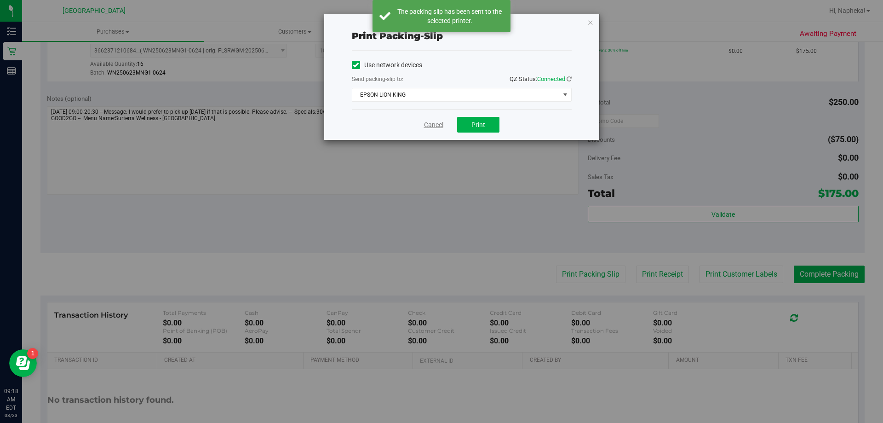
click at [442, 126] on link "Cancel" at bounding box center [433, 125] width 19 height 10
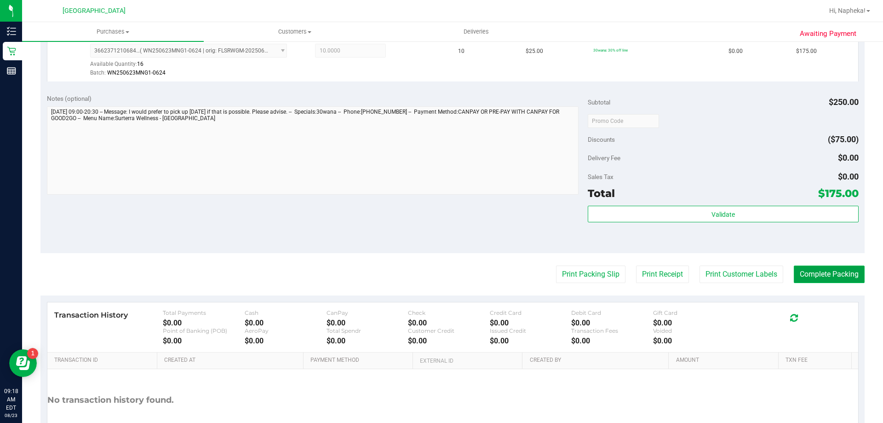
click at [830, 280] on button "Complete Packing" at bounding box center [829, 273] width 71 height 17
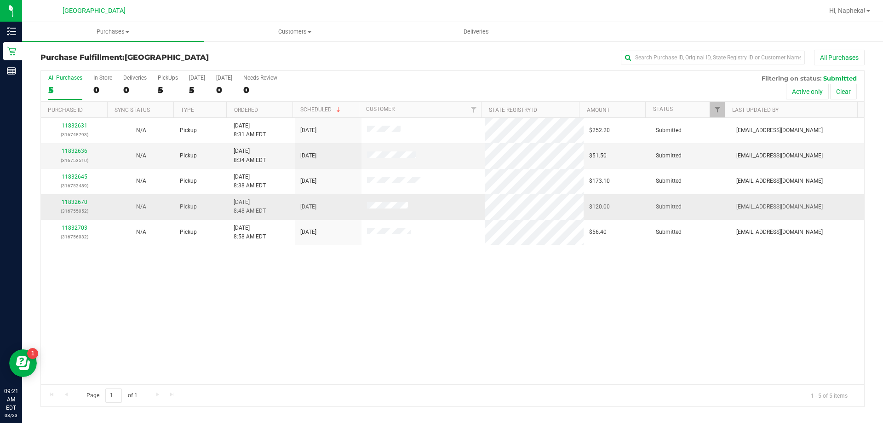
click at [78, 202] on link "11832670" at bounding box center [75, 202] width 26 height 6
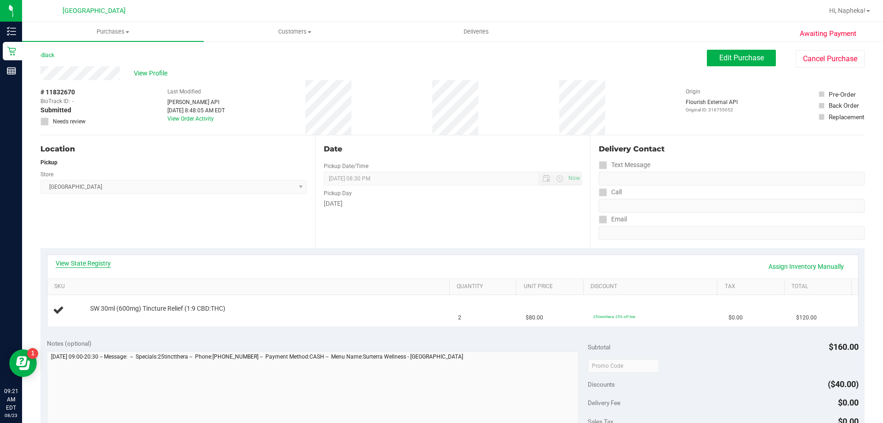
click at [99, 261] on link "View State Registry" at bounding box center [83, 262] width 55 height 9
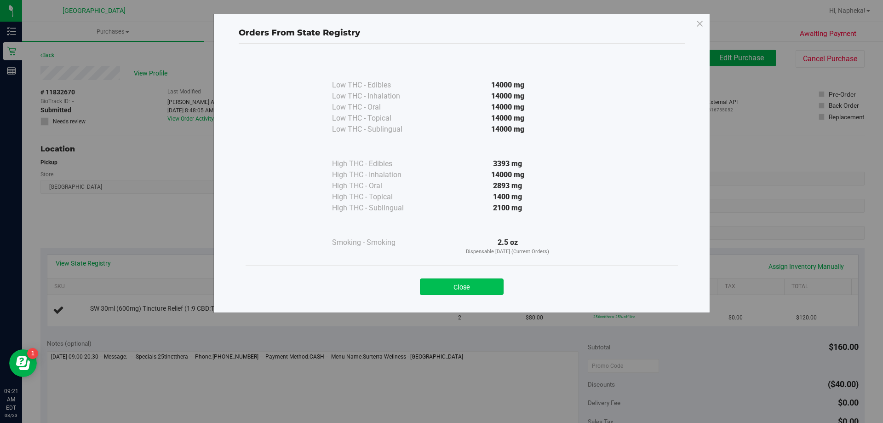
click at [473, 282] on button "Close" at bounding box center [462, 286] width 84 height 17
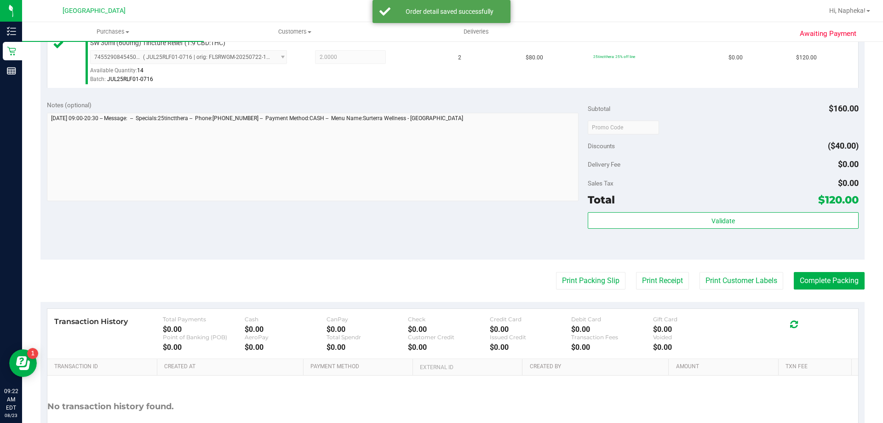
scroll to position [265, 0]
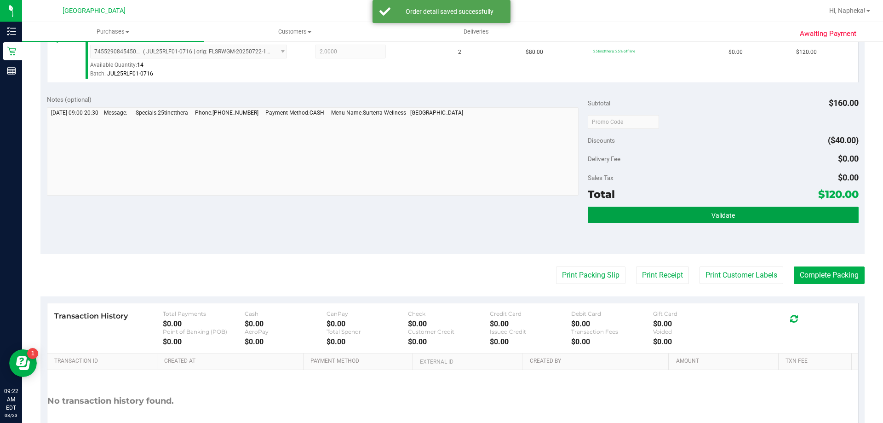
click at [697, 214] on button "Validate" at bounding box center [723, 214] width 270 height 17
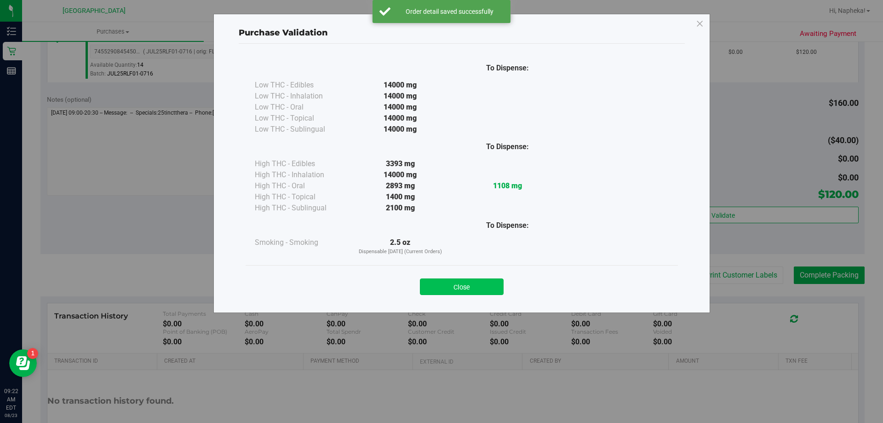
click at [468, 292] on button "Close" at bounding box center [462, 286] width 84 height 17
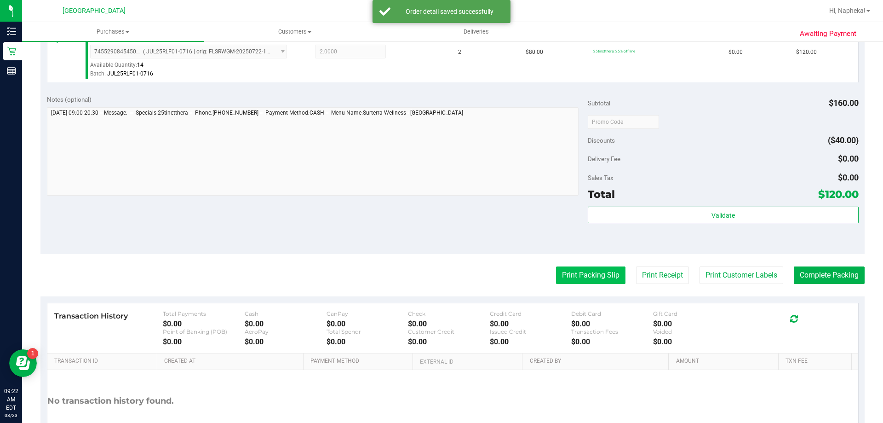
click at [587, 276] on button "Print Packing Slip" at bounding box center [590, 274] width 69 height 17
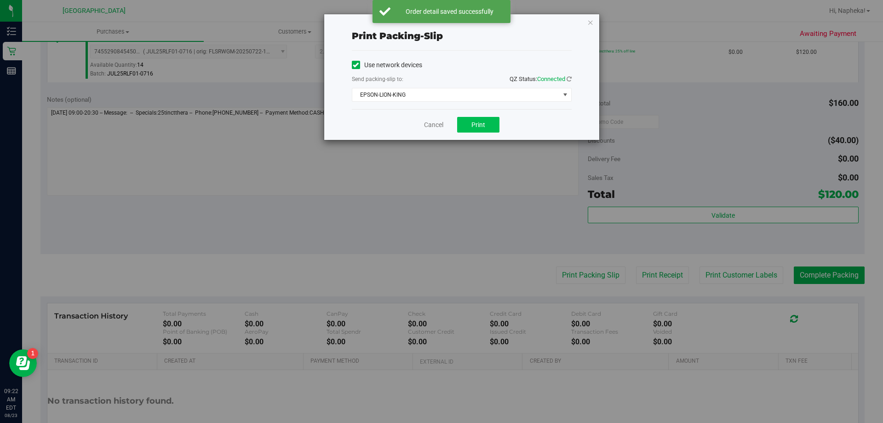
click at [480, 121] on span "Print" at bounding box center [478, 124] width 14 height 7
click at [437, 122] on link "Cancel" at bounding box center [433, 125] width 19 height 10
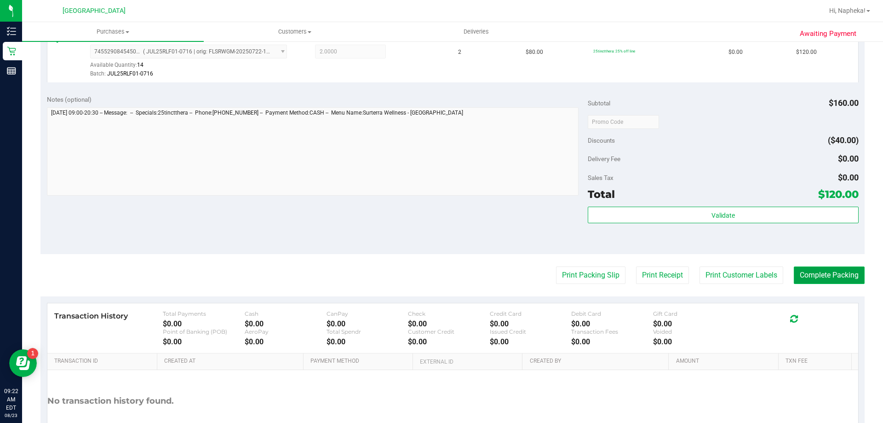
click at [812, 281] on button "Complete Packing" at bounding box center [829, 274] width 71 height 17
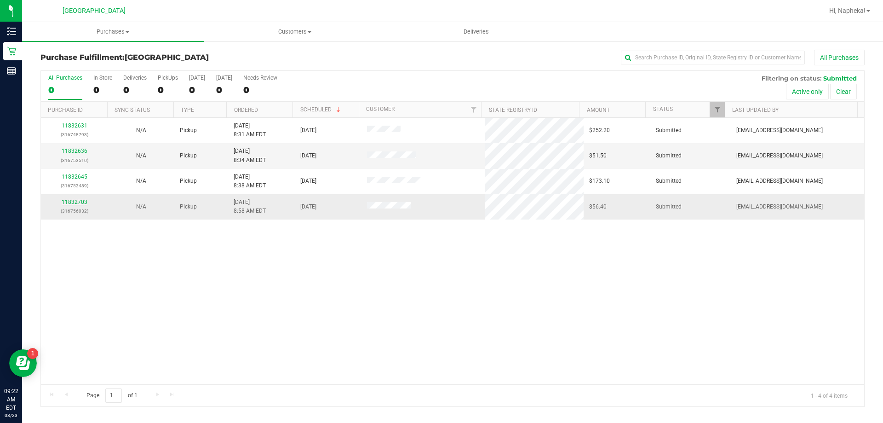
click at [79, 202] on link "11832703" at bounding box center [75, 202] width 26 height 6
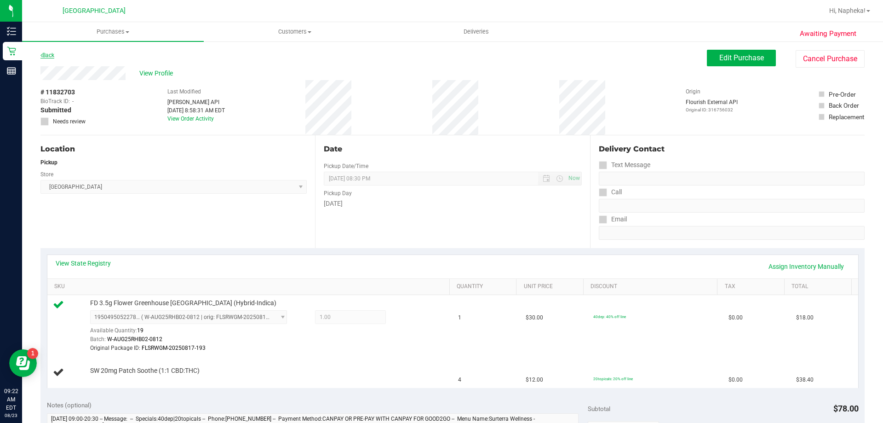
click at [47, 56] on link "Back" at bounding box center [47, 55] width 14 height 6
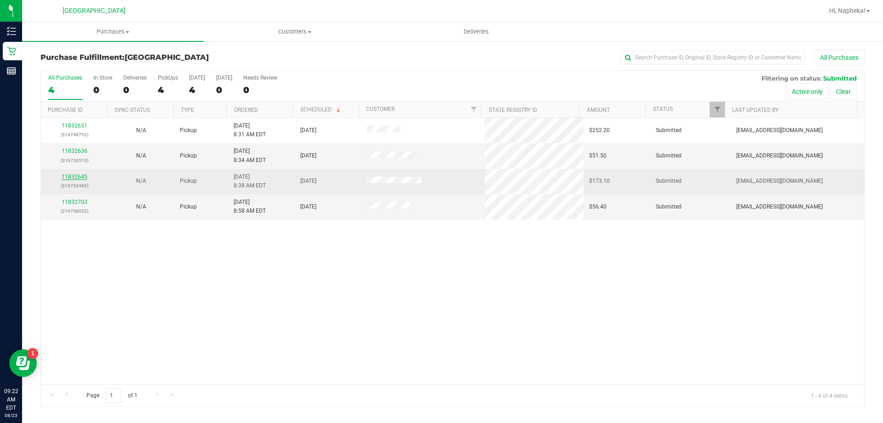
click at [80, 179] on link "11832645" at bounding box center [75, 176] width 26 height 6
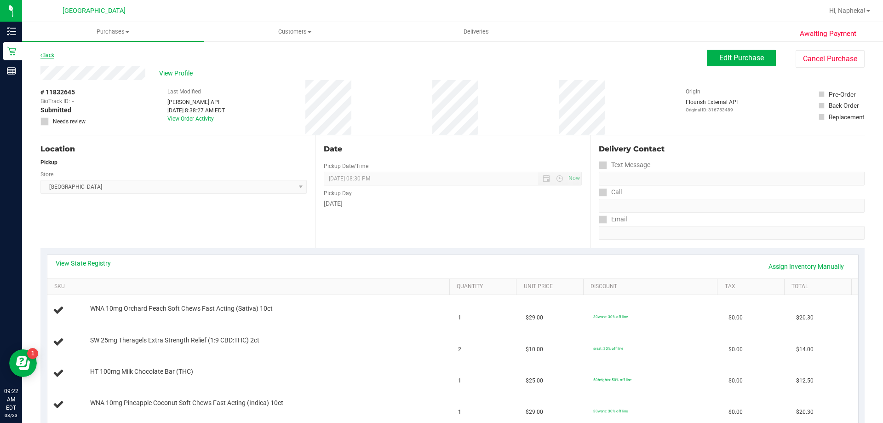
click at [49, 55] on link "Back" at bounding box center [47, 55] width 14 height 6
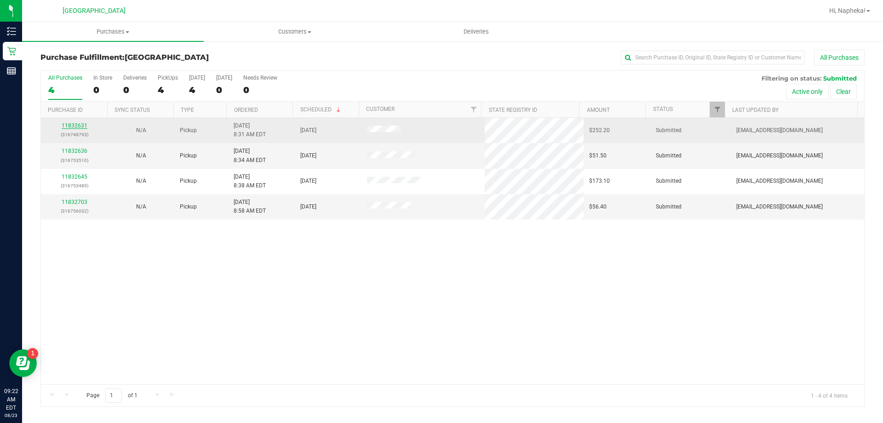
click at [81, 124] on link "11832631" at bounding box center [75, 125] width 26 height 6
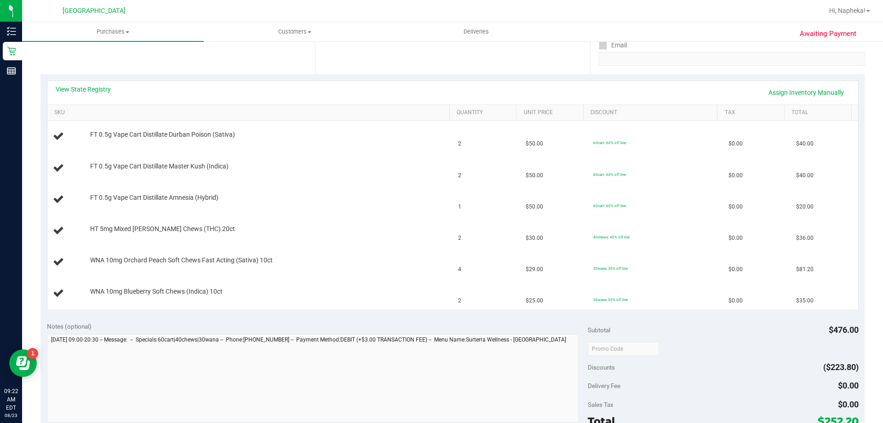
scroll to position [173, 0]
click at [109, 87] on link "View State Registry" at bounding box center [83, 90] width 55 height 9
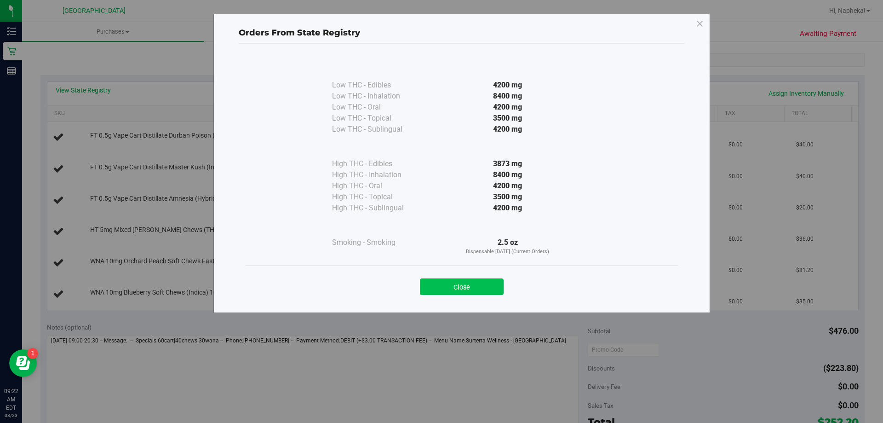
click at [479, 282] on button "Close" at bounding box center [462, 286] width 84 height 17
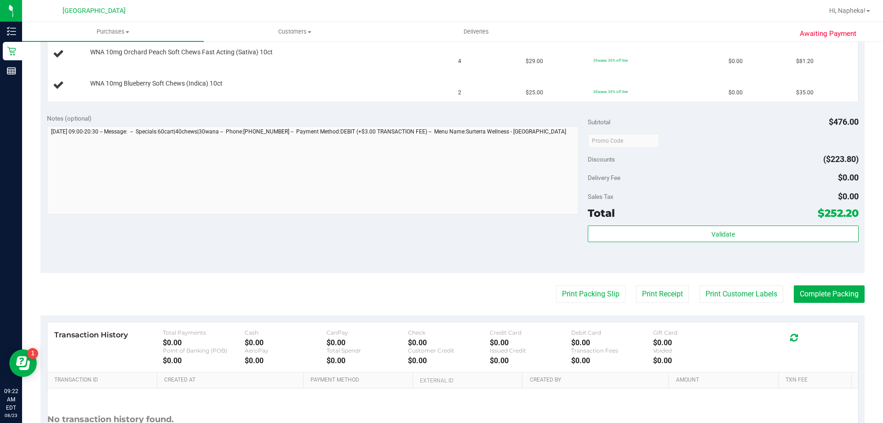
scroll to position [464, 0]
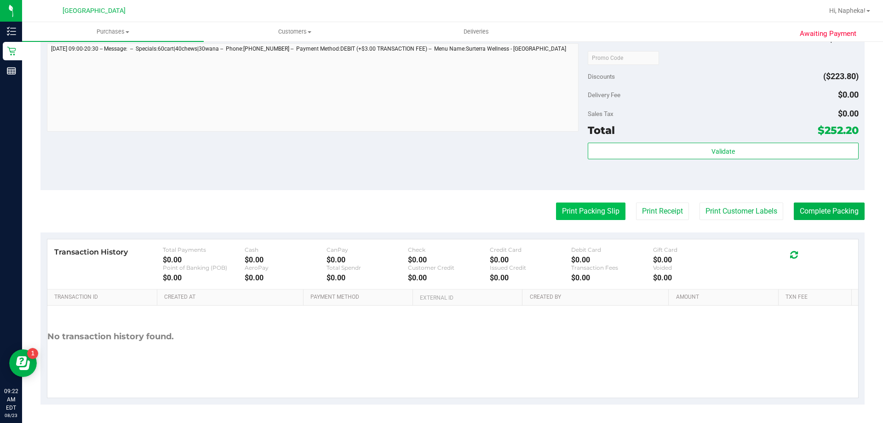
click at [594, 217] on button "Print Packing Slip" at bounding box center [590, 210] width 69 height 17
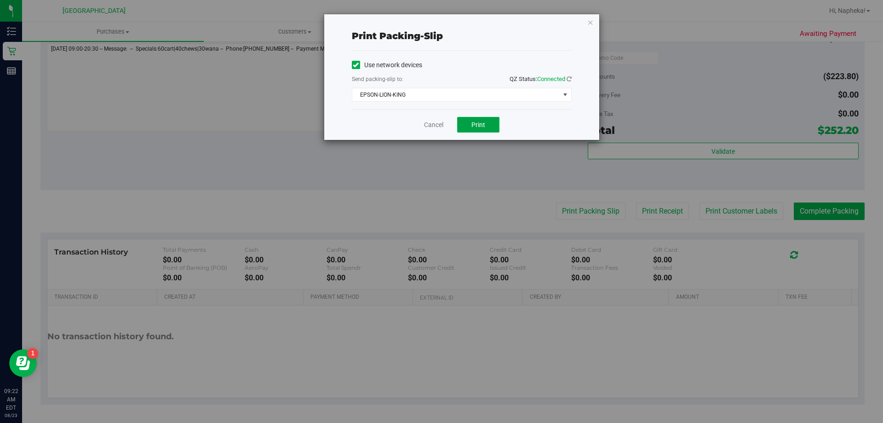
click at [481, 125] on span "Print" at bounding box center [478, 124] width 14 height 7
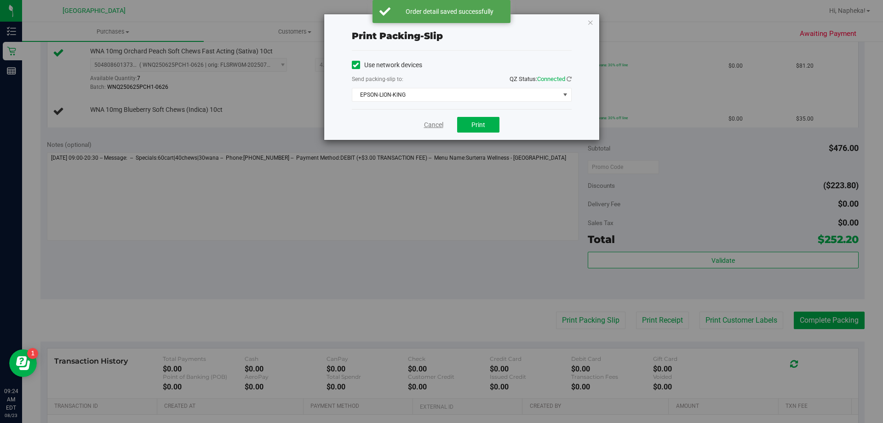
click at [426, 125] on link "Cancel" at bounding box center [433, 125] width 19 height 10
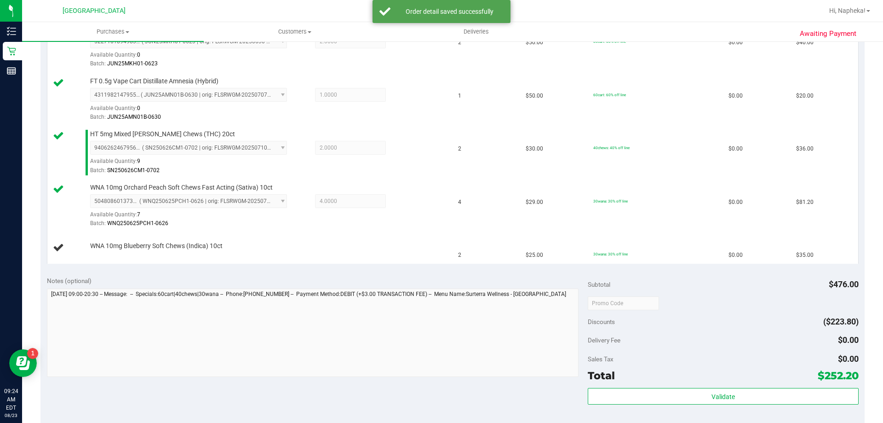
scroll to position [326, 0]
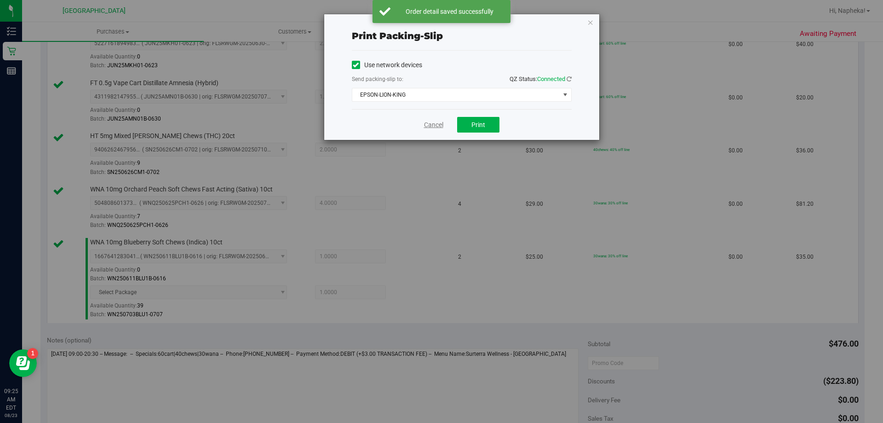
click at [439, 121] on link "Cancel" at bounding box center [433, 125] width 19 height 10
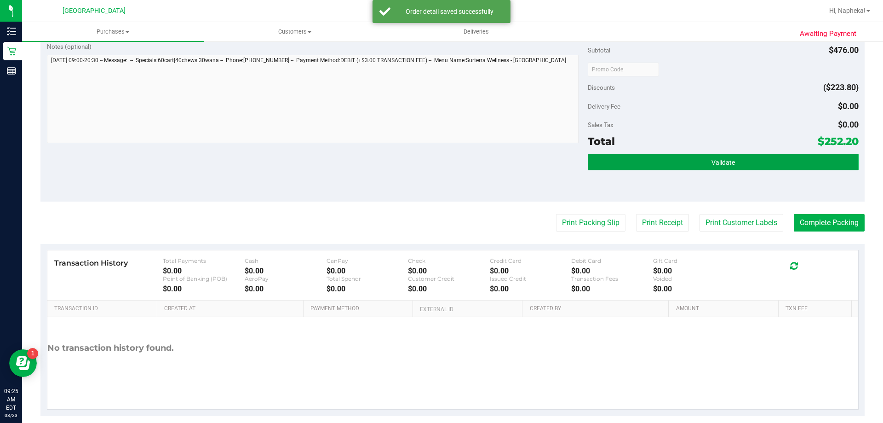
click at [714, 161] on span "Validate" at bounding box center [722, 162] width 23 height 7
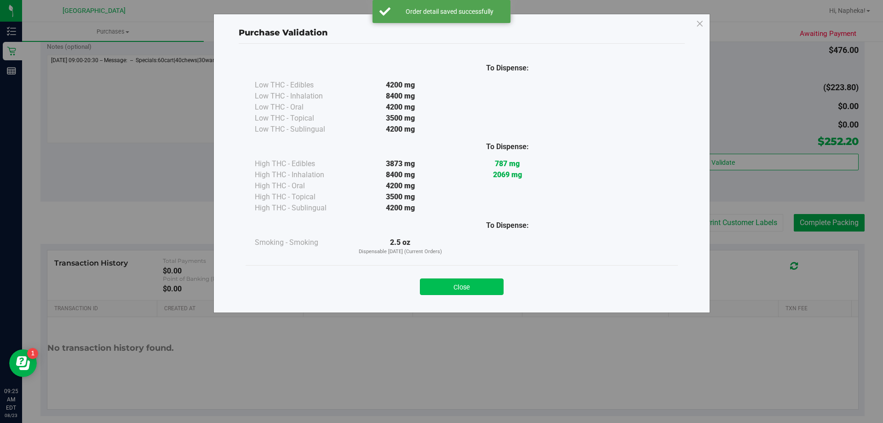
click at [482, 290] on button "Close" at bounding box center [462, 286] width 84 height 17
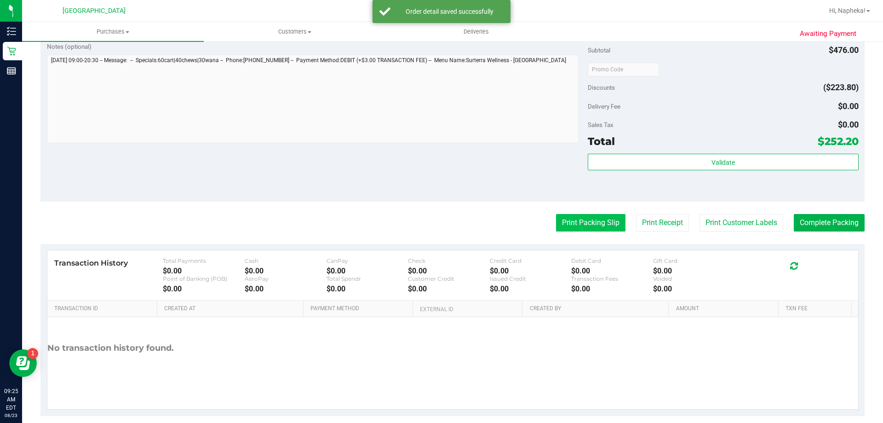
click at [576, 216] on button "Print Packing Slip" at bounding box center [590, 222] width 69 height 17
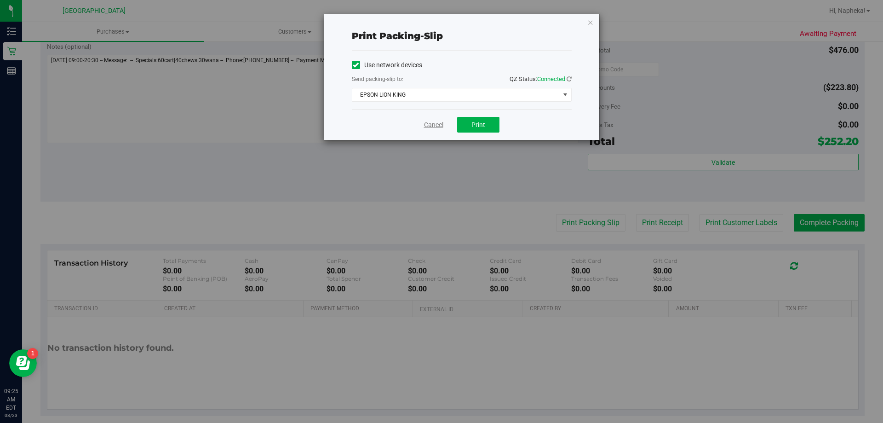
click at [429, 126] on link "Cancel" at bounding box center [433, 125] width 19 height 10
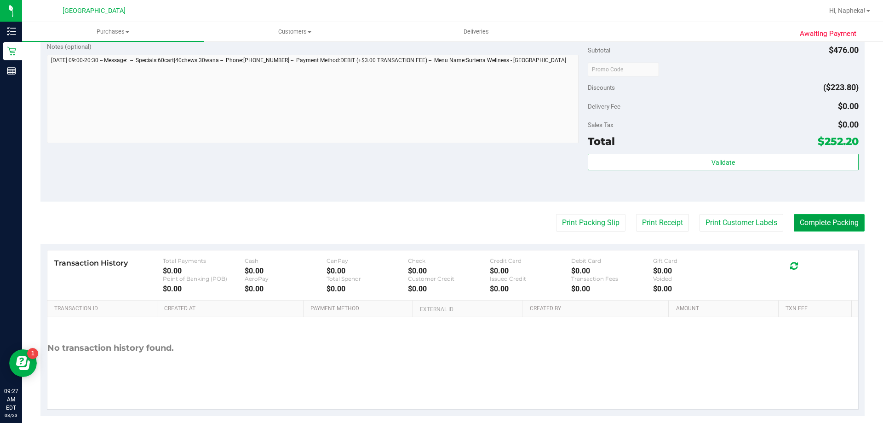
click at [839, 226] on button "Complete Packing" at bounding box center [829, 222] width 71 height 17
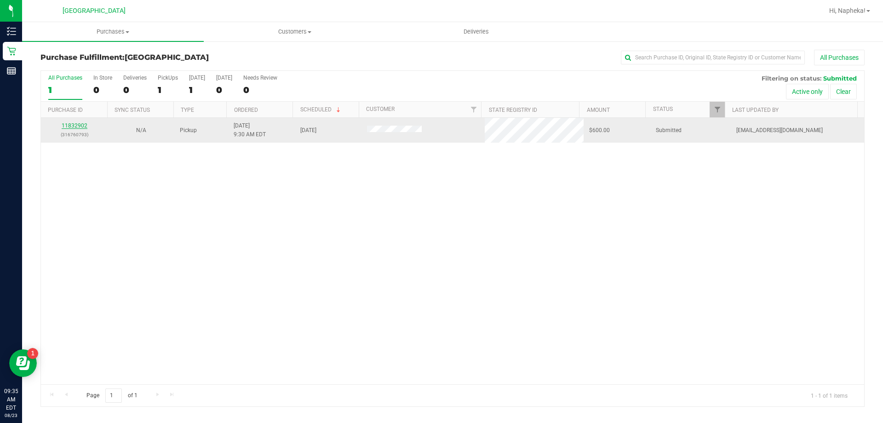
click at [78, 126] on link "11832902" at bounding box center [75, 125] width 26 height 6
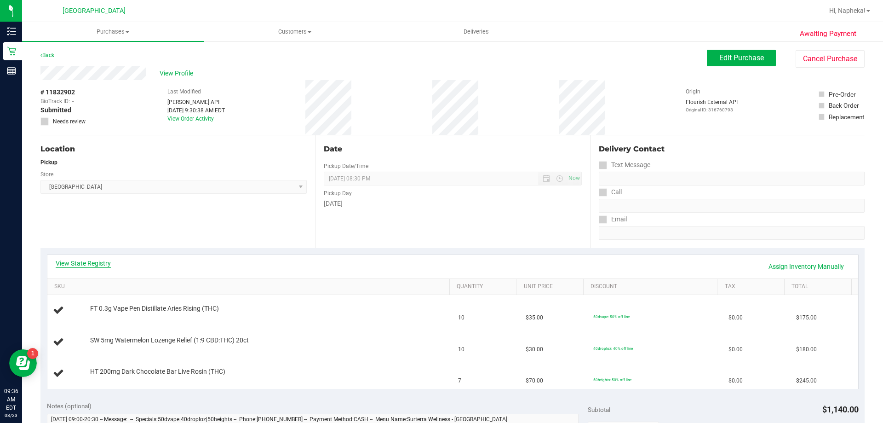
click at [94, 265] on link "View State Registry" at bounding box center [83, 262] width 55 height 9
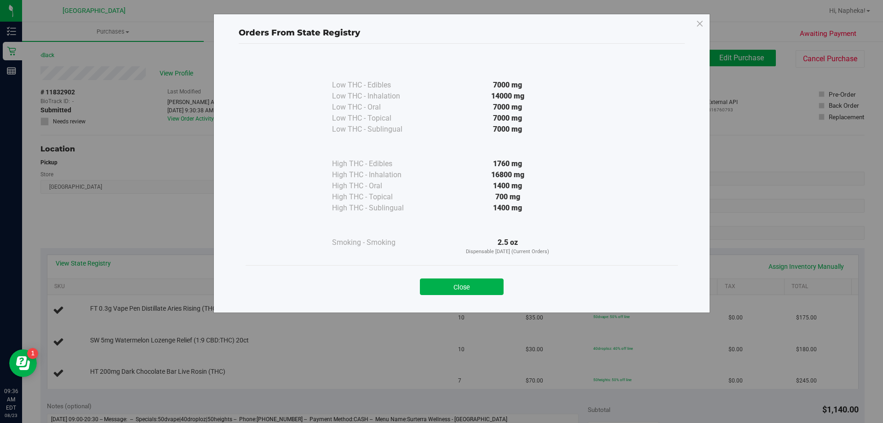
click at [94, 260] on div "Orders From State Registry Low THC - Edibles 7000 mg" at bounding box center [445, 211] width 890 height 423
click at [473, 286] on button "Close" at bounding box center [462, 286] width 84 height 17
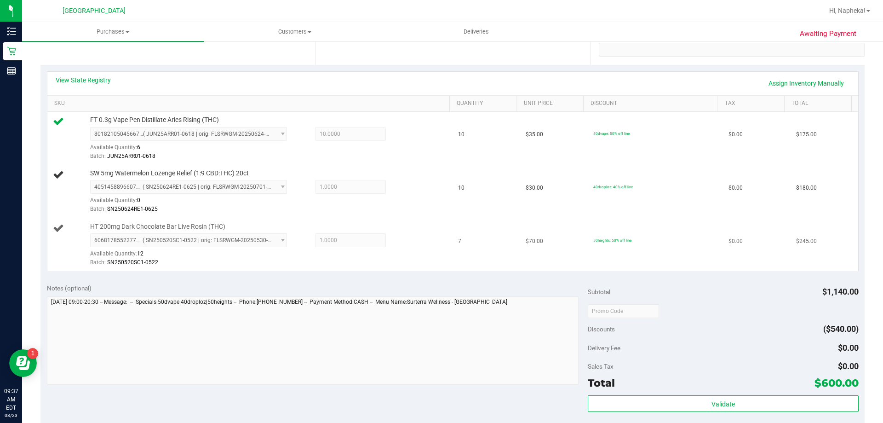
scroll to position [184, 0]
click at [107, 80] on link "View State Registry" at bounding box center [83, 78] width 55 height 9
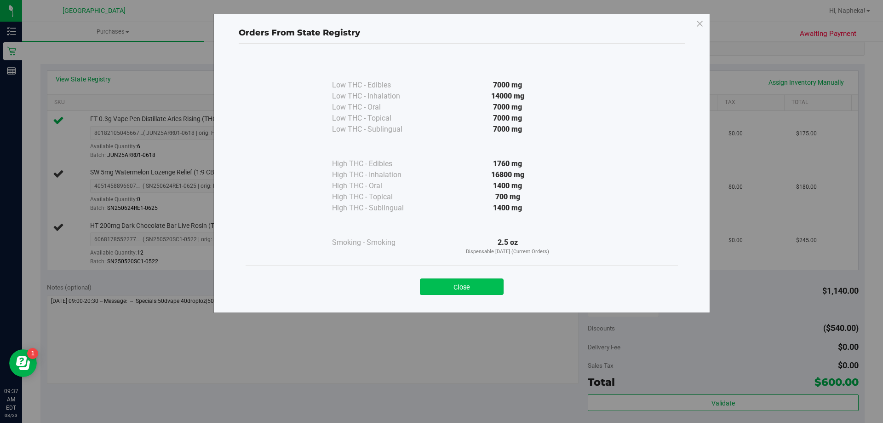
click at [469, 282] on button "Close" at bounding box center [462, 286] width 84 height 17
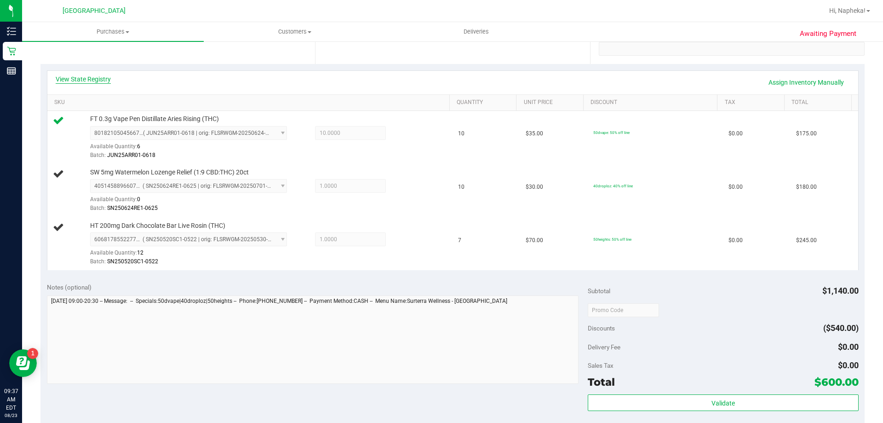
click at [87, 81] on link "View State Registry" at bounding box center [83, 78] width 55 height 9
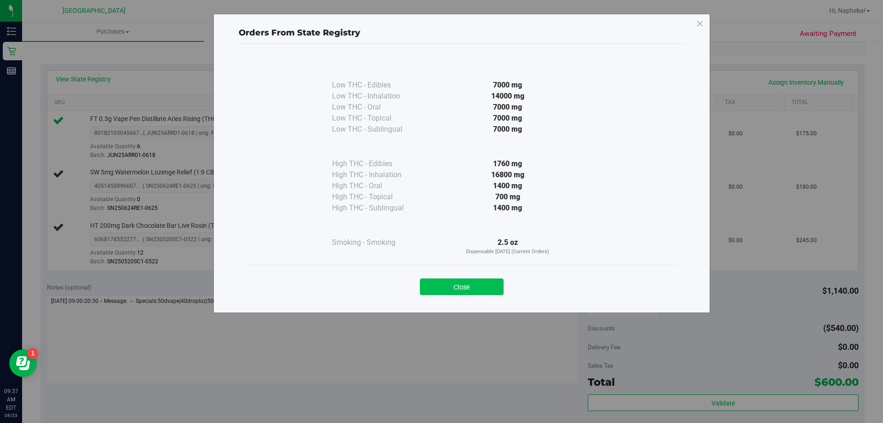
click at [462, 291] on button "Close" at bounding box center [462, 286] width 84 height 17
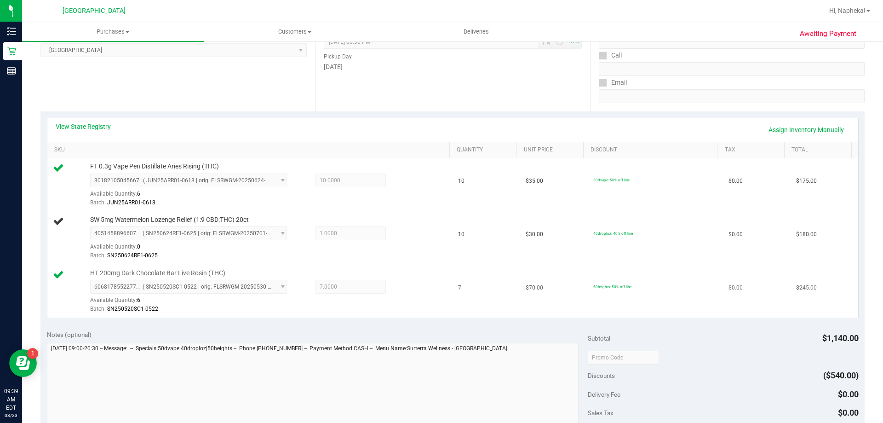
scroll to position [92, 0]
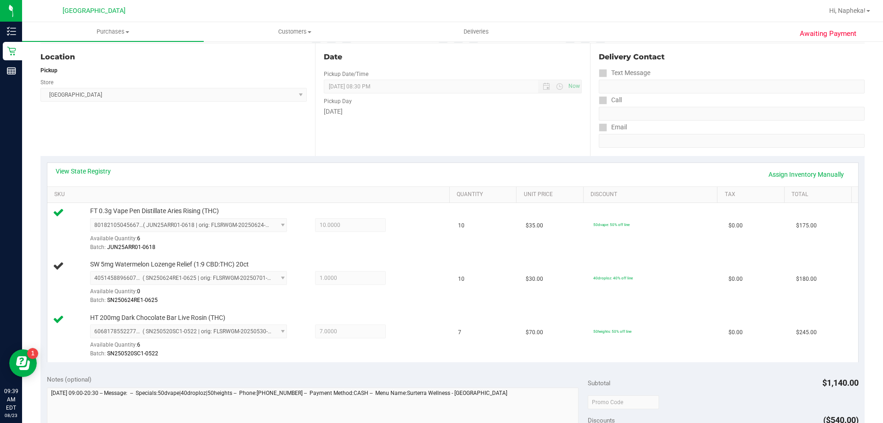
drag, startPoint x: 492, startPoint y: 245, endPoint x: 288, endPoint y: 159, distance: 220.9
click at [288, 159] on div "View State Registry Assign Inventory Manually SKU Quantity Unit Price Discount …" at bounding box center [452, 262] width 824 height 212
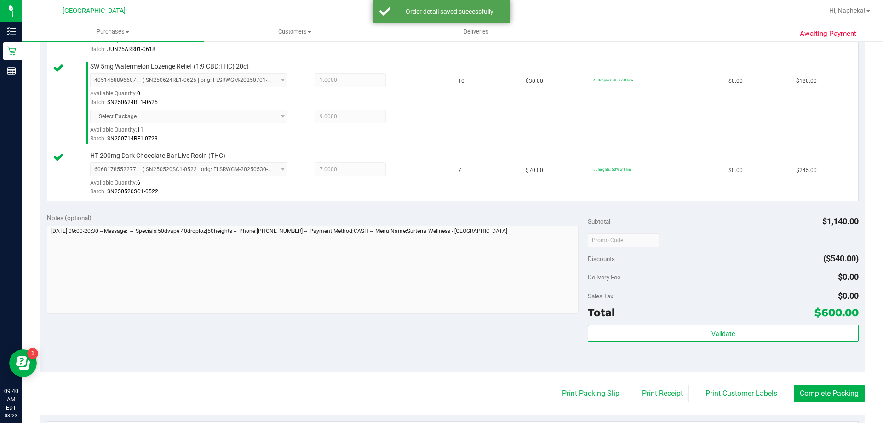
scroll to position [390, 0]
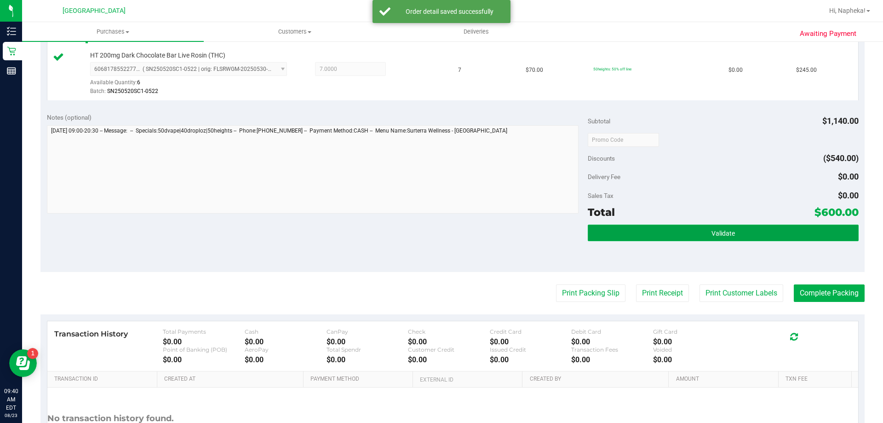
click at [690, 236] on button "Validate" at bounding box center [723, 232] width 270 height 17
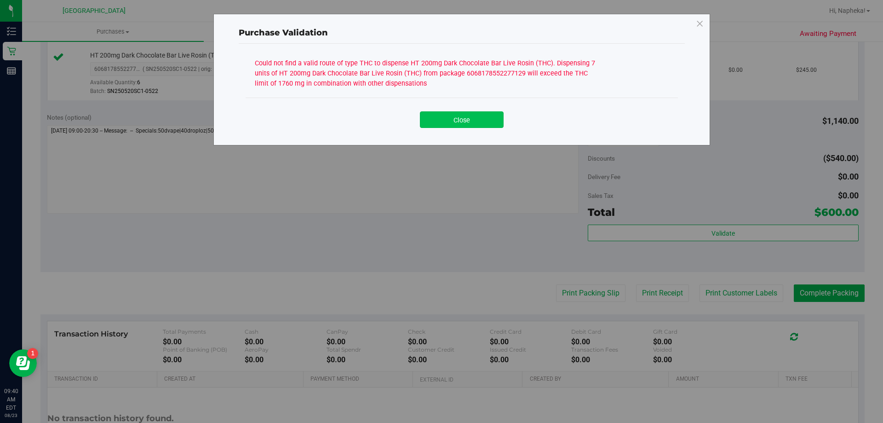
click at [481, 126] on button "Close" at bounding box center [462, 119] width 84 height 17
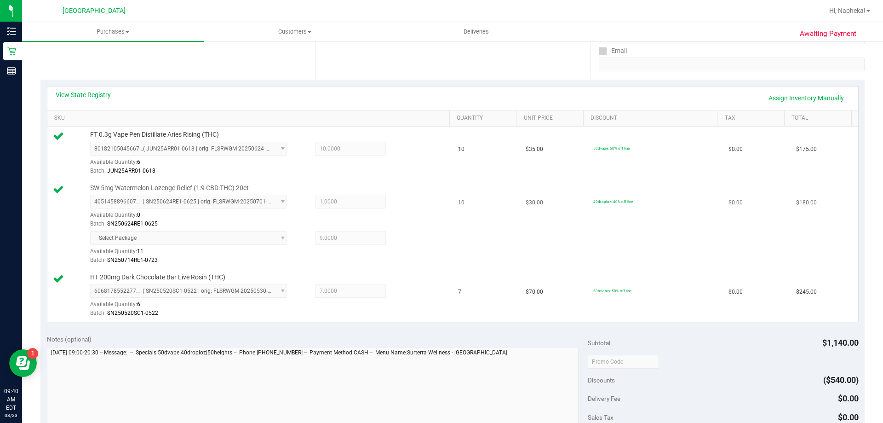
scroll to position [160, 0]
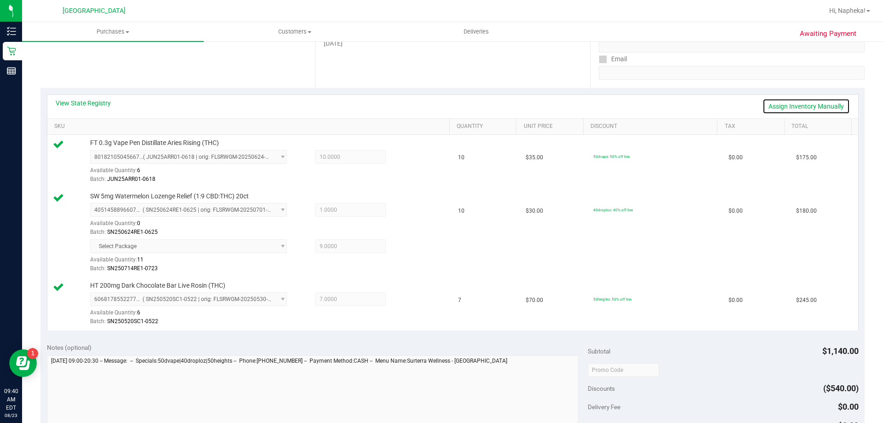
click at [765, 102] on link "Assign Inventory Manually" at bounding box center [805, 106] width 87 height 16
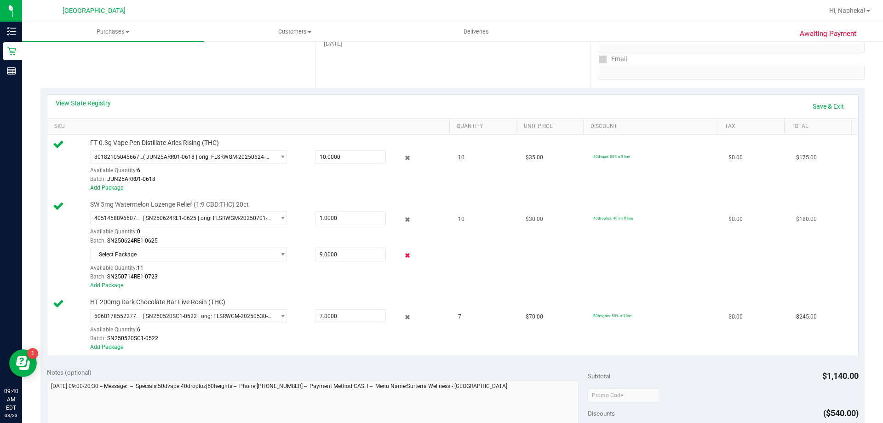
click at [403, 252] on icon at bounding box center [408, 255] width 10 height 11
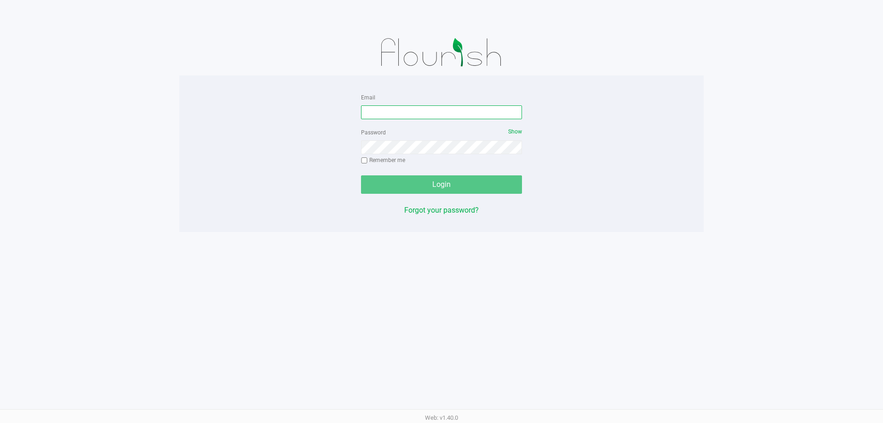
click at [386, 110] on input "Email" at bounding box center [441, 112] width 161 height 14
type input "[EMAIL_ADDRESS][DOMAIN_NAME]"
click at [376, 138] on div "Password Show Remember me" at bounding box center [441, 146] width 161 height 41
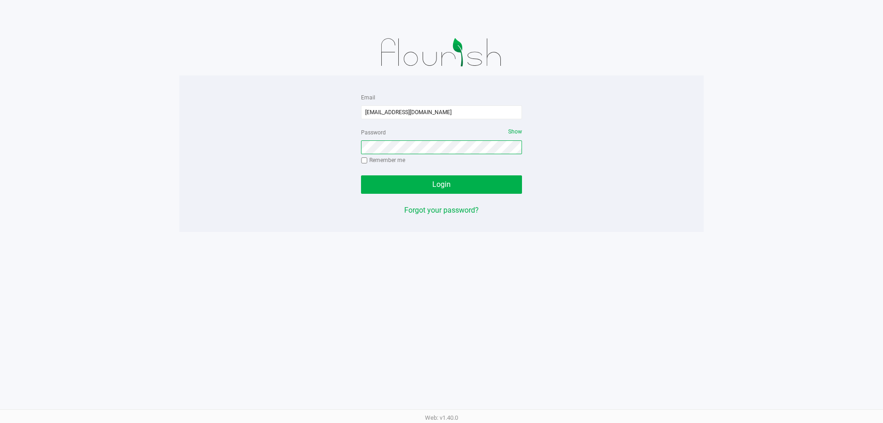
click at [361, 175] on button "Login" at bounding box center [441, 184] width 161 height 18
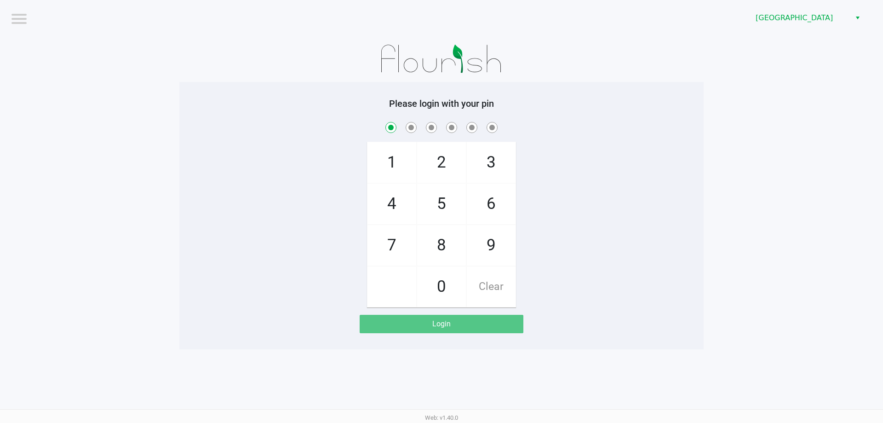
checkbox input "true"
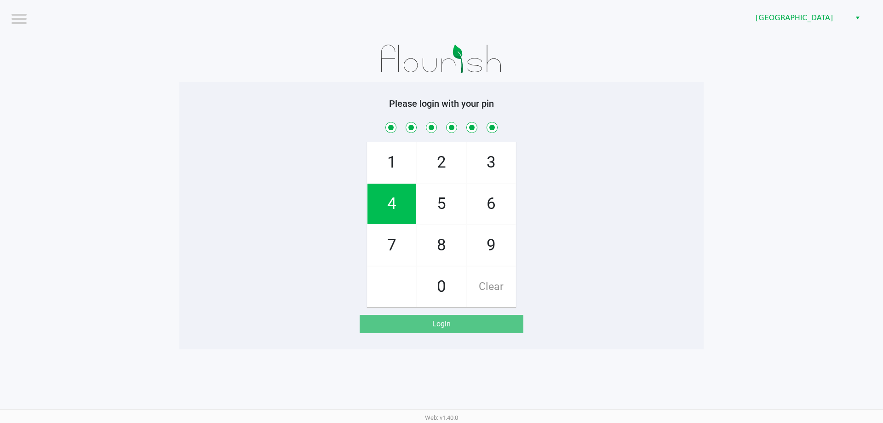
checkbox input "true"
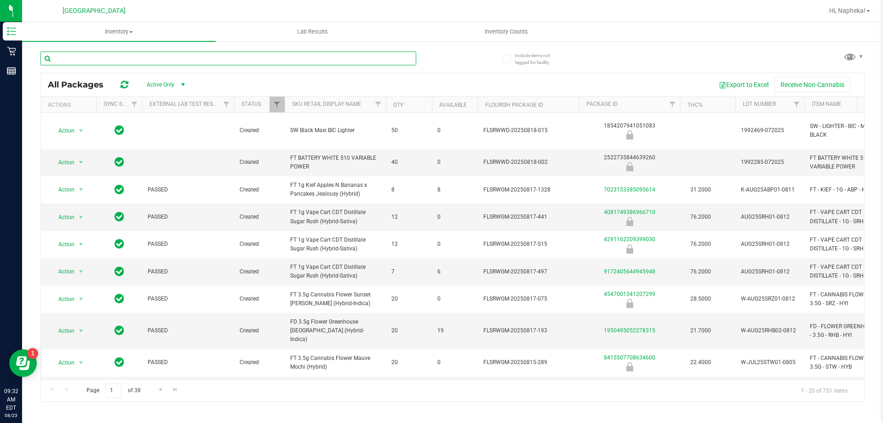
click at [206, 61] on input "text" at bounding box center [228, 59] width 376 height 14
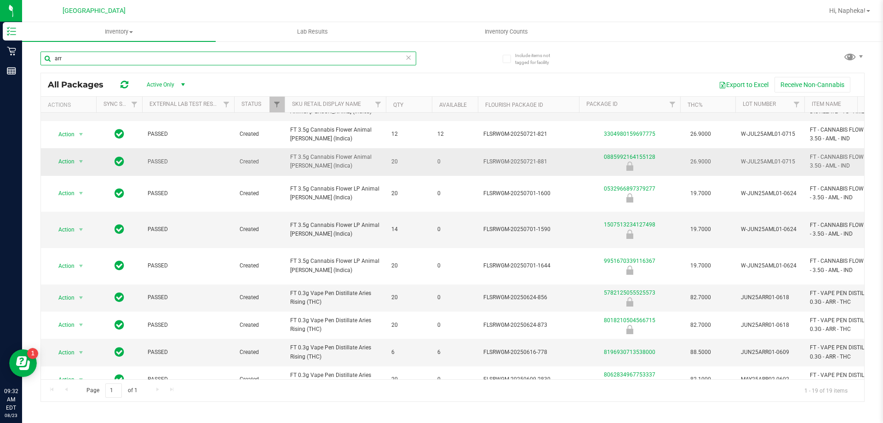
scroll to position [184, 0]
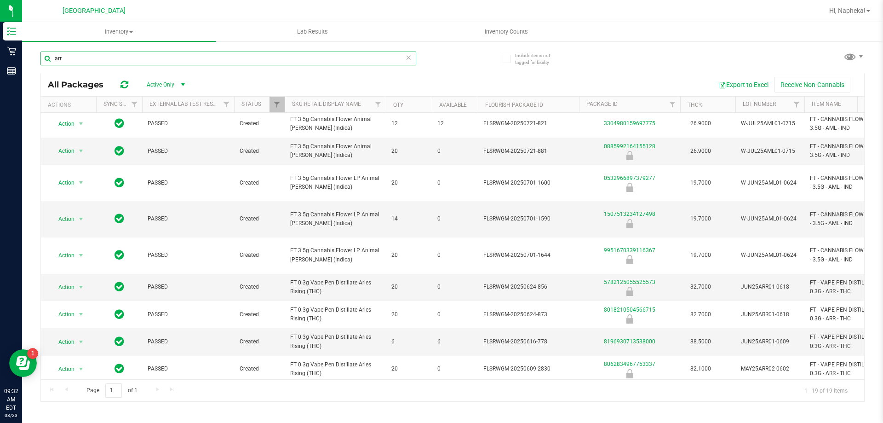
type input "arr"
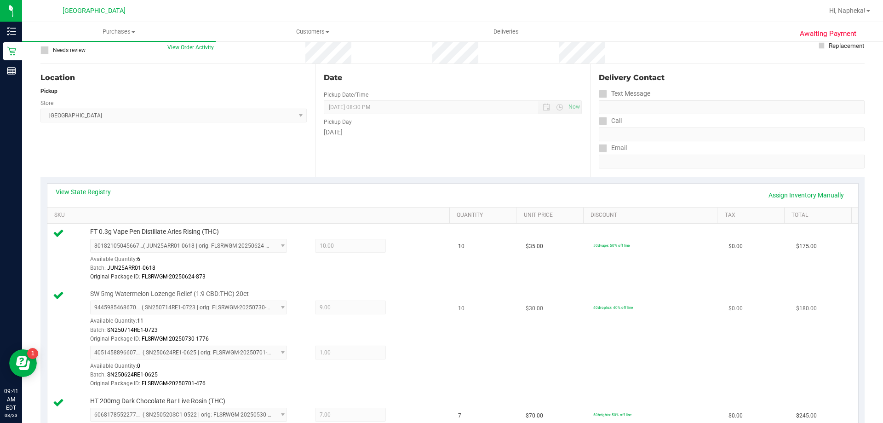
scroll to position [184, 0]
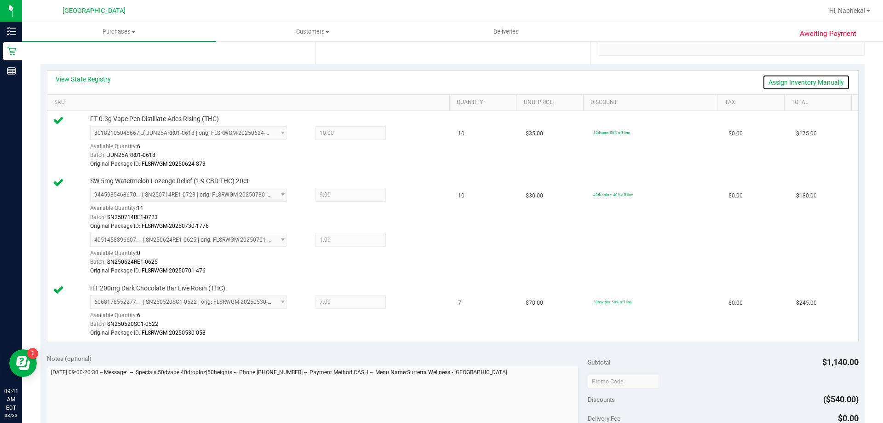
click at [778, 80] on link "Assign Inventory Manually" at bounding box center [805, 82] width 87 height 16
click at [403, 198] on icon at bounding box center [408, 195] width 10 height 11
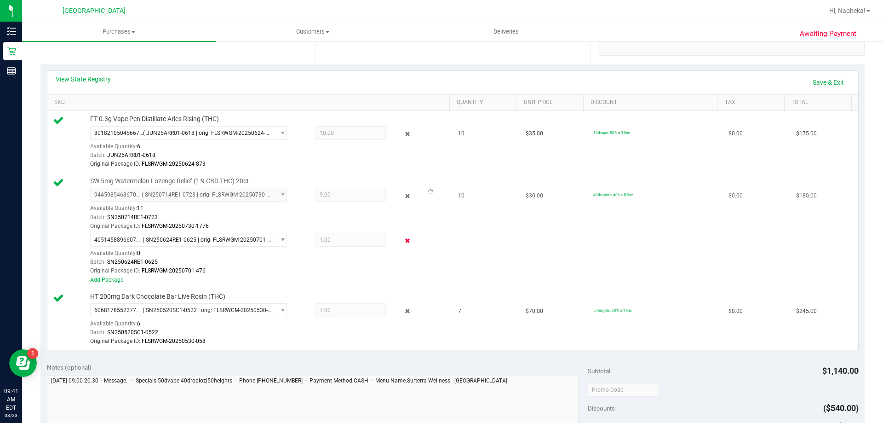
click at [403, 241] on icon at bounding box center [408, 240] width 10 height 11
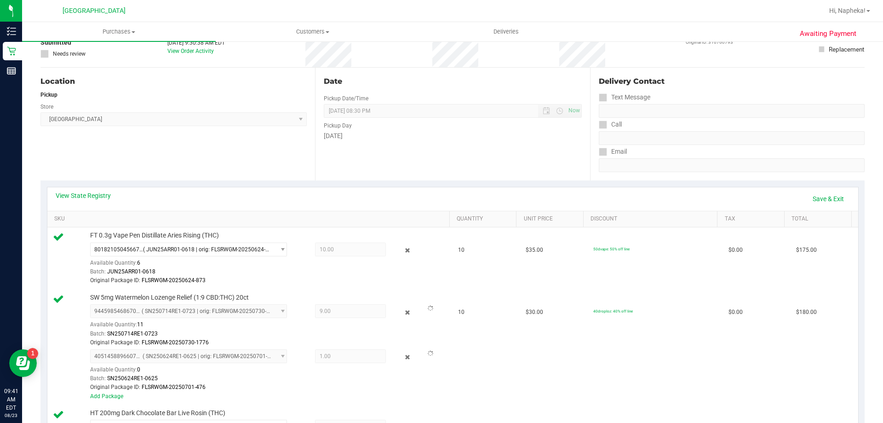
scroll to position [0, 0]
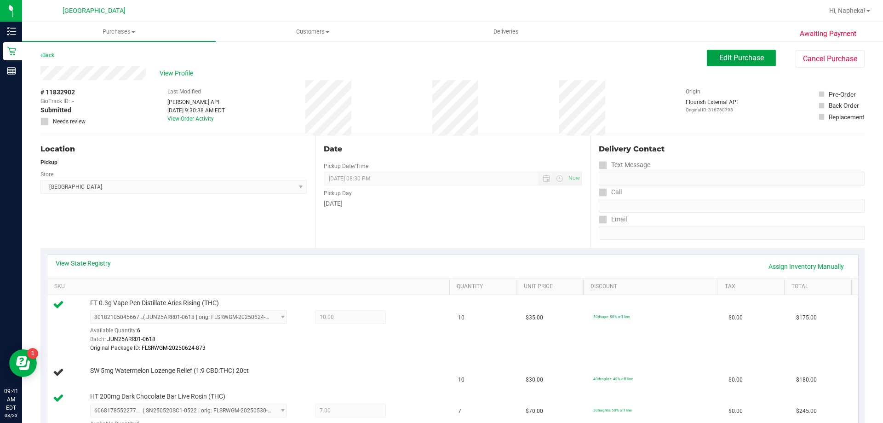
click at [763, 56] on button "Edit Purchase" at bounding box center [741, 58] width 69 height 17
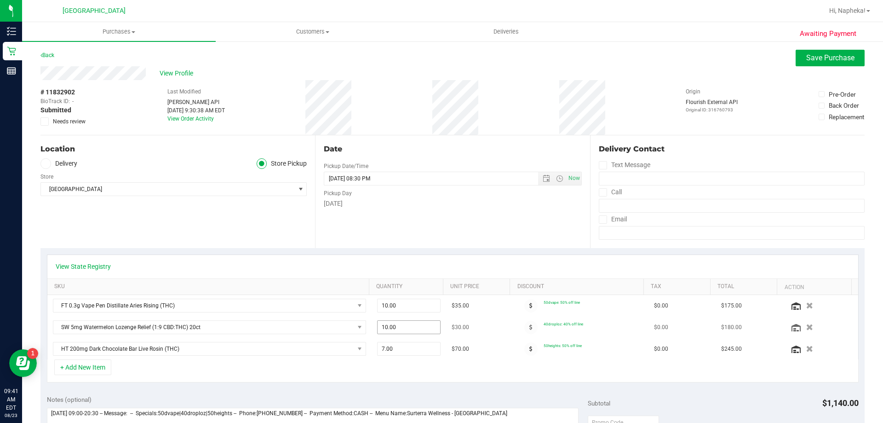
click at [425, 322] on span "10.00 10" at bounding box center [409, 327] width 64 height 14
type input "1"
type input "7"
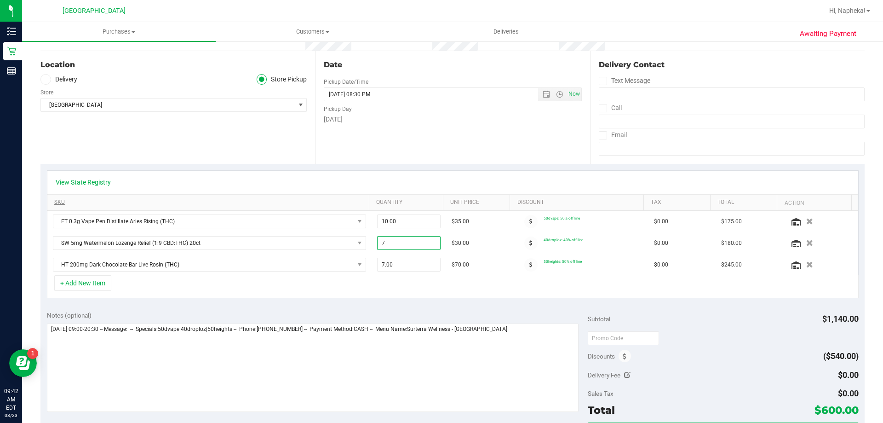
scroll to position [92, 0]
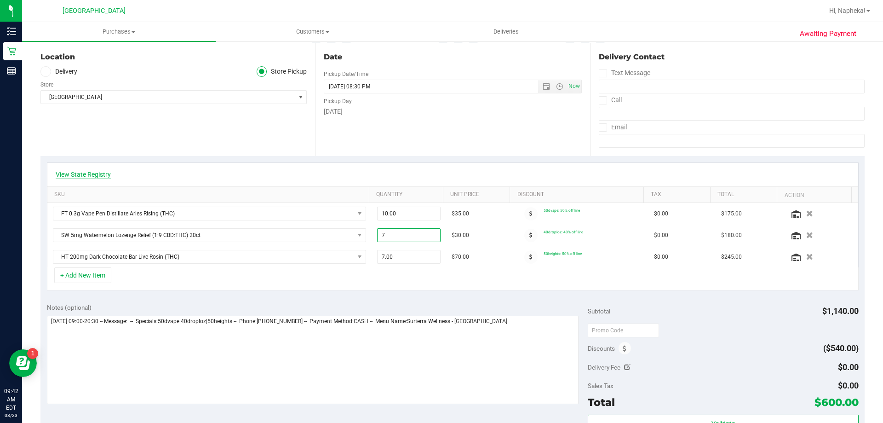
type input "7.00"
click at [109, 174] on link "View State Registry" at bounding box center [83, 174] width 55 height 9
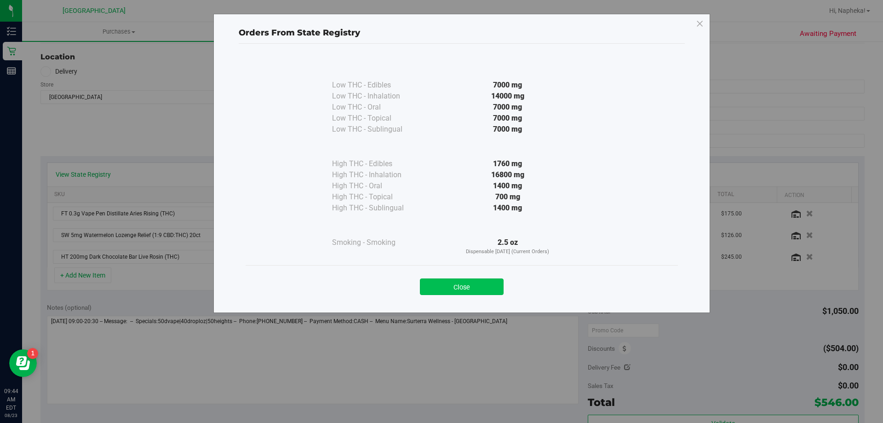
click at [460, 280] on button "Close" at bounding box center [462, 286] width 84 height 17
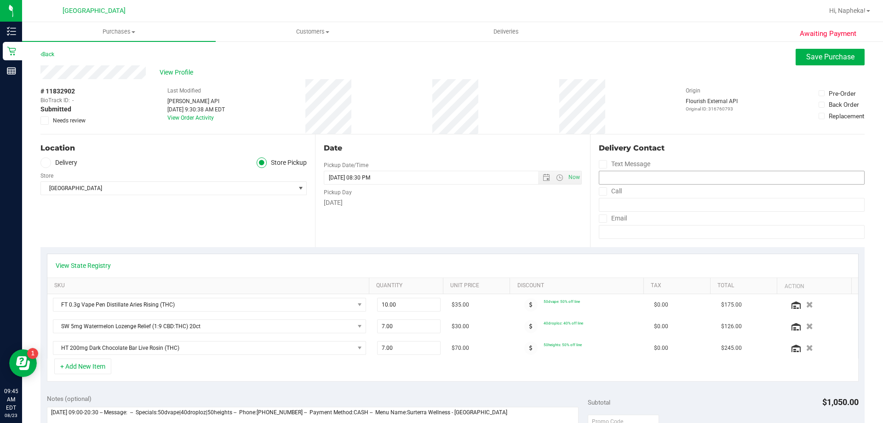
scroll to position [0, 0]
click at [824, 55] on span "Save Purchase" at bounding box center [830, 57] width 48 height 9
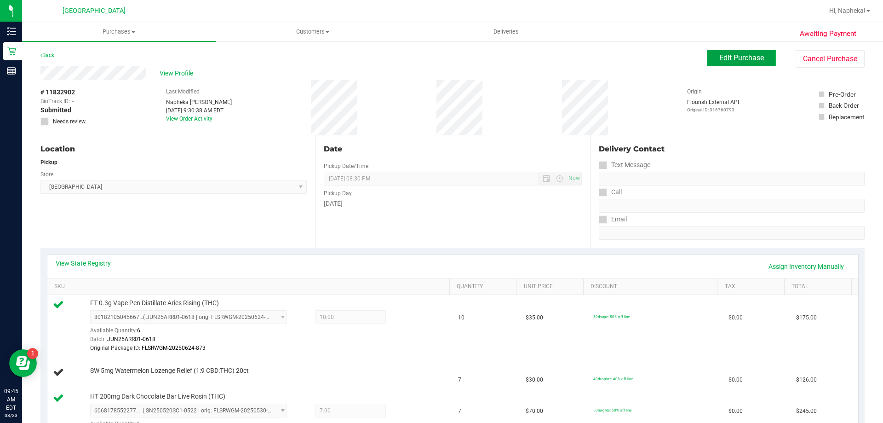
click at [719, 59] on span "Edit Purchase" at bounding box center [741, 57] width 45 height 9
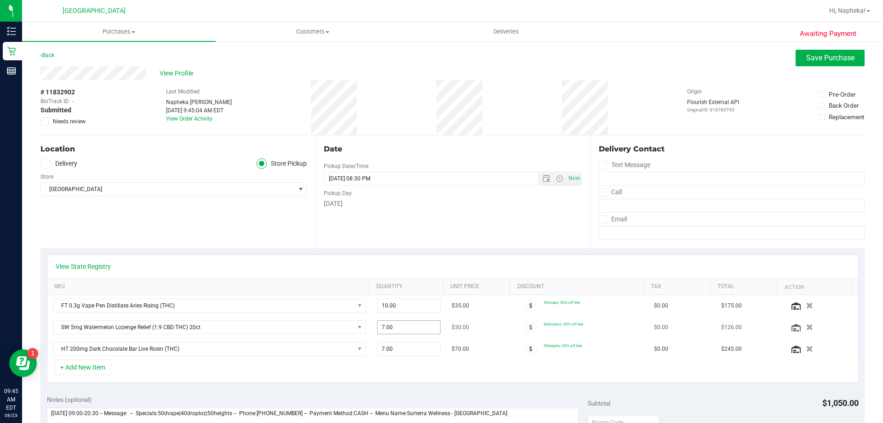
click at [387, 330] on span "7.00 7" at bounding box center [409, 327] width 64 height 14
click at [382, 325] on span at bounding box center [409, 327] width 64 height 14
type input "5"
type input "5.00"
click at [399, 349] on span "7.00 7" at bounding box center [409, 349] width 64 height 14
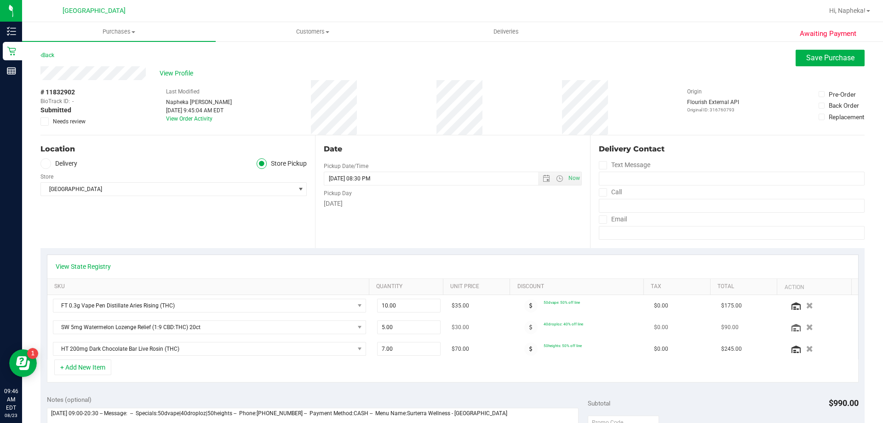
click at [403, 334] on td "5.00 5" at bounding box center [409, 327] width 75 height 22
click at [411, 326] on span "5.00 5" at bounding box center [409, 327] width 64 height 14
type input "7"
type input "7.00"
click at [399, 349] on span "7.00 7" at bounding box center [409, 349] width 64 height 14
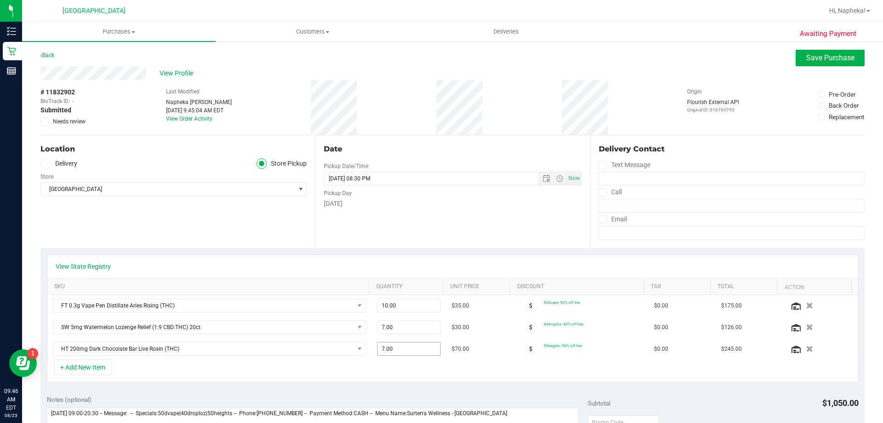
click at [398, 349] on span "7.00 7" at bounding box center [409, 349] width 64 height 14
type input "5"
type input "5.00"
click at [234, 362] on div "+ Add New Item" at bounding box center [453, 370] width 812 height 23
click at [806, 60] on span "Save Purchase" at bounding box center [830, 57] width 48 height 9
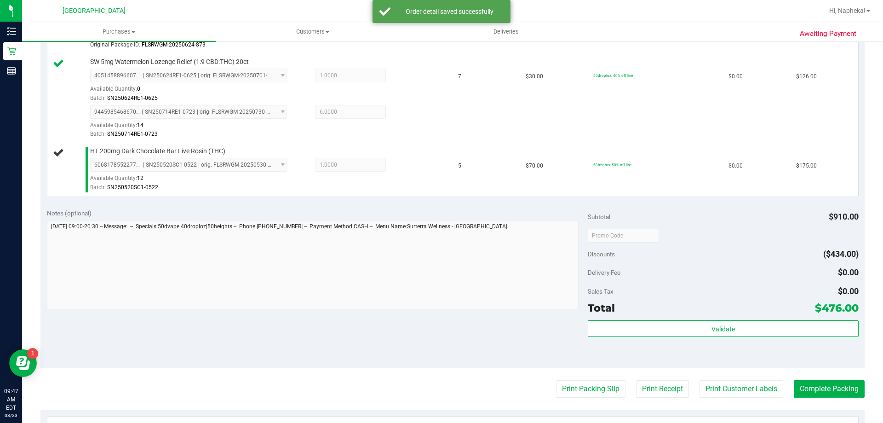
scroll to position [302, 0]
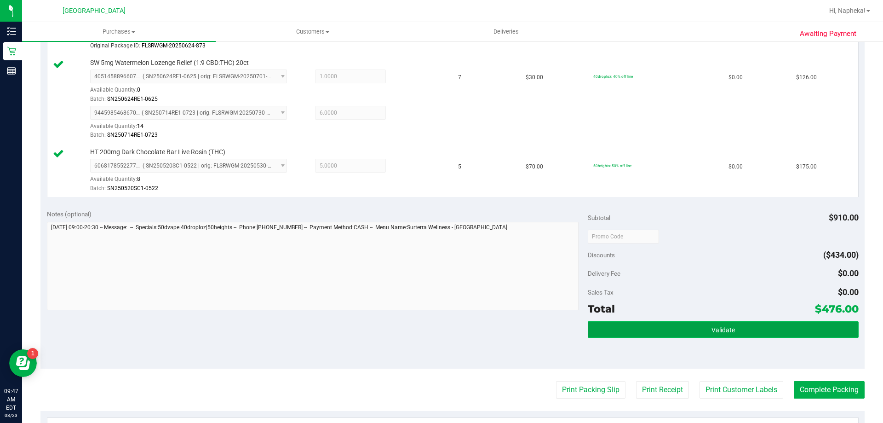
click at [717, 334] on button "Validate" at bounding box center [723, 329] width 270 height 17
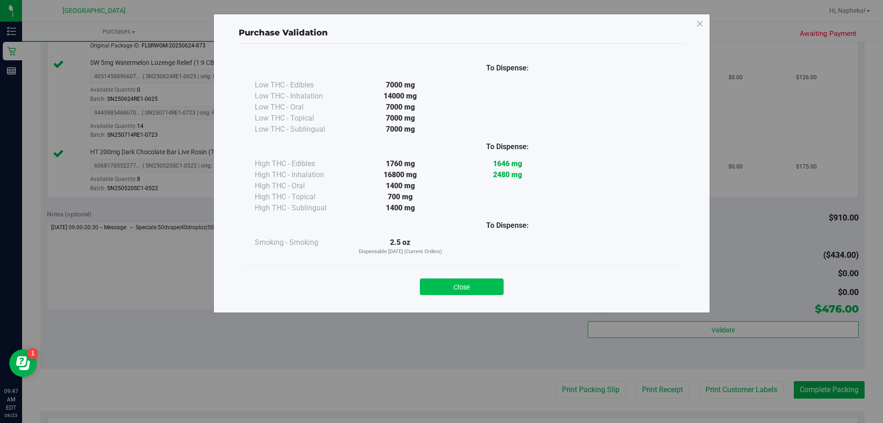
click at [464, 285] on button "Close" at bounding box center [462, 286] width 84 height 17
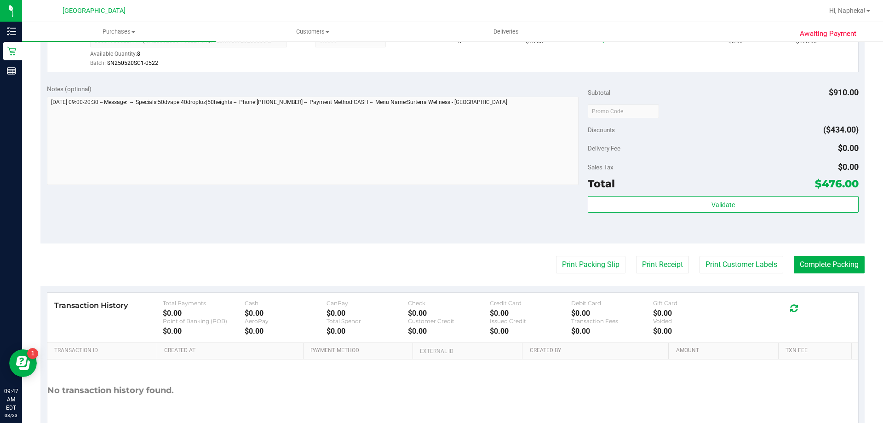
scroll to position [481, 0]
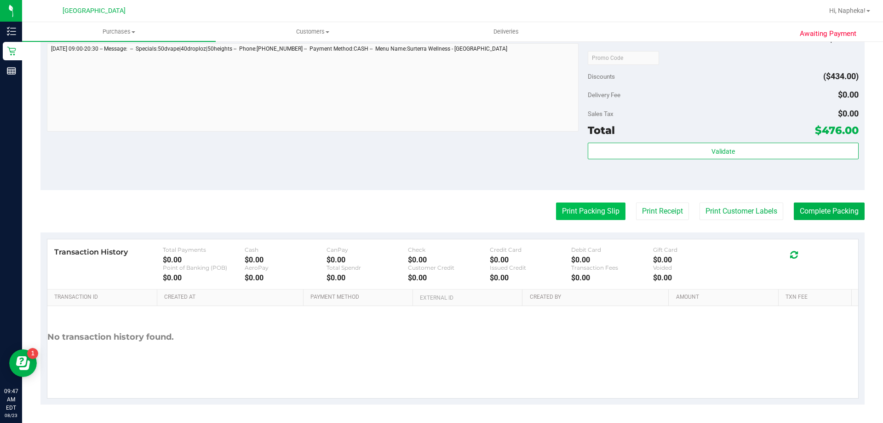
click at [590, 210] on button "Print Packing Slip" at bounding box center [590, 210] width 69 height 17
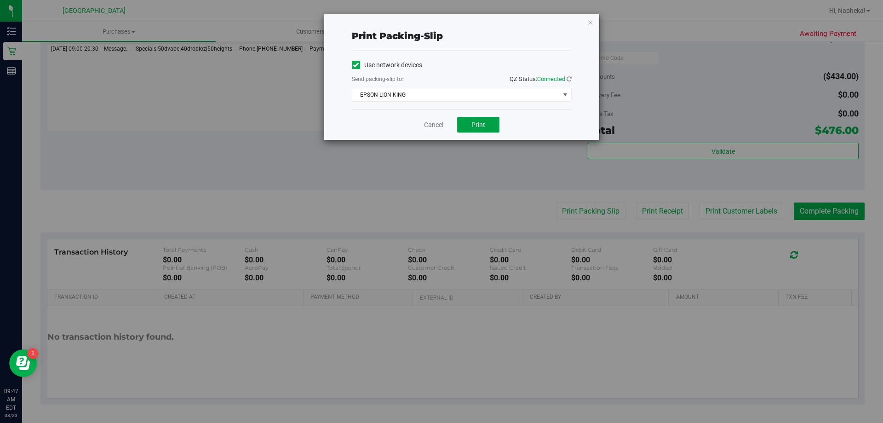
click at [478, 125] on span "Print" at bounding box center [478, 124] width 14 height 7
click at [428, 126] on link "Cancel" at bounding box center [433, 125] width 19 height 10
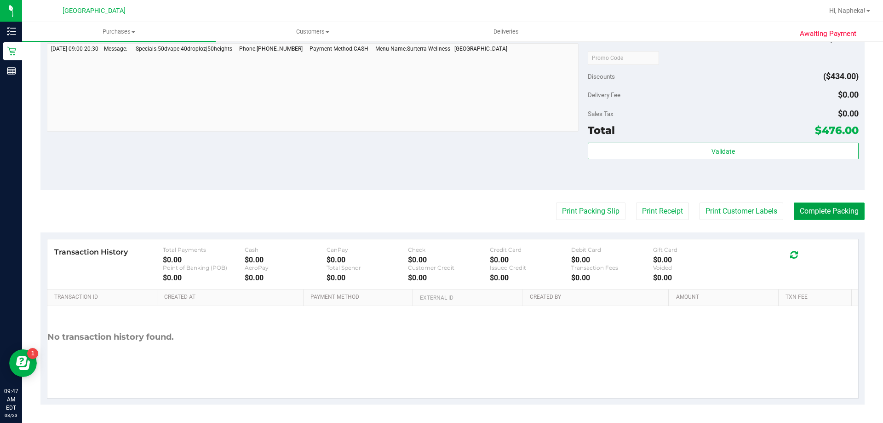
click at [829, 212] on button "Complete Packing" at bounding box center [829, 210] width 71 height 17
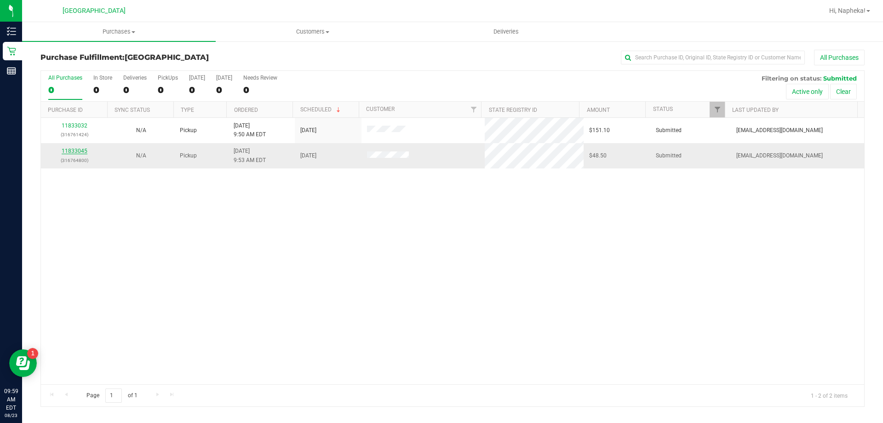
click at [81, 149] on link "11833045" at bounding box center [75, 151] width 26 height 6
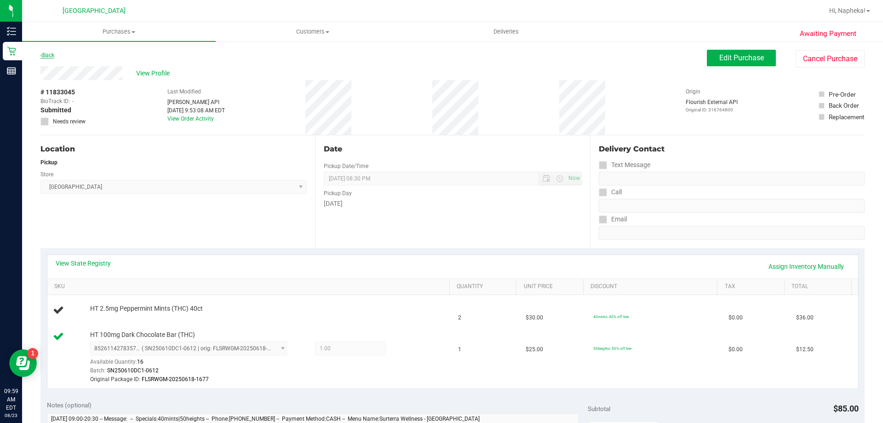
click at [54, 55] on link "Back" at bounding box center [47, 55] width 14 height 6
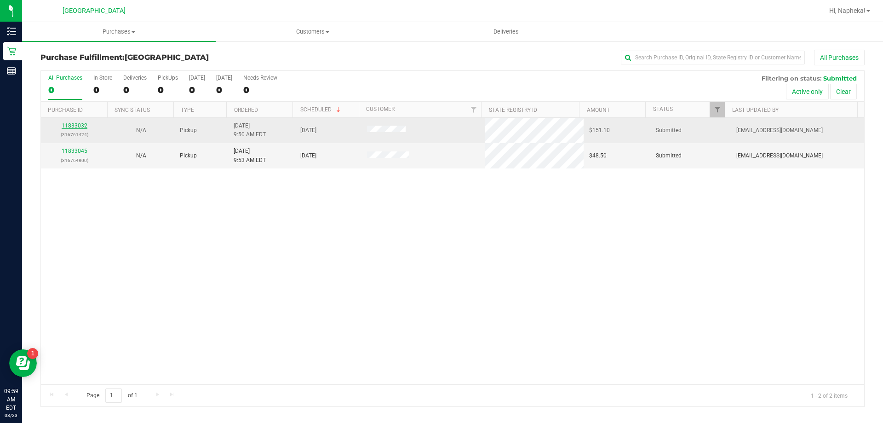
click at [79, 128] on link "11833032" at bounding box center [75, 125] width 26 height 6
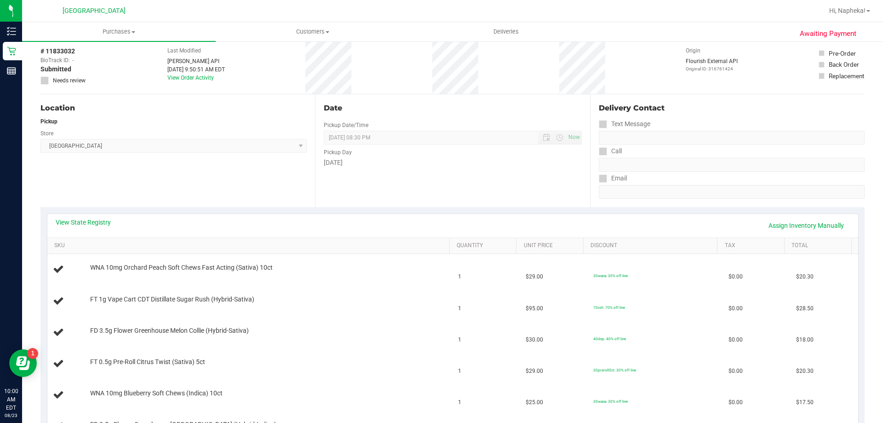
scroll to position [184, 0]
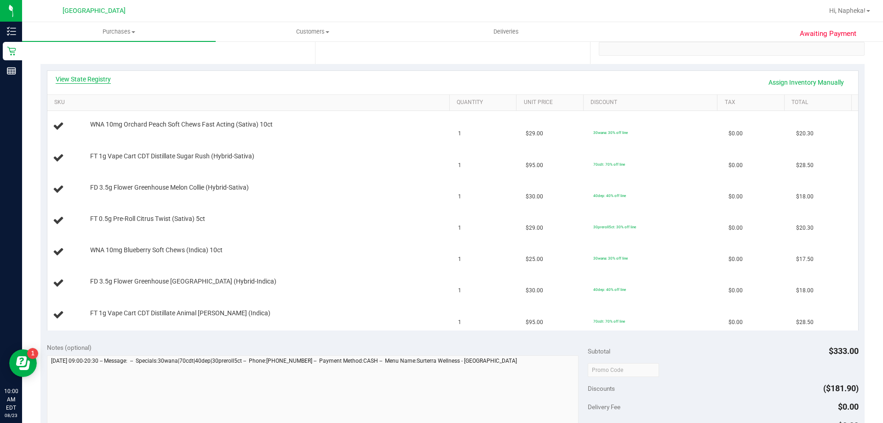
click at [79, 77] on link "View State Registry" at bounding box center [83, 78] width 55 height 9
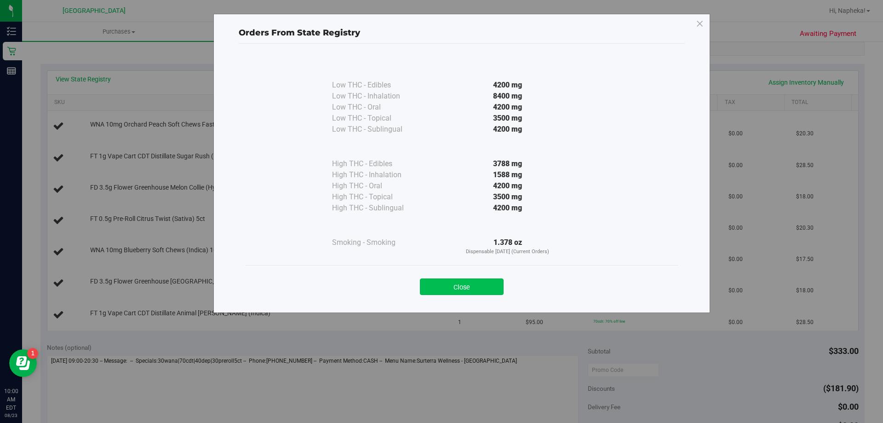
click at [474, 282] on button "Close" at bounding box center [462, 286] width 84 height 17
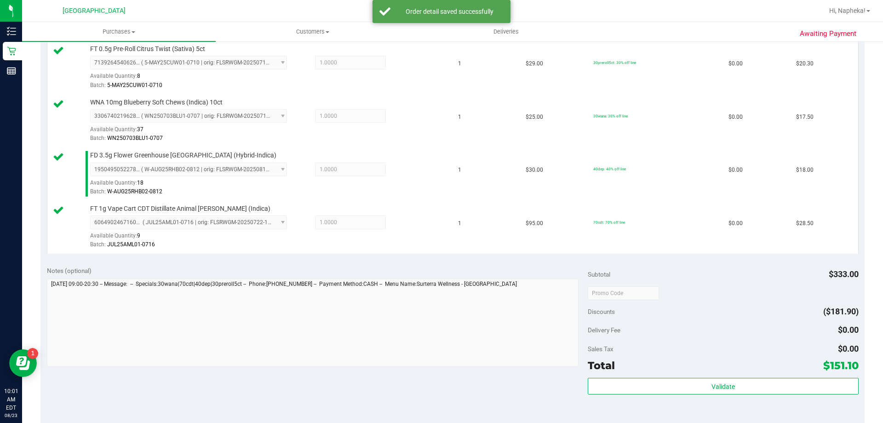
scroll to position [506, 0]
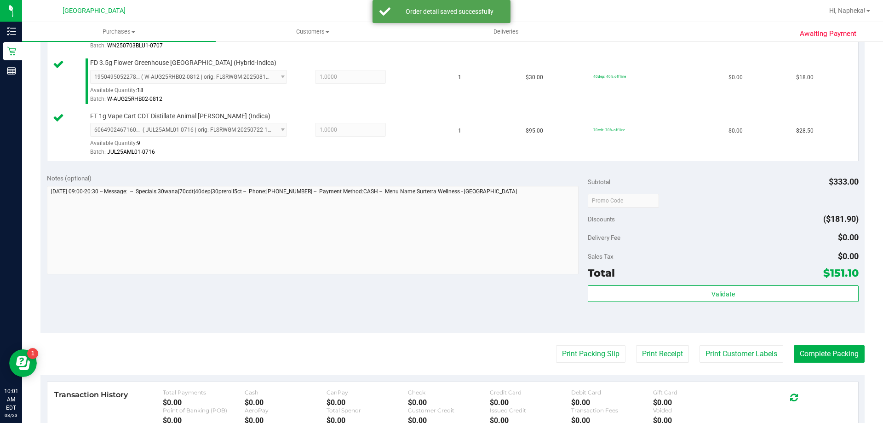
click at [706, 284] on div "Subtotal $333.00 Discounts ($181.90) Delivery Fee $0.00 Sales Tax $0.00 Total $…" at bounding box center [723, 249] width 270 height 153
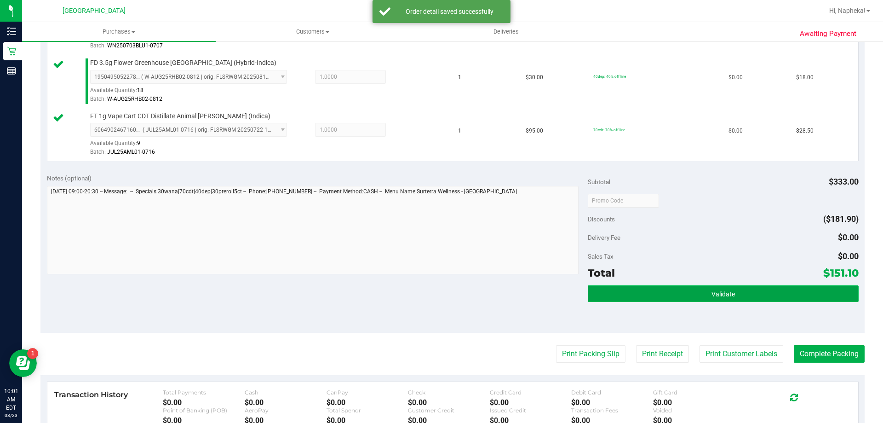
click at [703, 292] on button "Validate" at bounding box center [723, 293] width 270 height 17
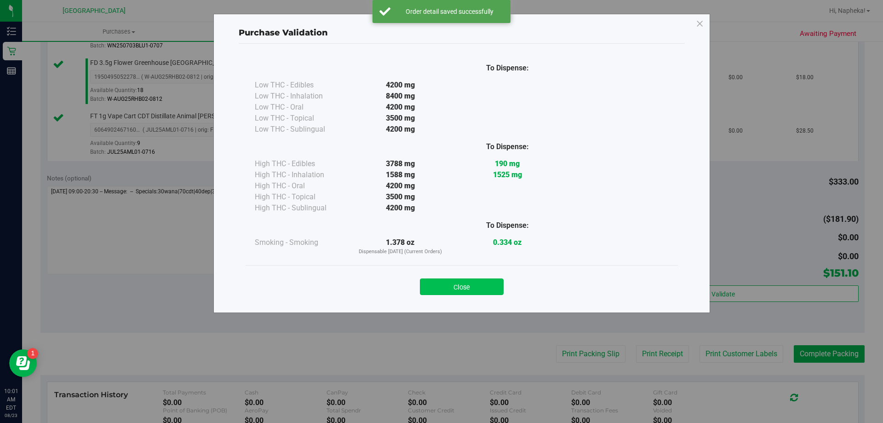
click at [459, 286] on button "Close" at bounding box center [462, 286] width 84 height 17
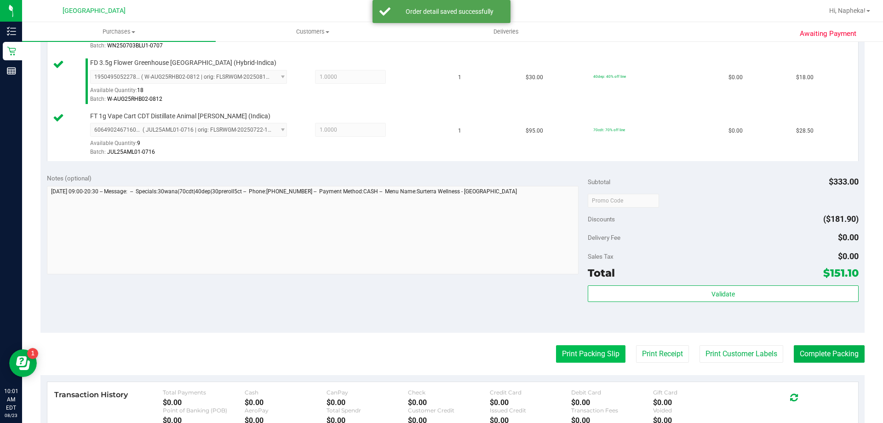
click at [569, 355] on button "Print Packing Slip" at bounding box center [590, 353] width 69 height 17
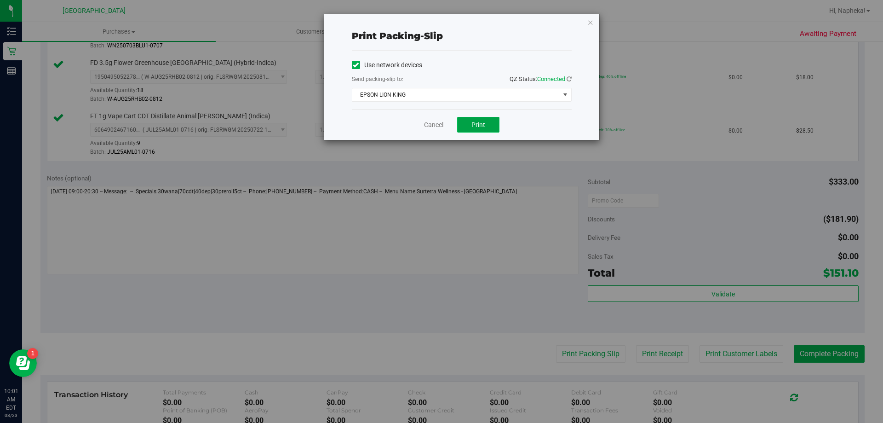
click at [487, 131] on button "Print" at bounding box center [478, 125] width 42 height 16
click at [435, 126] on link "Cancel" at bounding box center [433, 125] width 19 height 10
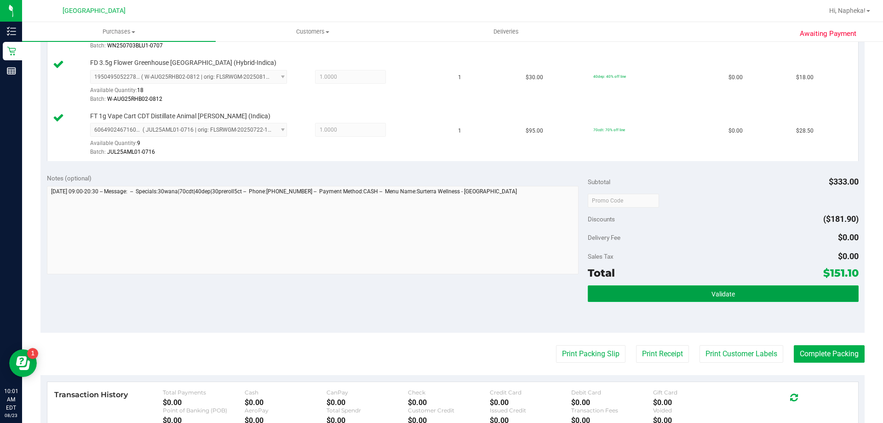
click at [745, 297] on button "Validate" at bounding box center [723, 293] width 270 height 17
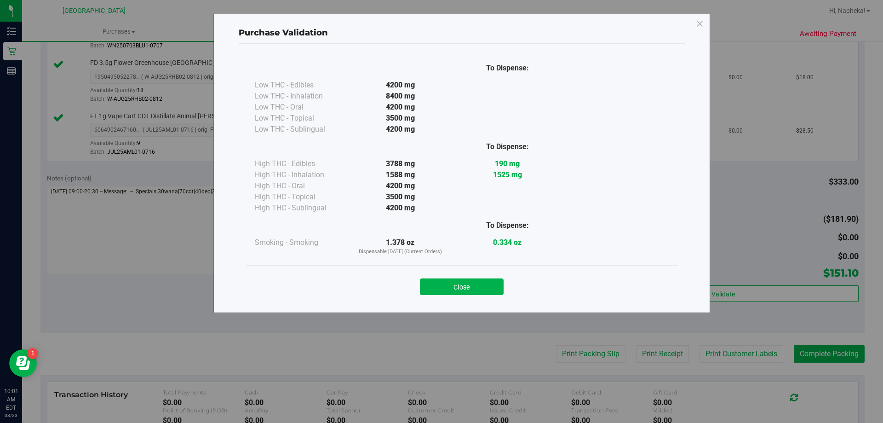
click at [464, 269] on div "Close" at bounding box center [462, 283] width 432 height 37
click at [473, 292] on button "Close" at bounding box center [462, 286] width 84 height 17
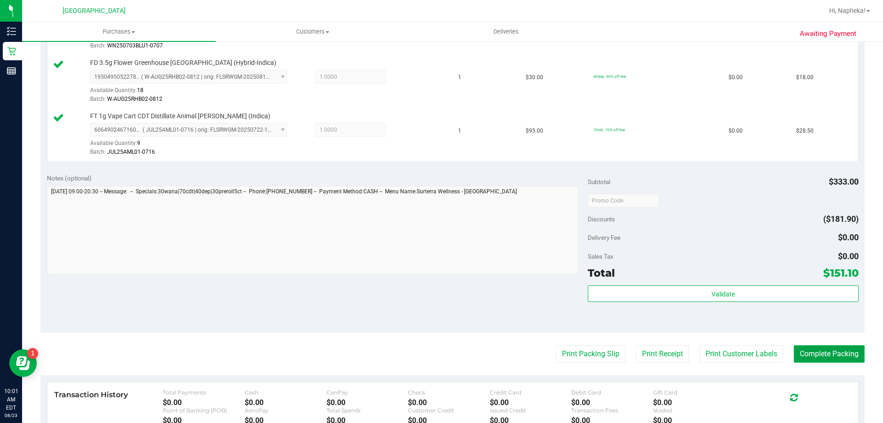
click at [813, 346] on button "Complete Packing" at bounding box center [829, 353] width 71 height 17
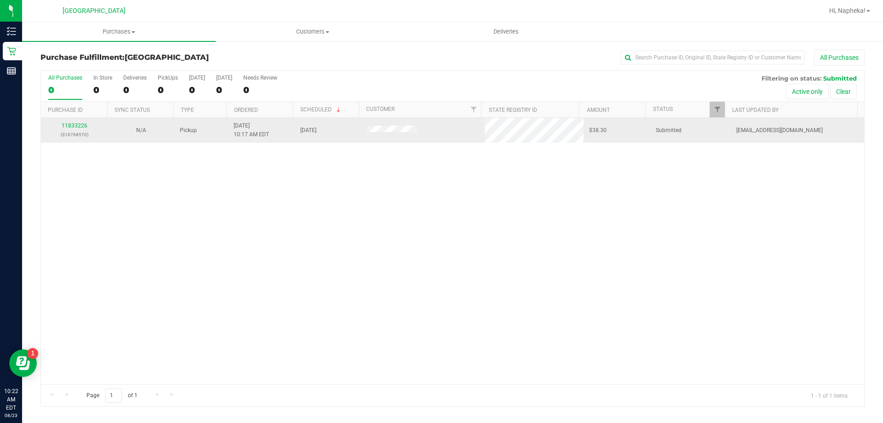
click at [76, 122] on div "11833226 (316768570)" at bounding box center [74, 129] width 56 height 17
click at [75, 126] on link "11833226" at bounding box center [75, 125] width 26 height 6
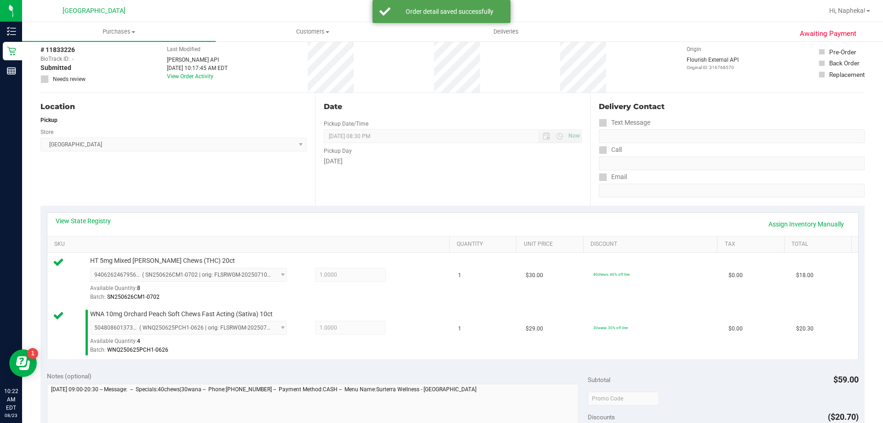
scroll to position [322, 0]
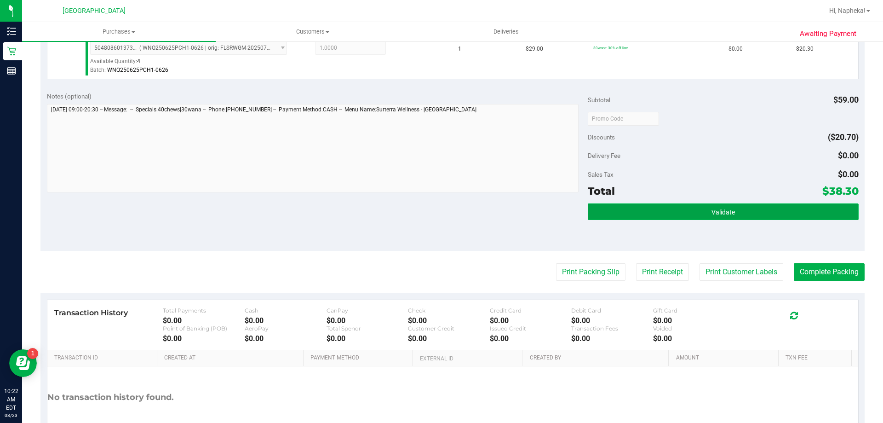
click at [658, 217] on button "Validate" at bounding box center [723, 211] width 270 height 17
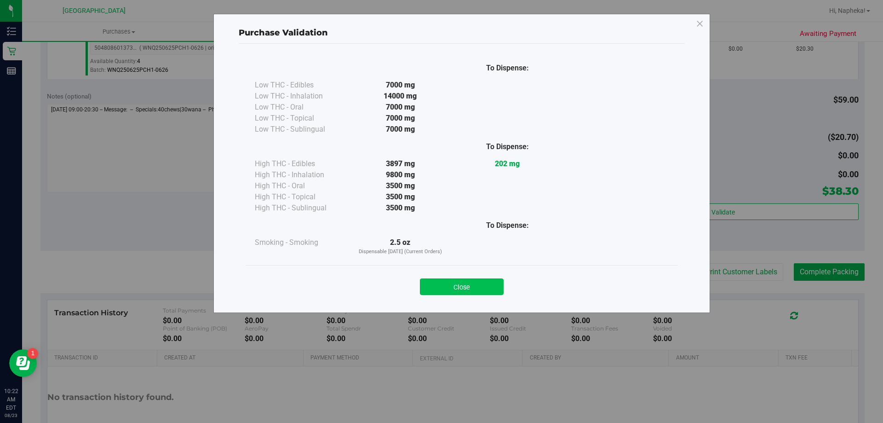
click at [467, 292] on button "Close" at bounding box center [462, 286] width 84 height 17
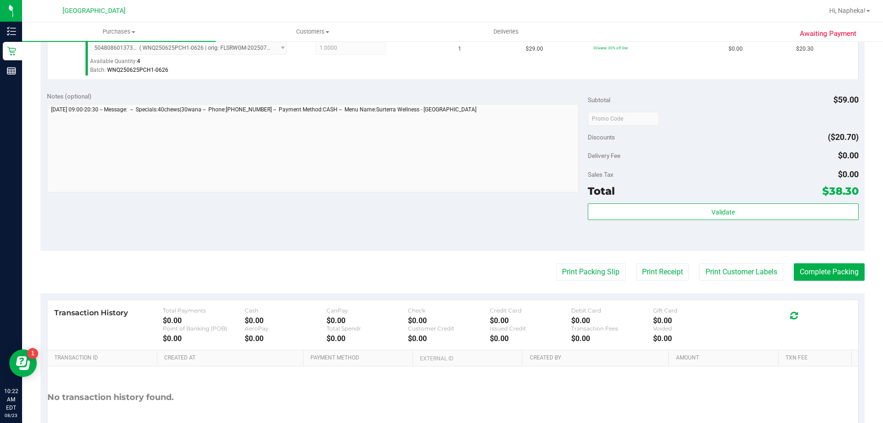
drag, startPoint x: 467, startPoint y: 290, endPoint x: 521, endPoint y: 278, distance: 55.6
click at [467, 289] on purchase-details "Back Edit Purchase Cancel Purchase View Profile # 11833226 BioTrack ID: - Submi…" at bounding box center [452, 96] width 824 height 737
click at [569, 271] on button "Print Packing Slip" at bounding box center [590, 271] width 69 height 17
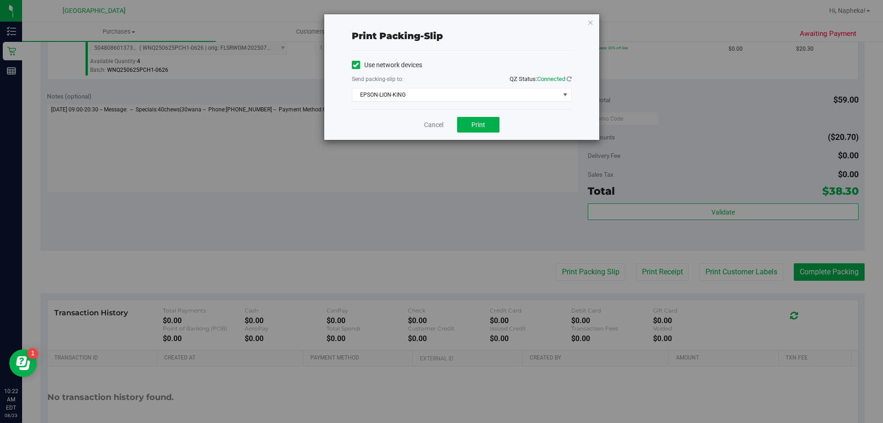
click at [483, 114] on div "Cancel Print" at bounding box center [462, 124] width 220 height 31
drag, startPoint x: 476, startPoint y: 119, endPoint x: 446, endPoint y: 122, distance: 29.6
click at [475, 120] on button "Print" at bounding box center [478, 125] width 42 height 16
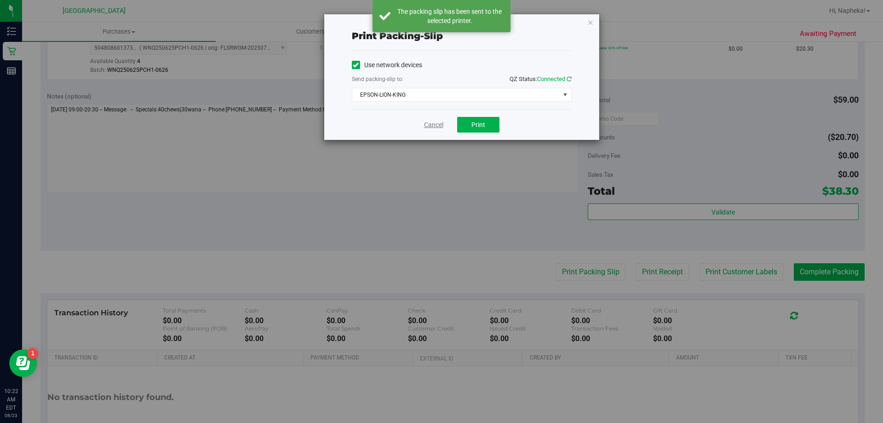
click at [430, 129] on link "Cancel" at bounding box center [433, 125] width 19 height 10
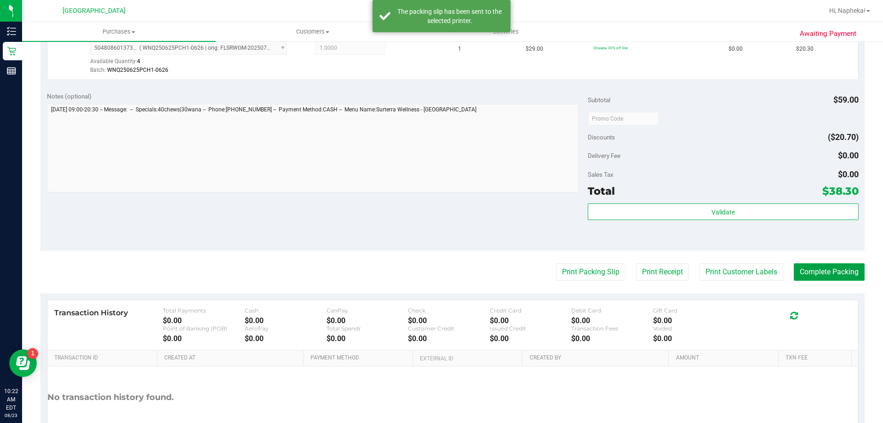
drag, startPoint x: 832, startPoint y: 266, endPoint x: 828, endPoint y: 261, distance: 7.2
click at [831, 267] on button "Complete Packing" at bounding box center [829, 271] width 71 height 17
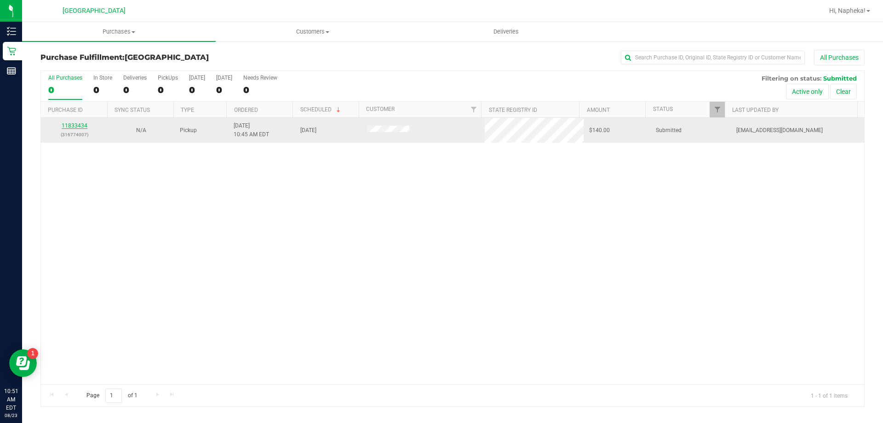
click at [76, 123] on link "11833434" at bounding box center [75, 125] width 26 height 6
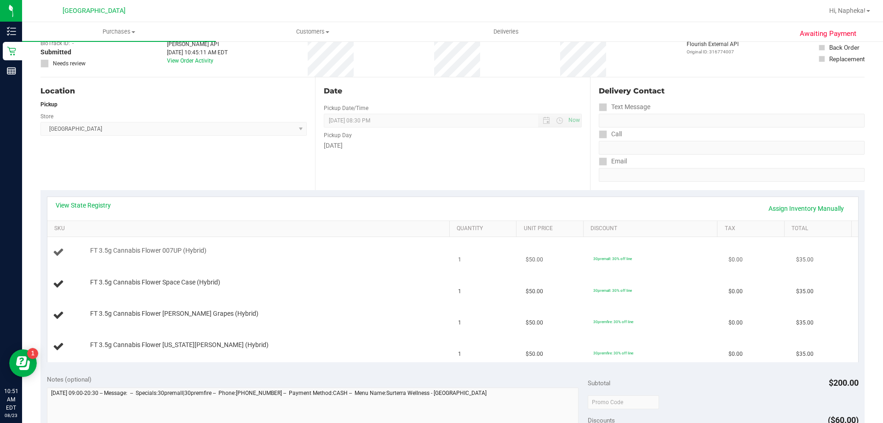
scroll to position [138, 0]
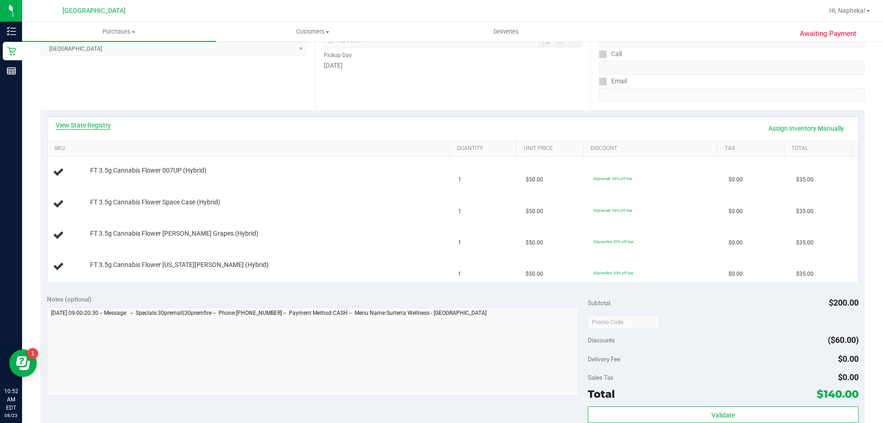
click at [103, 129] on link "View State Registry" at bounding box center [83, 124] width 55 height 9
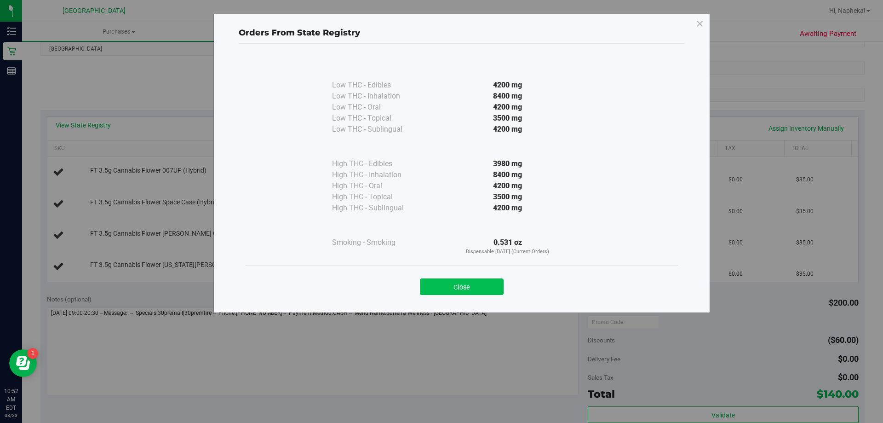
click at [434, 286] on button "Close" at bounding box center [462, 286] width 84 height 17
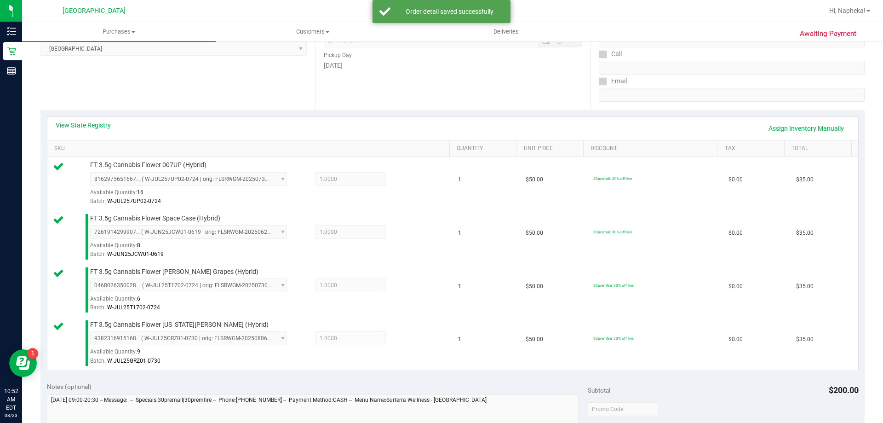
scroll to position [460, 0]
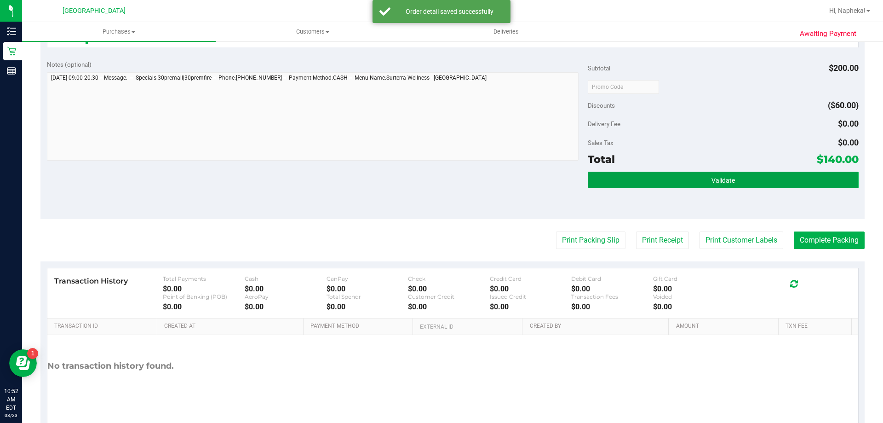
click at [659, 180] on button "Validate" at bounding box center [723, 180] width 270 height 17
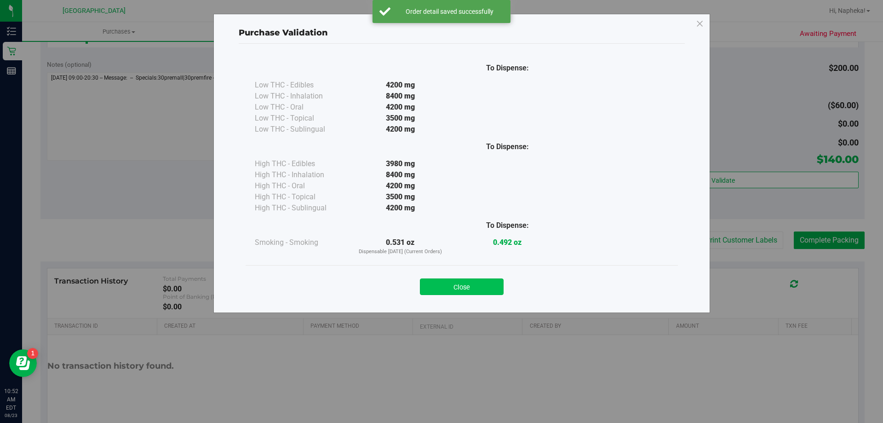
click at [470, 280] on button "Close" at bounding box center [462, 286] width 84 height 17
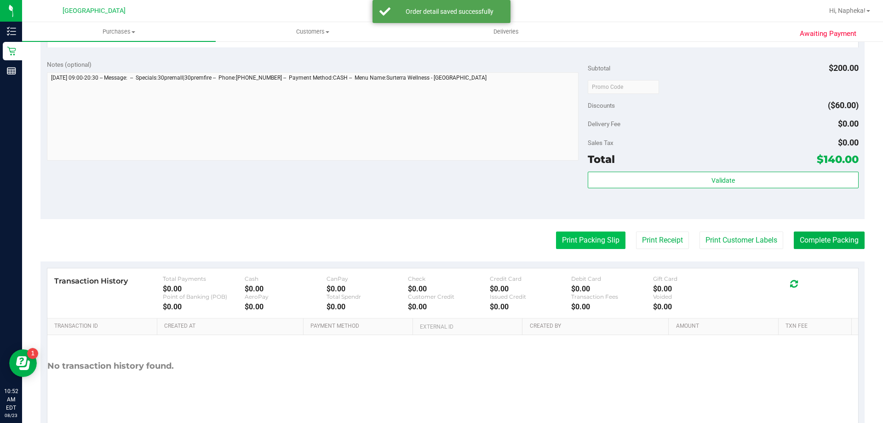
click at [582, 243] on button "Print Packing Slip" at bounding box center [590, 239] width 69 height 17
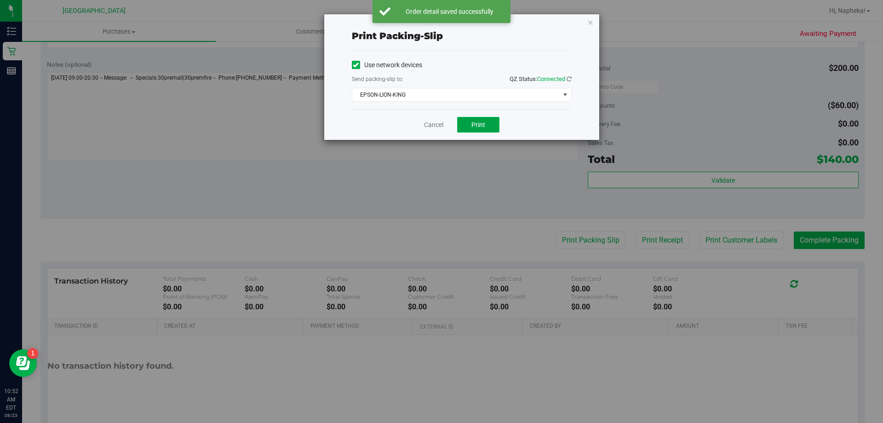
click at [467, 118] on button "Print" at bounding box center [478, 125] width 42 height 16
click at [424, 123] on link "Cancel" at bounding box center [433, 125] width 19 height 10
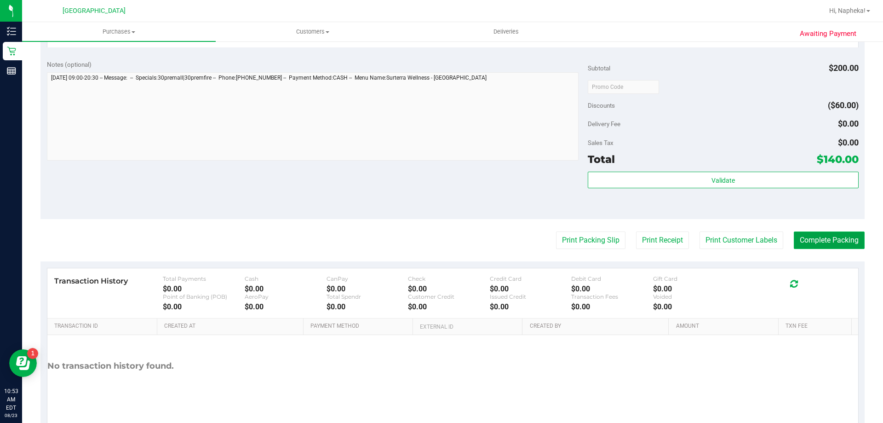
click at [843, 232] on button "Complete Packing" at bounding box center [829, 239] width 71 height 17
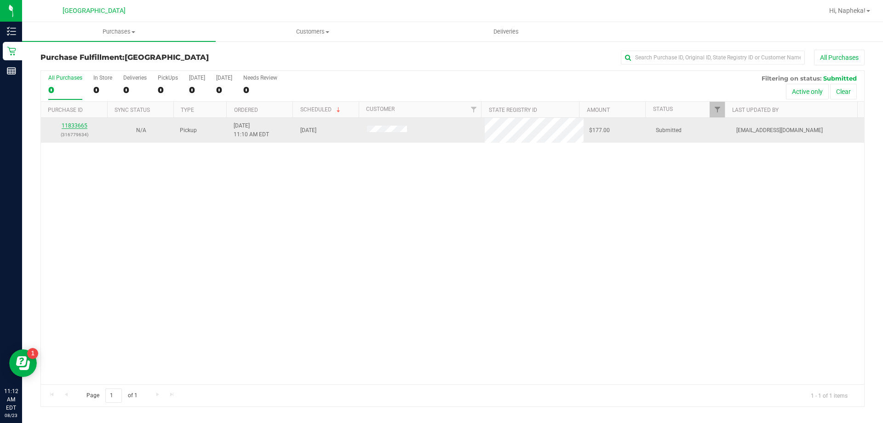
click at [71, 127] on link "11833665" at bounding box center [75, 125] width 26 height 6
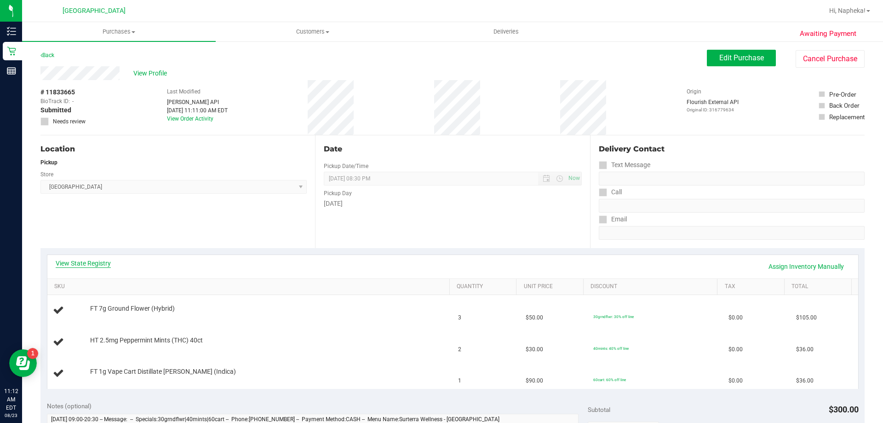
drag, startPoint x: 83, startPoint y: 253, endPoint x: 83, endPoint y: 259, distance: 5.5
click at [83, 256] on div "View State Registry Assign Inventory Manually SKU Quantity Unit Price Discount …" at bounding box center [452, 321] width 824 height 147
click at [84, 259] on link "View State Registry" at bounding box center [83, 262] width 55 height 9
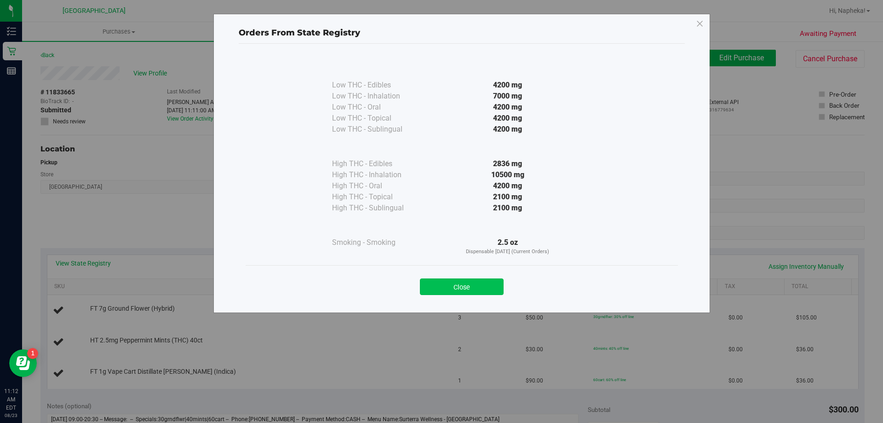
click at [456, 289] on button "Close" at bounding box center [462, 286] width 84 height 17
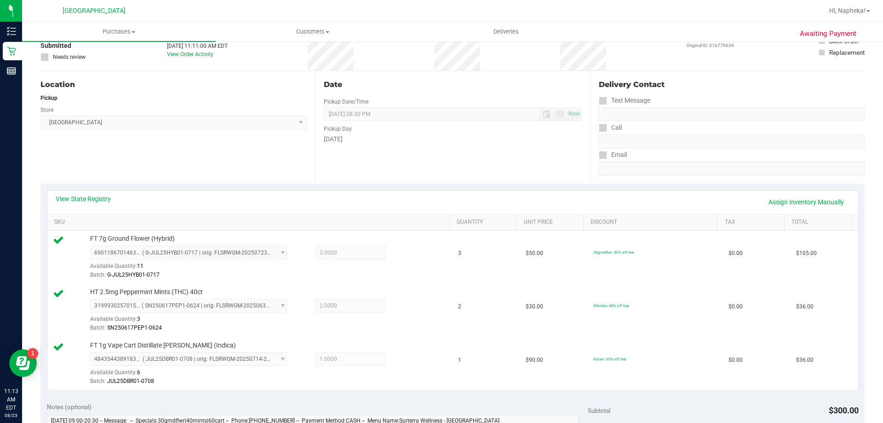
scroll to position [230, 0]
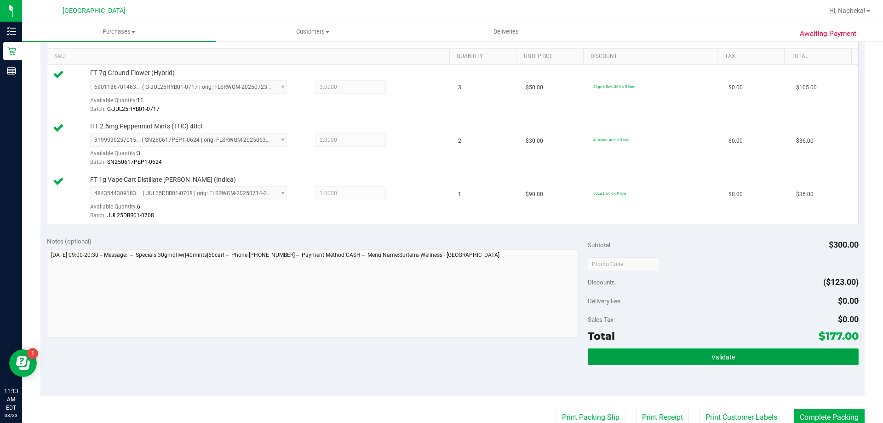
click at [754, 349] on button "Validate" at bounding box center [723, 356] width 270 height 17
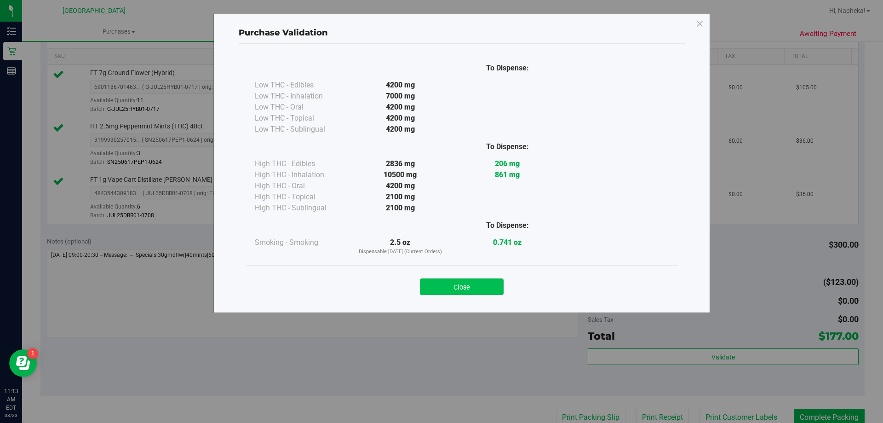
click at [469, 287] on button "Close" at bounding box center [462, 286] width 84 height 17
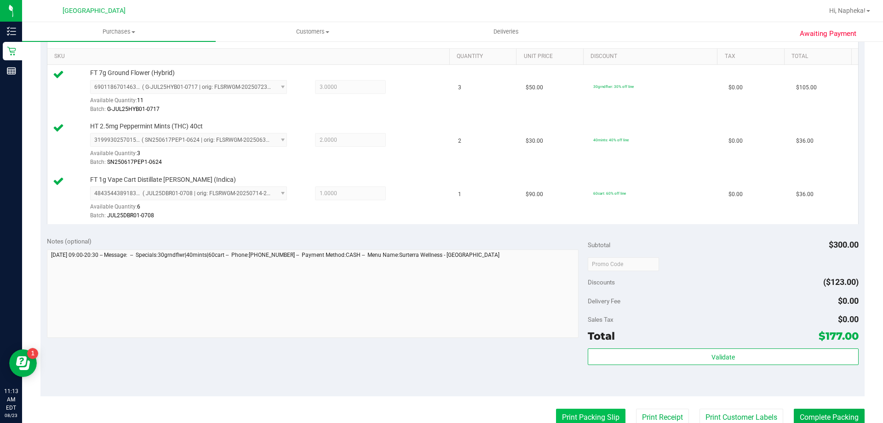
click at [571, 411] on button "Print Packing Slip" at bounding box center [590, 416] width 69 height 17
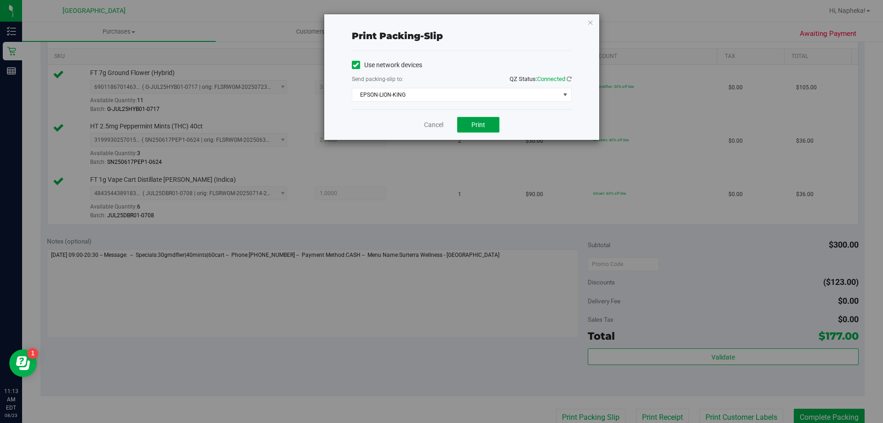
click at [479, 126] on span "Print" at bounding box center [478, 124] width 14 height 7
click at [429, 120] on link "Cancel" at bounding box center [433, 125] width 19 height 10
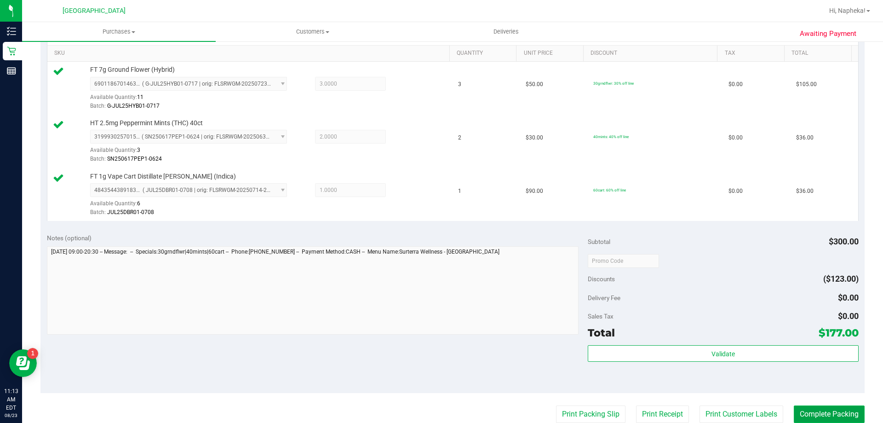
click at [834, 406] on button "Complete Packing" at bounding box center [829, 413] width 71 height 17
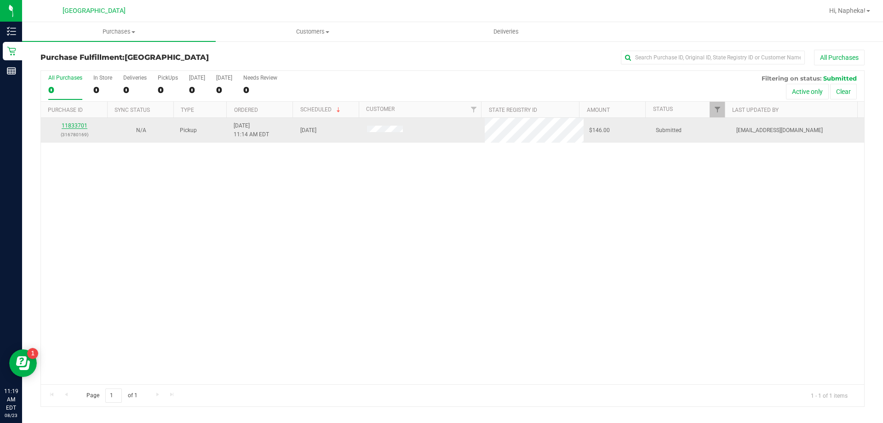
click at [73, 124] on link "11833701" at bounding box center [75, 125] width 26 height 6
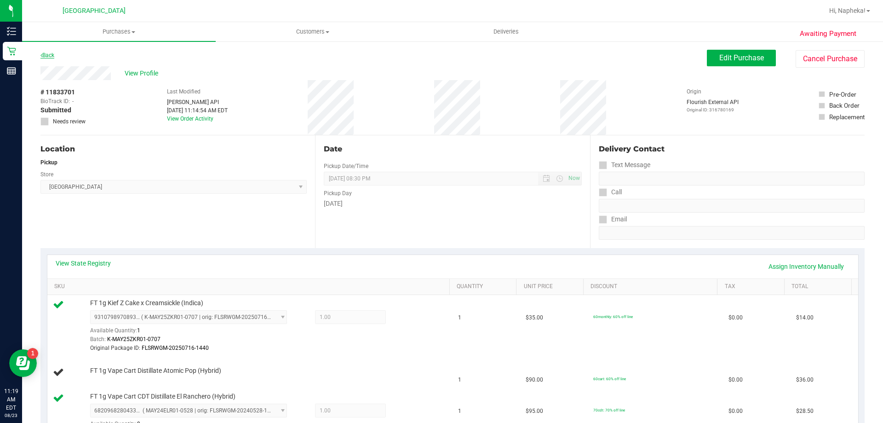
click at [52, 57] on link "Back" at bounding box center [47, 55] width 14 height 6
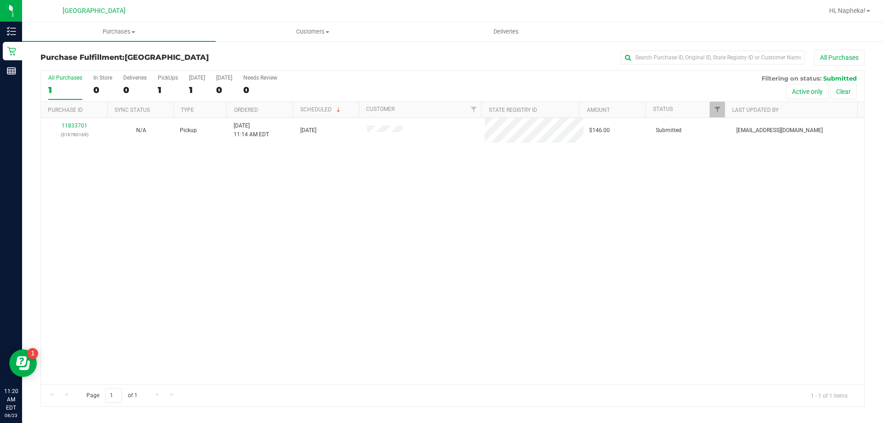
click at [224, 170] on div "11833701 (316780169) N/A Pickup 8/23/2025 11:14 AM EDT 8/23/2025 $146.00 Submit…" at bounding box center [452, 251] width 823 height 266
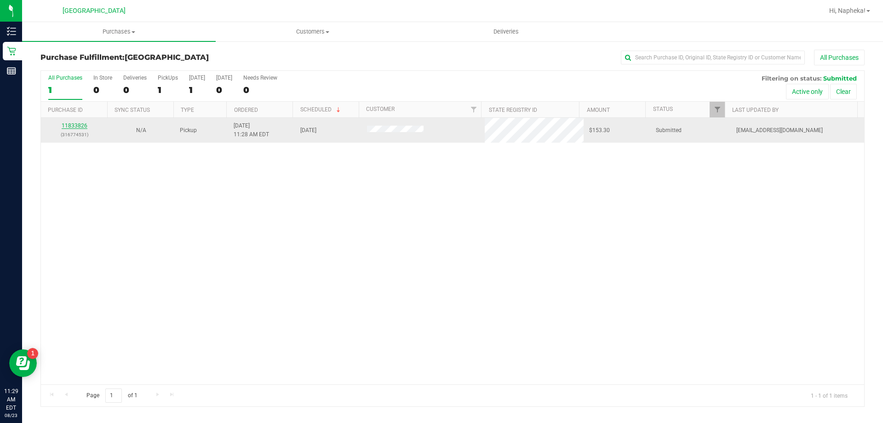
click at [79, 125] on link "11833826" at bounding box center [75, 125] width 26 height 6
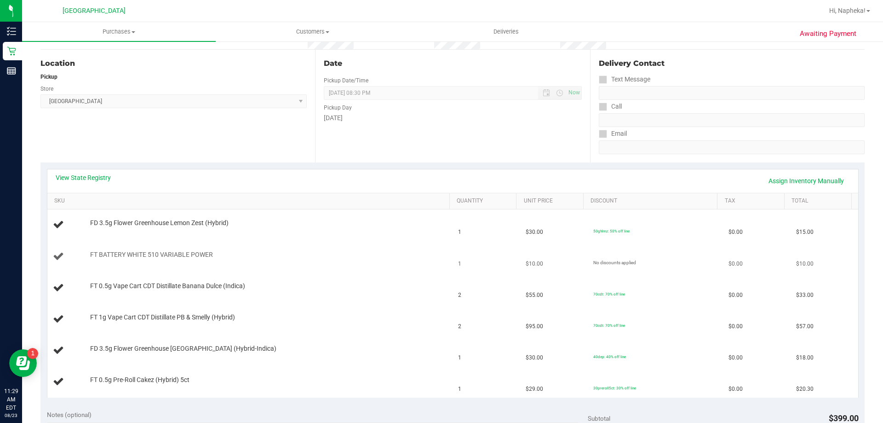
scroll to position [92, 0]
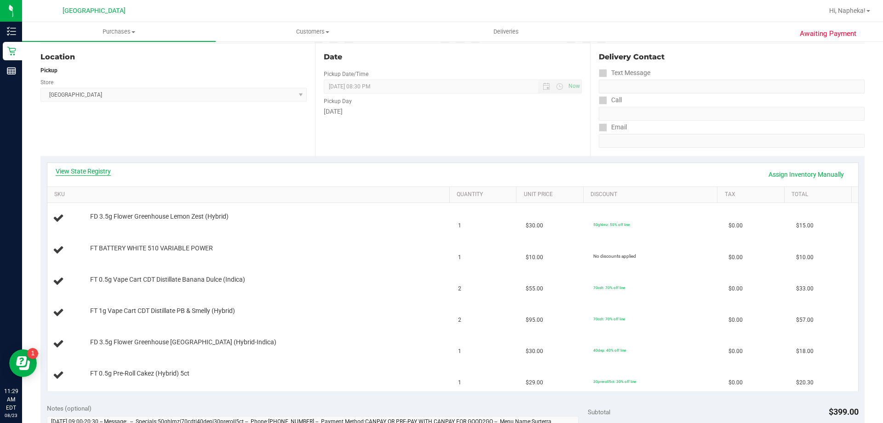
click at [81, 170] on link "View State Registry" at bounding box center [83, 170] width 55 height 9
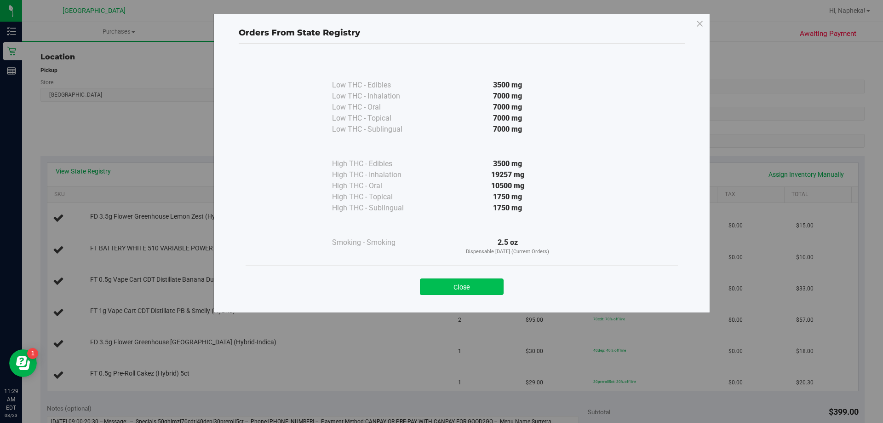
click at [441, 282] on button "Close" at bounding box center [462, 286] width 84 height 17
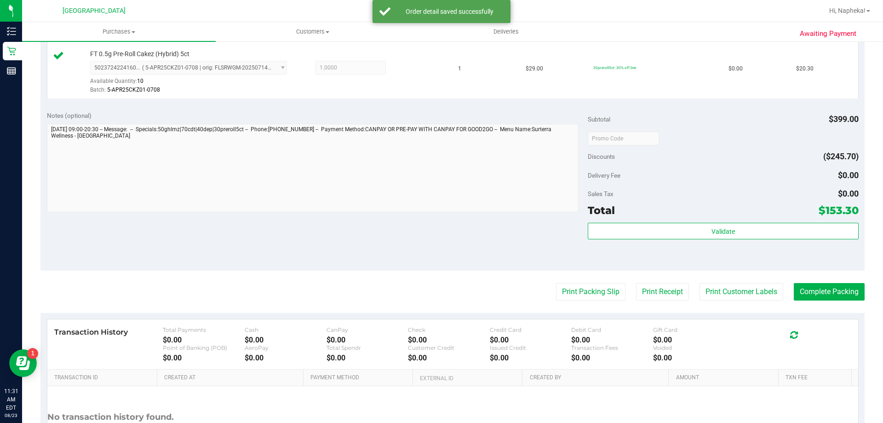
scroll to position [552, 0]
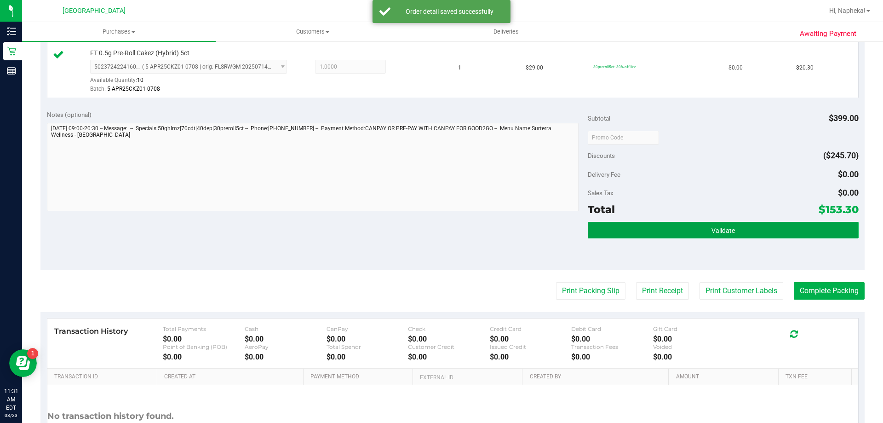
click at [705, 235] on button "Validate" at bounding box center [723, 230] width 270 height 17
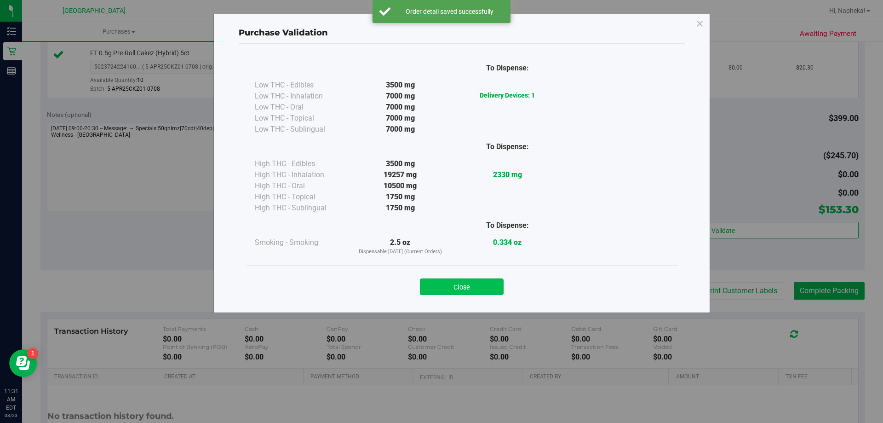
click at [495, 286] on button "Close" at bounding box center [462, 286] width 84 height 17
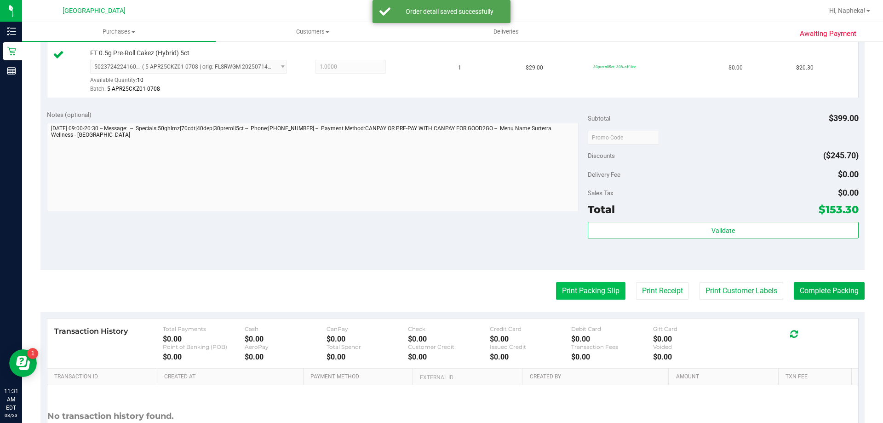
click at [585, 285] on button "Print Packing Slip" at bounding box center [590, 290] width 69 height 17
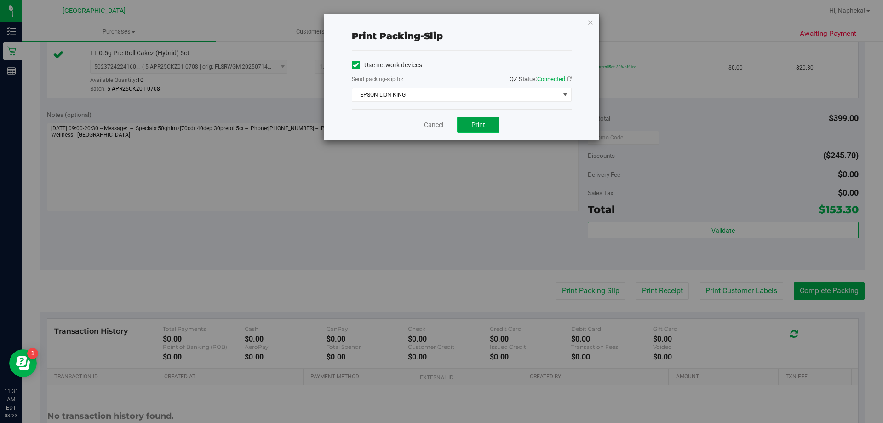
click at [493, 124] on button "Print" at bounding box center [478, 125] width 42 height 16
click at [439, 123] on link "Cancel" at bounding box center [433, 125] width 19 height 10
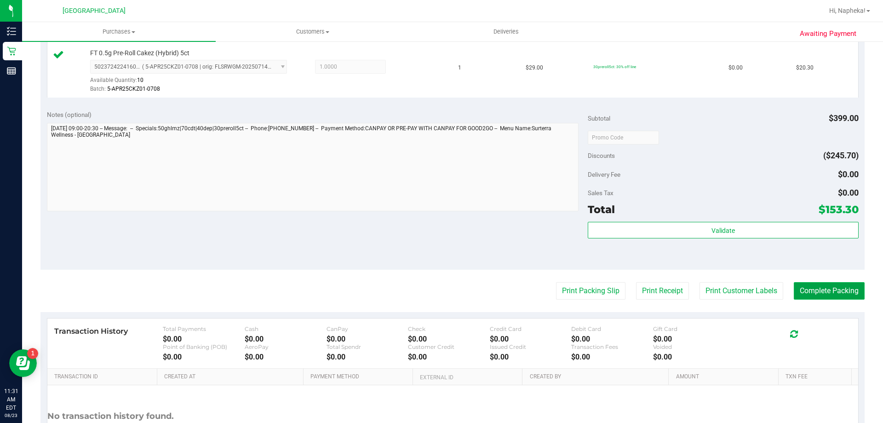
click at [848, 298] on button "Complete Packing" at bounding box center [829, 290] width 71 height 17
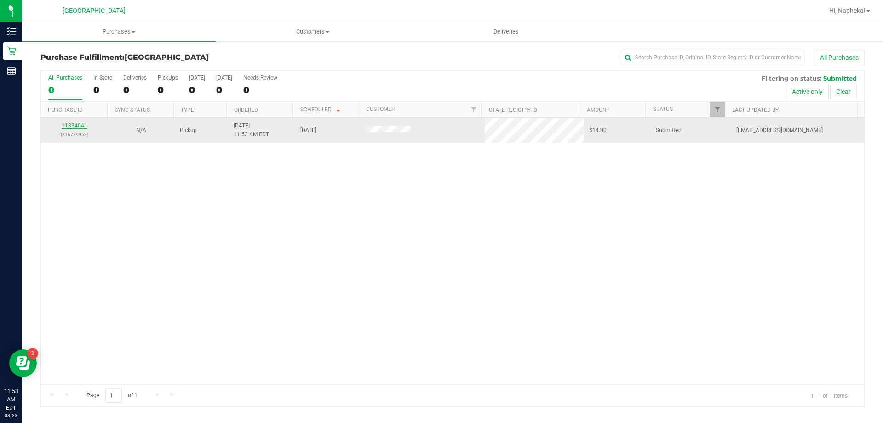
click at [69, 128] on link "11834041" at bounding box center [75, 125] width 26 height 6
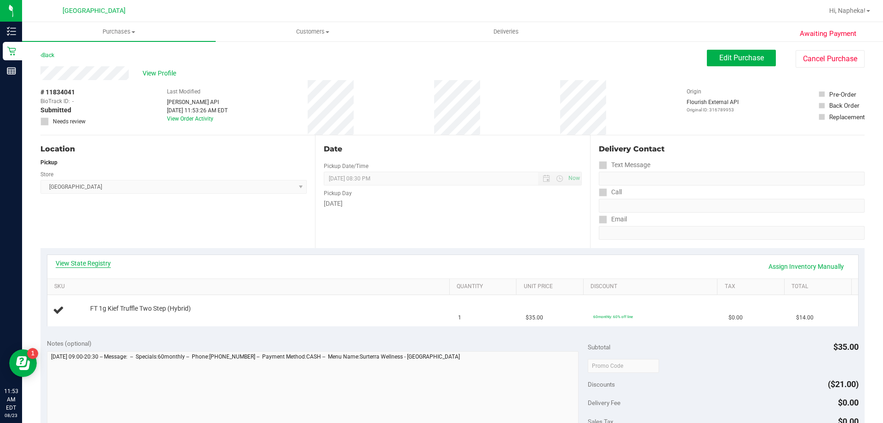
click at [101, 262] on link "View State Registry" at bounding box center [83, 262] width 55 height 9
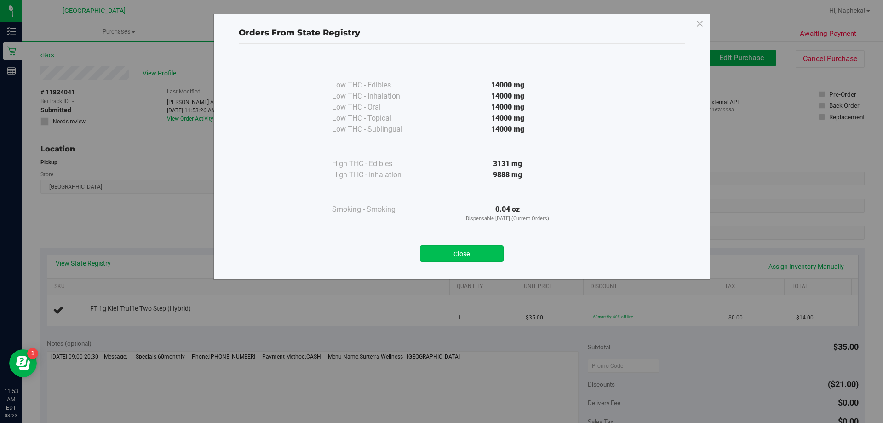
click at [491, 249] on button "Close" at bounding box center [462, 253] width 84 height 17
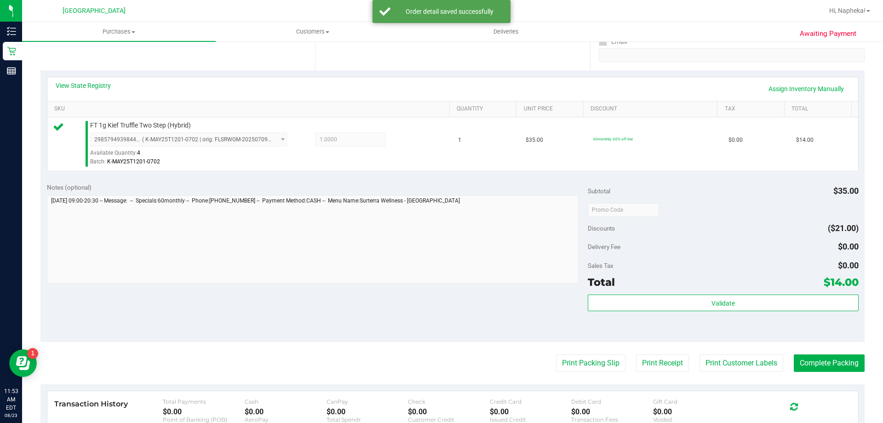
scroll to position [184, 0]
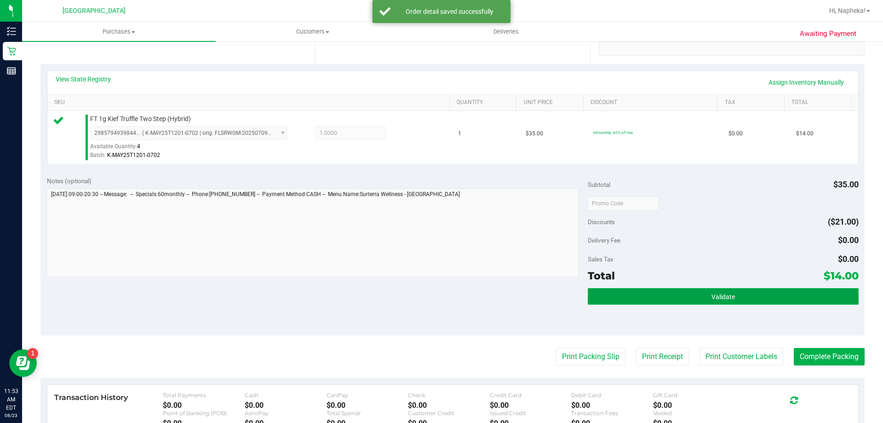
click at [630, 296] on button "Validate" at bounding box center [723, 296] width 270 height 17
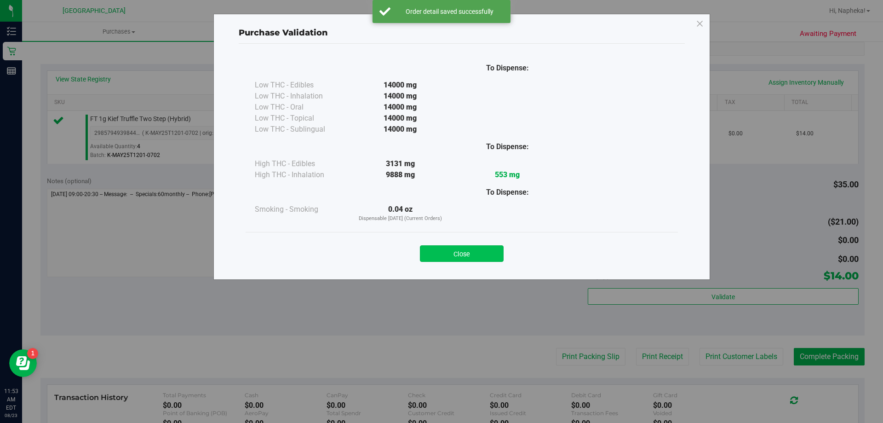
click at [482, 254] on button "Close" at bounding box center [462, 253] width 84 height 17
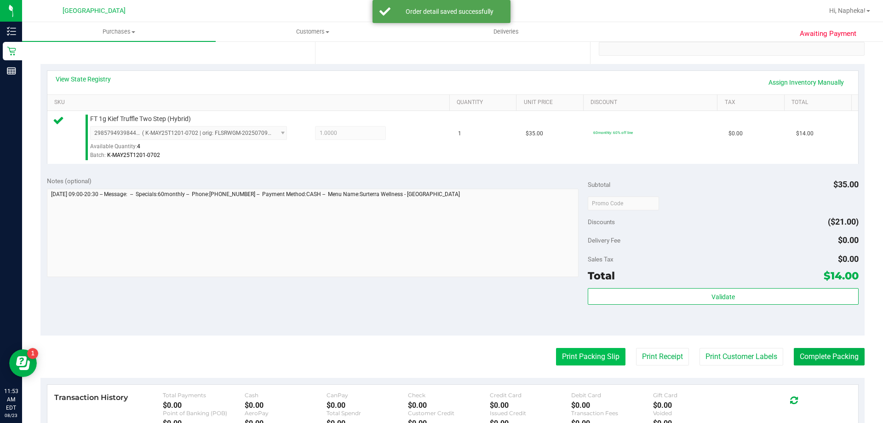
click at [586, 350] on button "Print Packing Slip" at bounding box center [590, 356] width 69 height 17
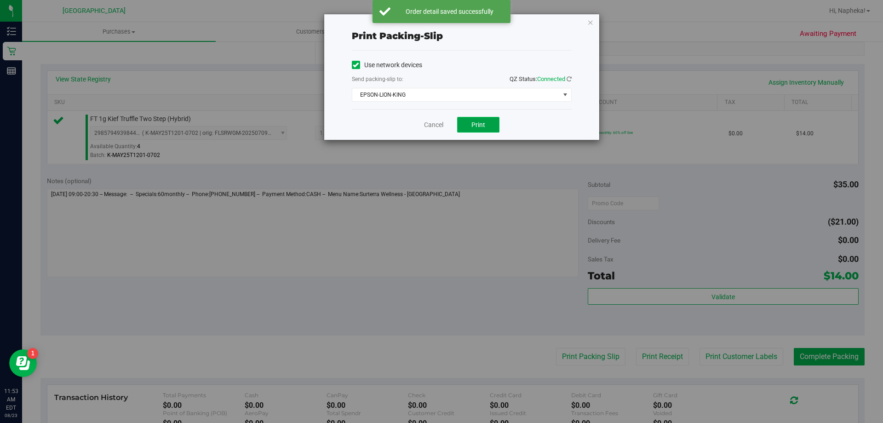
click at [474, 132] on button "Print" at bounding box center [478, 125] width 42 height 16
click at [440, 123] on link "Cancel" at bounding box center [433, 125] width 19 height 10
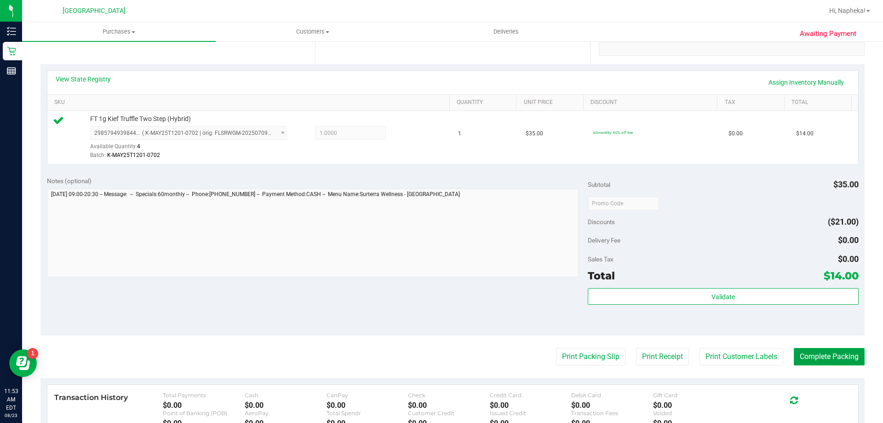
click at [835, 351] on button "Complete Packing" at bounding box center [829, 356] width 71 height 17
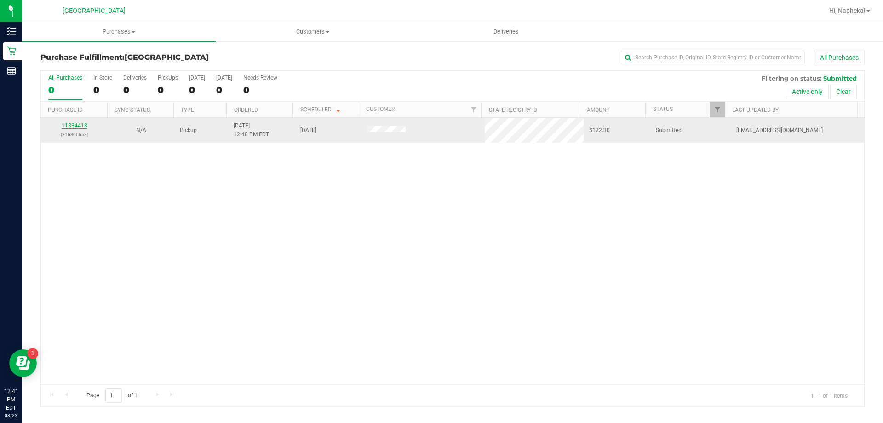
click at [80, 126] on link "11834418" at bounding box center [75, 125] width 26 height 6
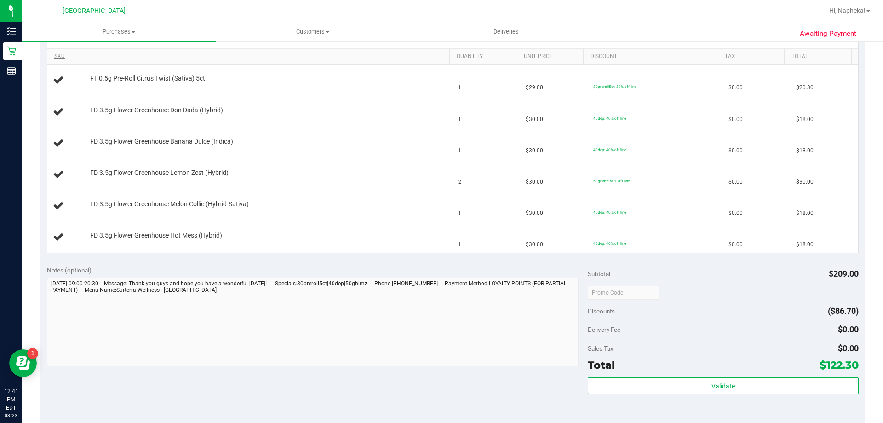
scroll to position [184, 0]
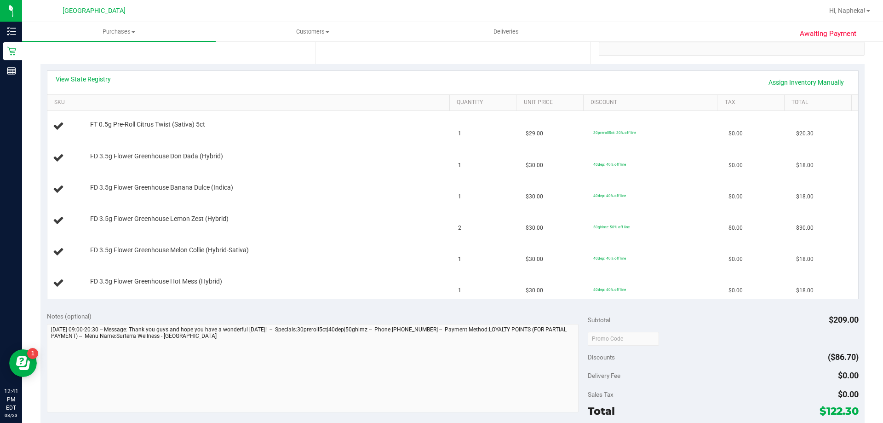
click at [93, 84] on div "View State Registry Assign Inventory Manually" at bounding box center [453, 82] width 794 height 16
click at [91, 81] on link "View State Registry" at bounding box center [83, 78] width 55 height 9
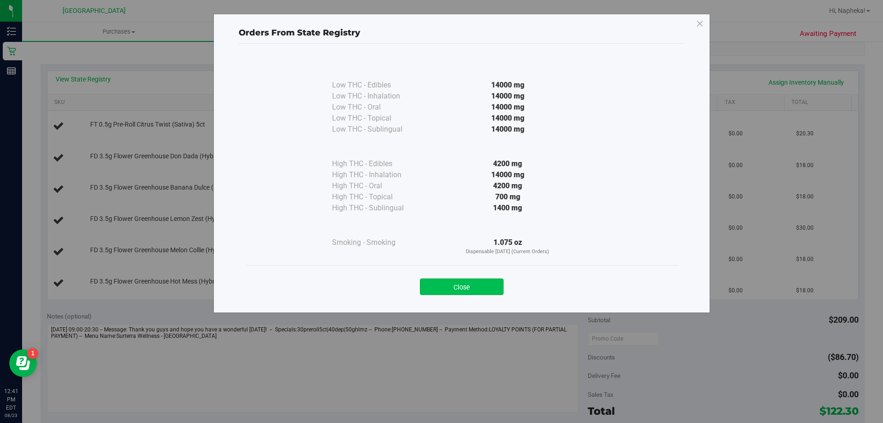
click at [431, 280] on button "Close" at bounding box center [462, 286] width 84 height 17
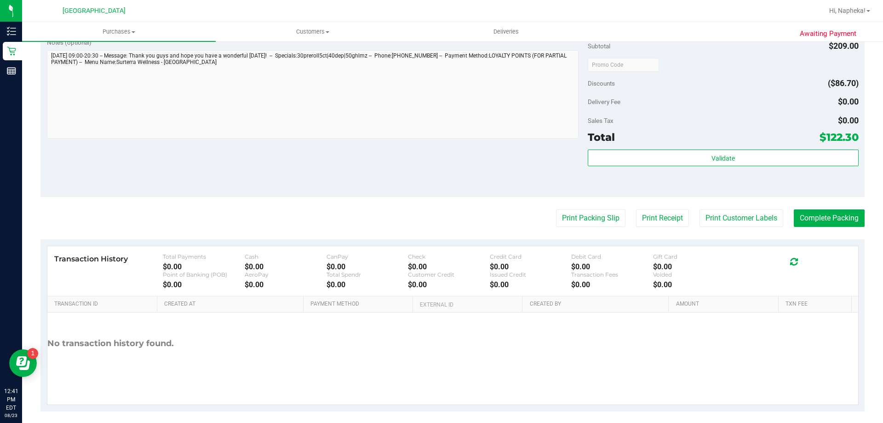
scroll to position [460, 0]
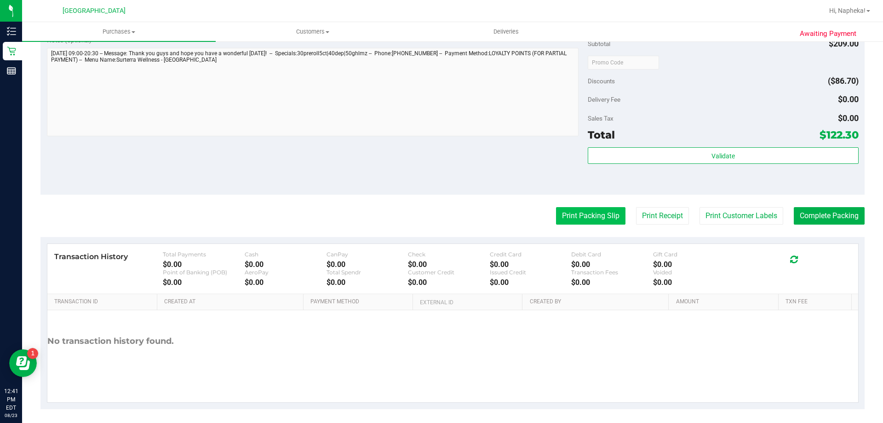
click at [599, 221] on button "Print Packing Slip" at bounding box center [590, 215] width 69 height 17
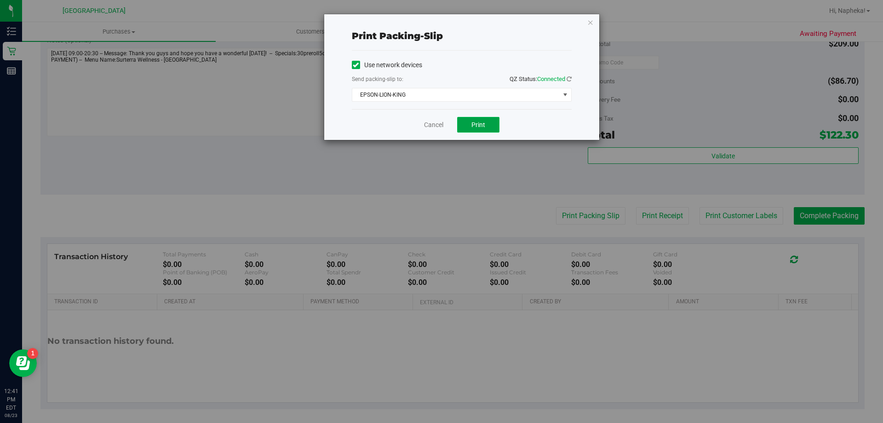
click at [485, 130] on button "Print" at bounding box center [478, 125] width 42 height 16
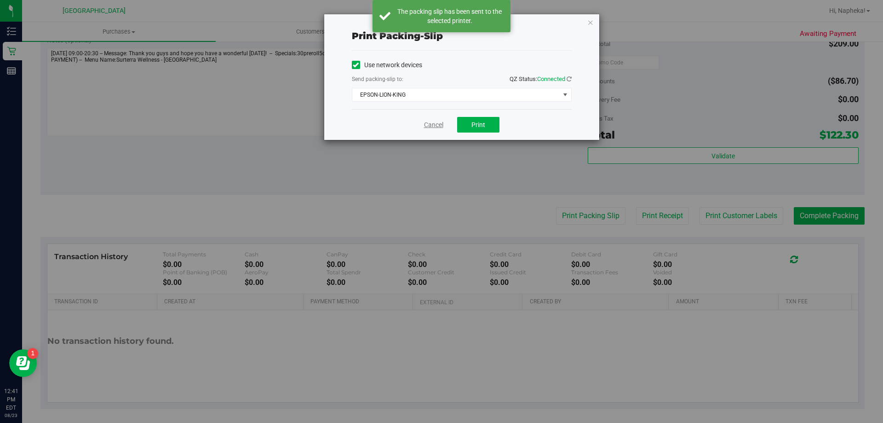
click at [438, 128] on link "Cancel" at bounding box center [433, 125] width 19 height 10
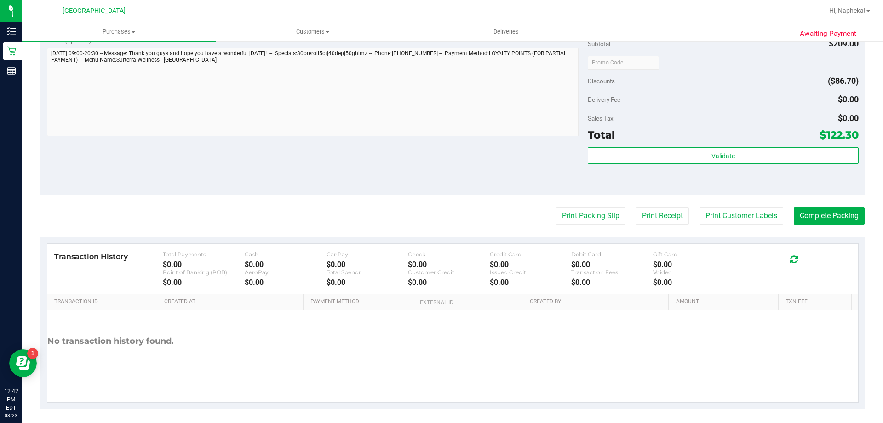
click at [556, 207] on button "Print Packing Slip" at bounding box center [590, 215] width 69 height 17
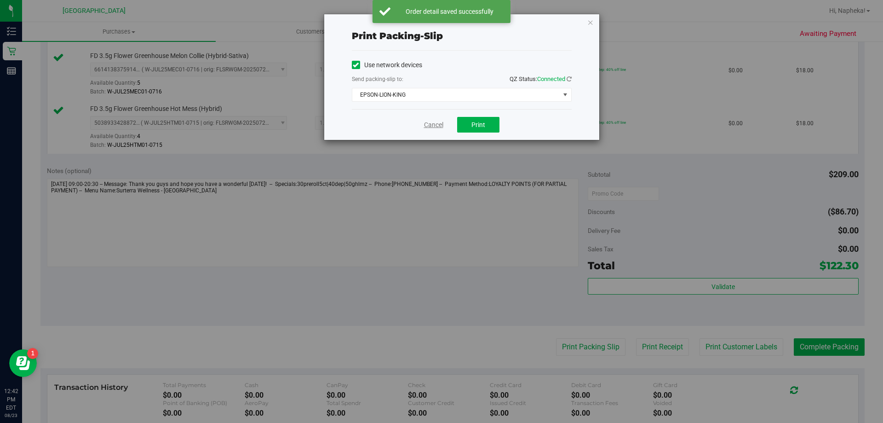
click at [425, 125] on link "Cancel" at bounding box center [433, 125] width 19 height 10
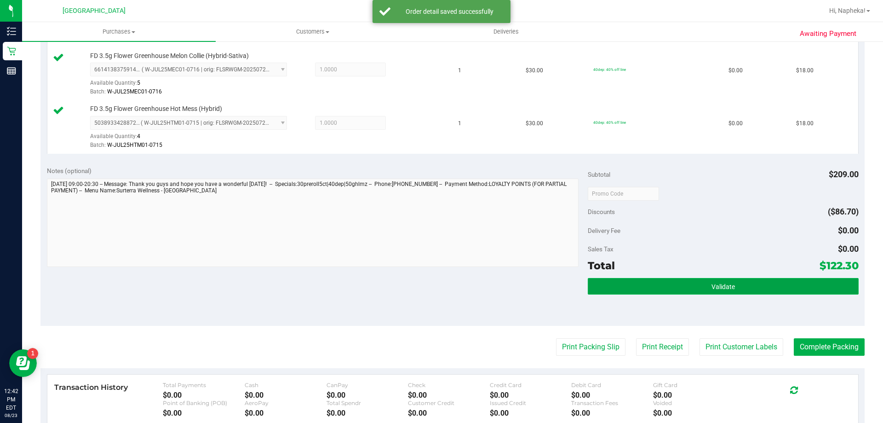
click at [726, 284] on span "Validate" at bounding box center [722, 286] width 23 height 7
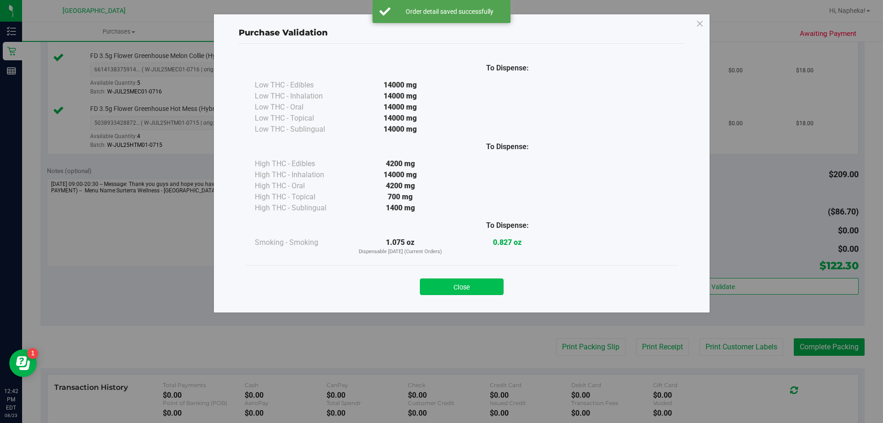
click at [473, 291] on button "Close" at bounding box center [462, 286] width 84 height 17
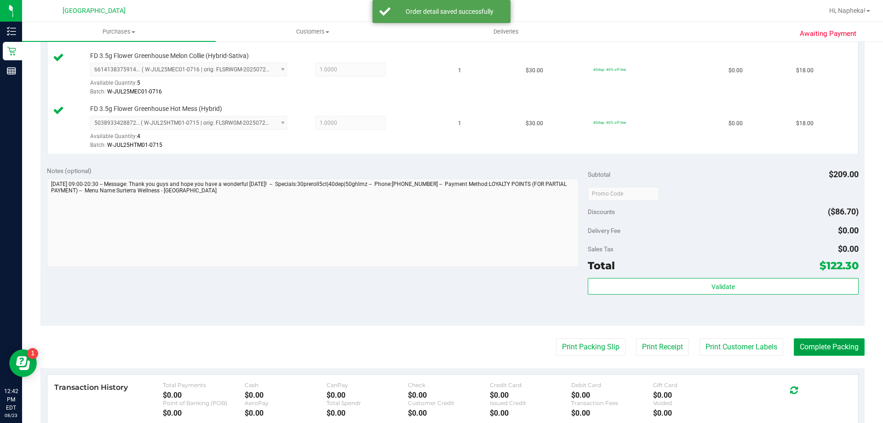
click at [829, 351] on button "Complete Packing" at bounding box center [829, 346] width 71 height 17
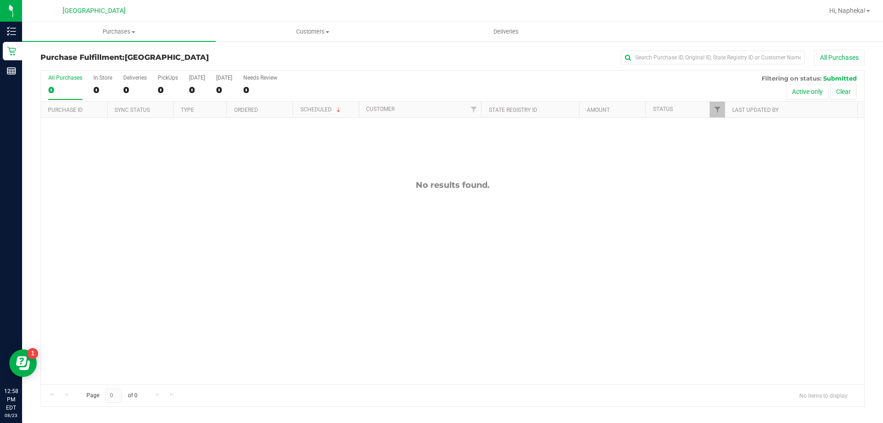
click at [74, 340] on div "No results found." at bounding box center [452, 282] width 823 height 328
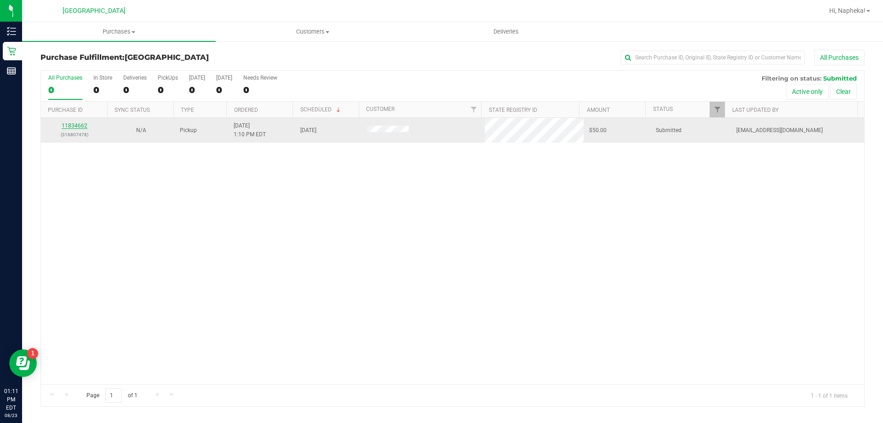
click at [62, 124] on link "11834662" at bounding box center [75, 125] width 26 height 6
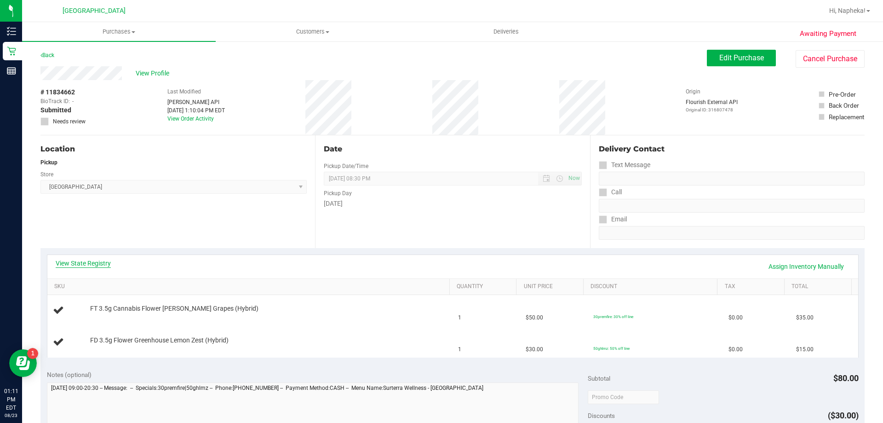
click at [103, 260] on link "View State Registry" at bounding box center [83, 262] width 55 height 9
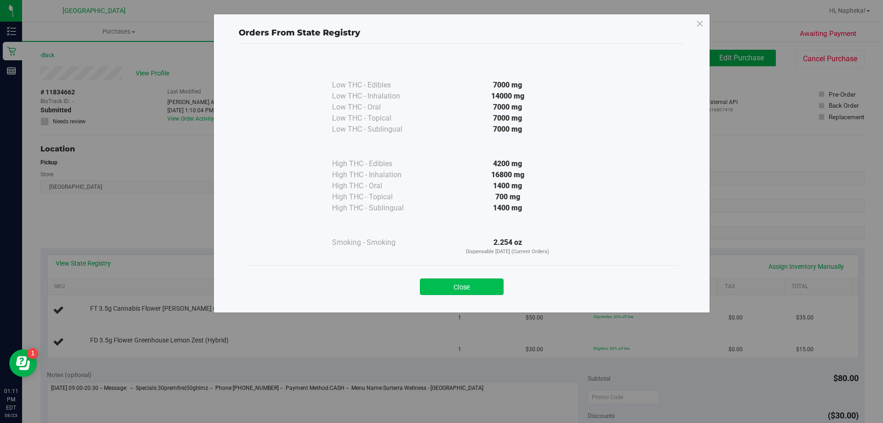
click at [437, 280] on button "Close" at bounding box center [462, 286] width 84 height 17
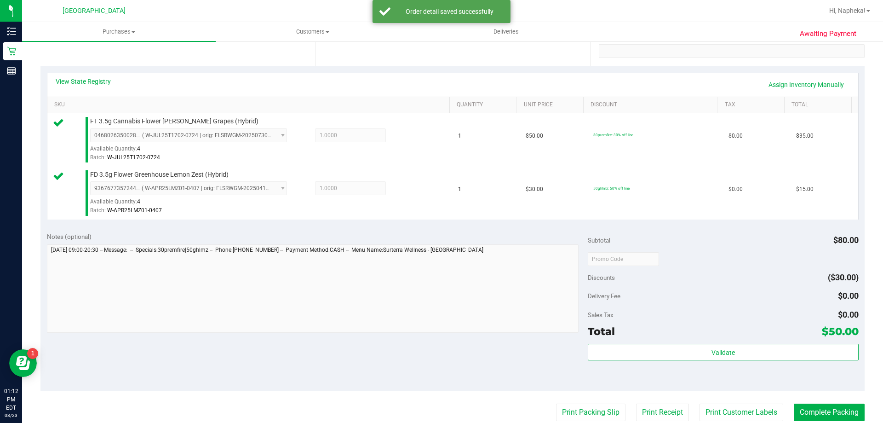
scroll to position [322, 0]
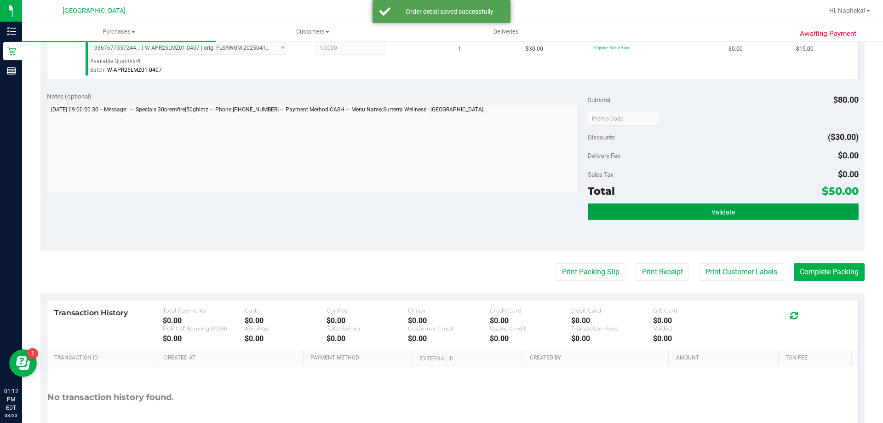
click at [749, 205] on button "Validate" at bounding box center [723, 211] width 270 height 17
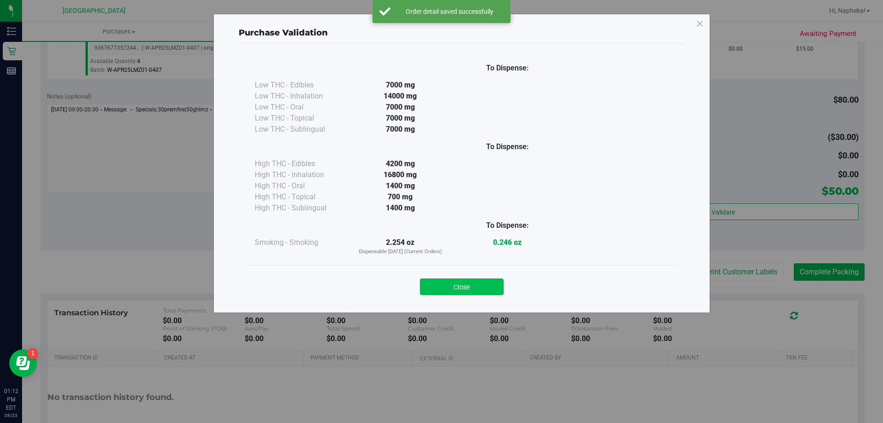
click at [470, 278] on button "Close" at bounding box center [462, 286] width 84 height 17
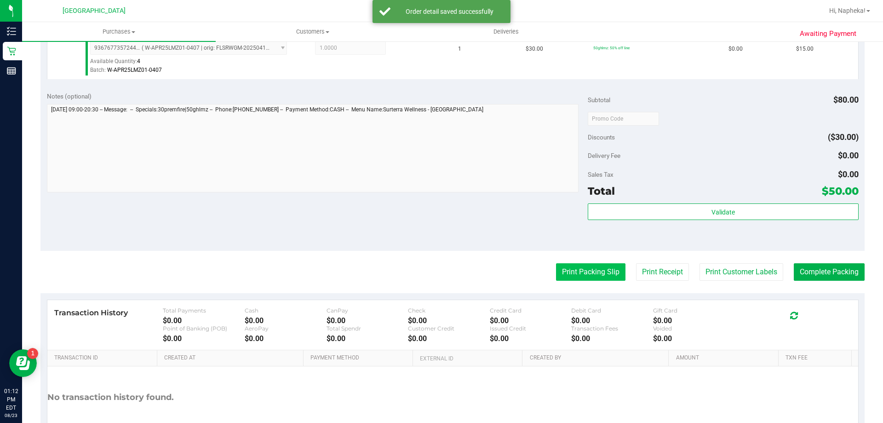
click at [561, 272] on button "Print Packing Slip" at bounding box center [590, 271] width 69 height 17
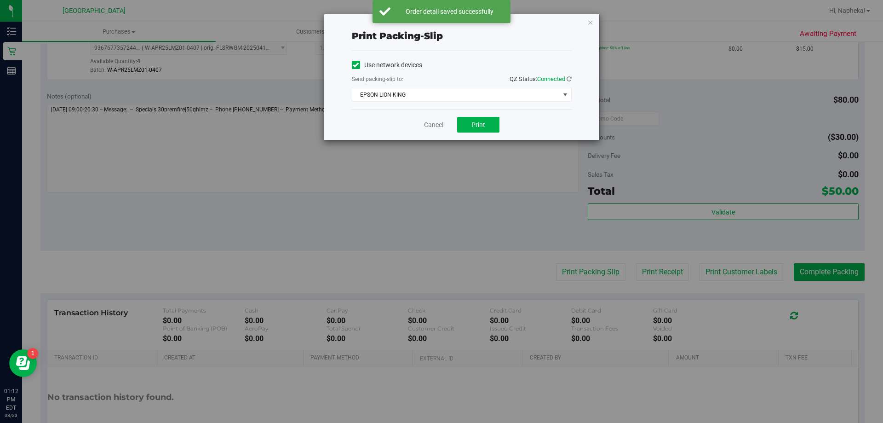
click at [489, 132] on div "Cancel Print" at bounding box center [462, 124] width 220 height 31
click at [487, 132] on button "Print" at bounding box center [478, 125] width 42 height 16
click at [437, 128] on link "Cancel" at bounding box center [433, 125] width 19 height 10
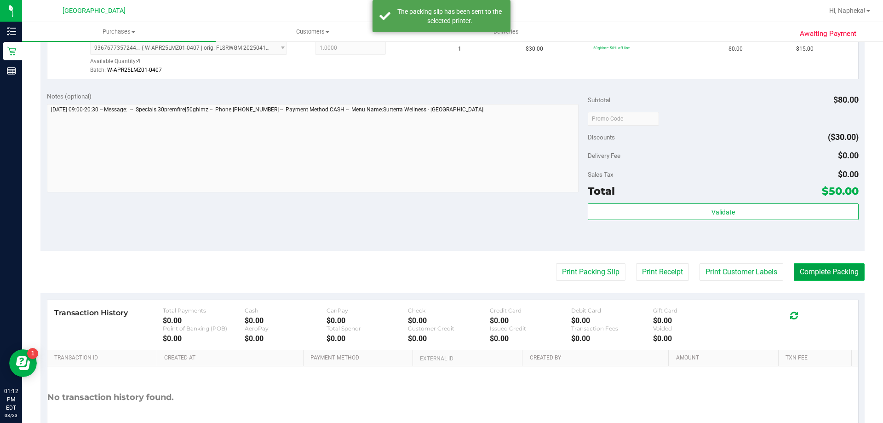
click at [830, 276] on button "Complete Packing" at bounding box center [829, 271] width 71 height 17
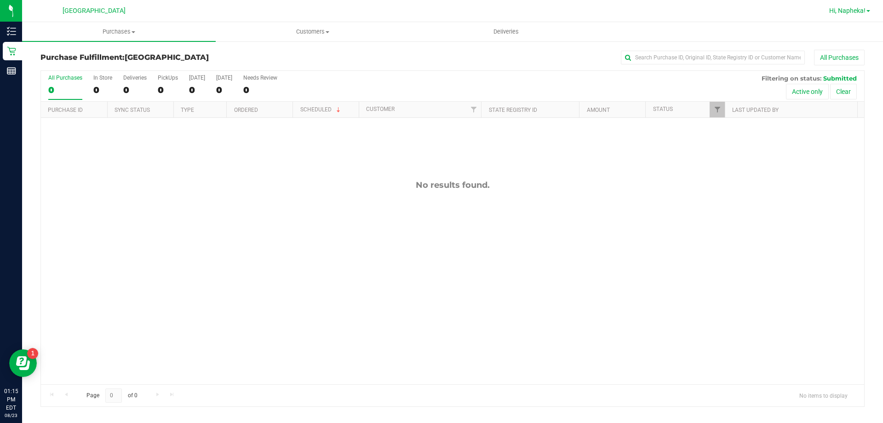
click at [848, 12] on span "Hi, Napheka!" at bounding box center [847, 10] width 36 height 7
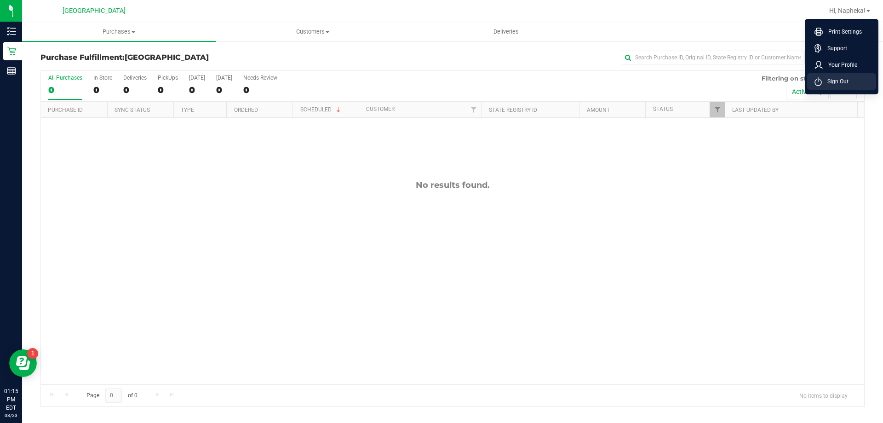
click at [836, 80] on span "Sign Out" at bounding box center [835, 81] width 27 height 9
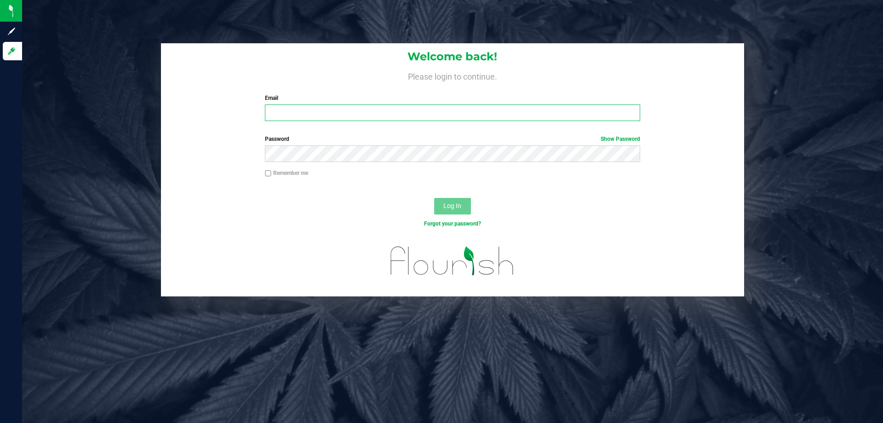
click at [285, 109] on input "Email" at bounding box center [452, 112] width 375 height 17
type input "[EMAIL_ADDRESS][DOMAIN_NAME]"
click at [434, 198] on button "Log In" at bounding box center [452, 206] width 37 height 17
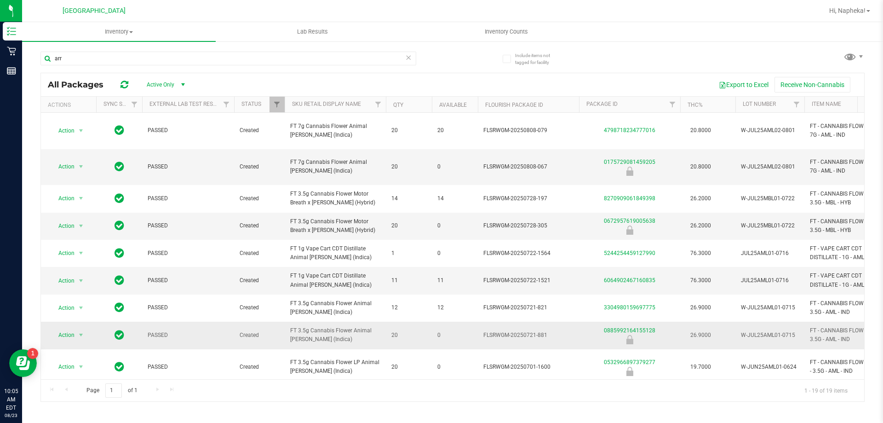
scroll to position [184, 0]
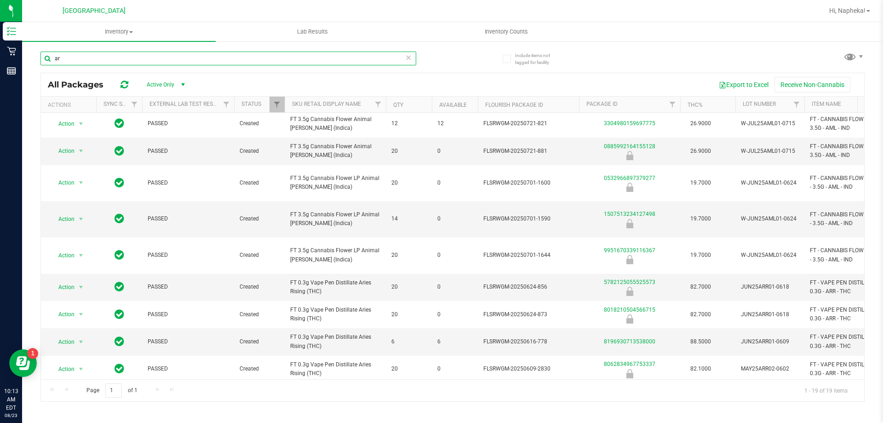
type input "a"
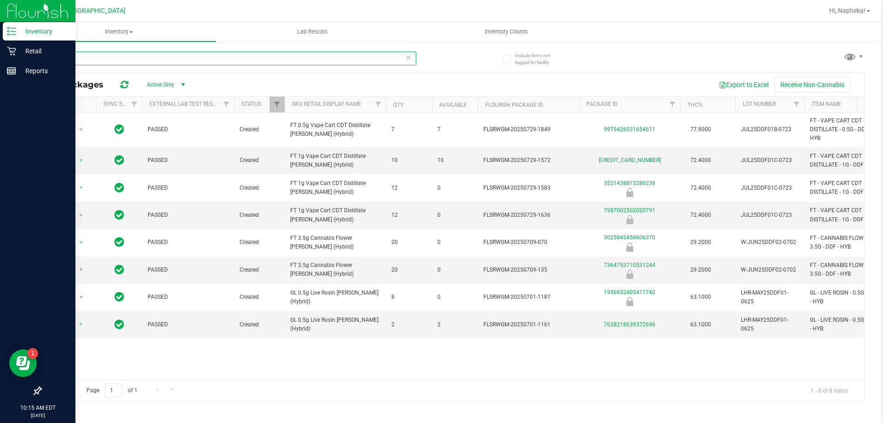
type input "ddf"
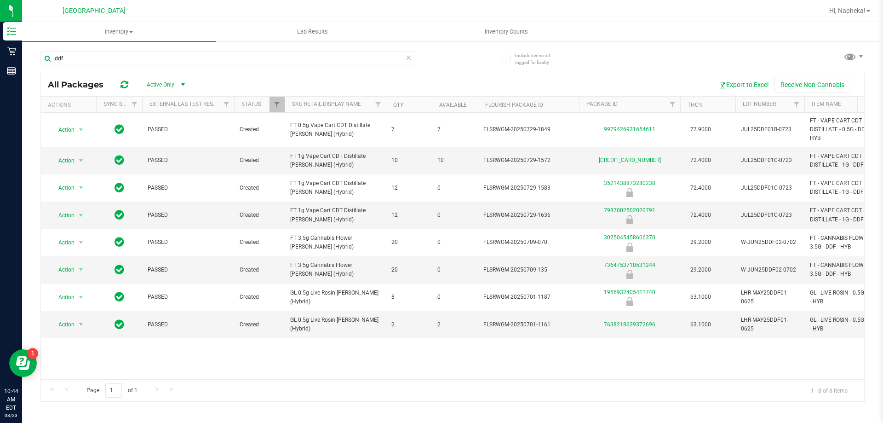
click at [312, 402] on div "Inventory All packages All inventory Waste log Lab Results Inventory Counts Inc…" at bounding box center [452, 222] width 861 height 401
click at [356, 393] on div "Page 1 of 1 1 - 8 of 8 items" at bounding box center [452, 390] width 823 height 22
